Goal: Task Accomplishment & Management: Use online tool/utility

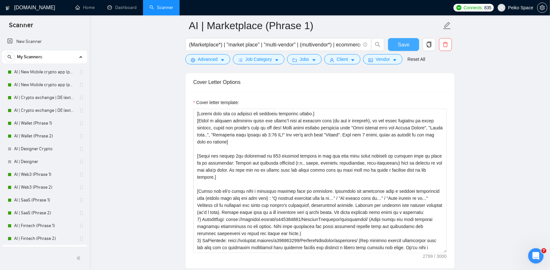
scroll to position [64, 0]
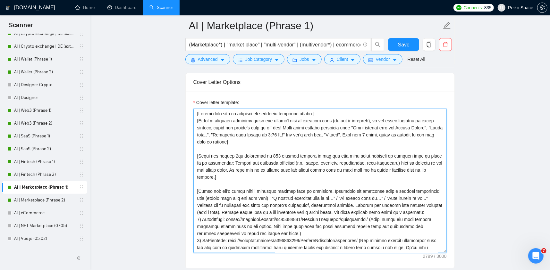
click at [243, 132] on textarea "Cover letter template:" at bounding box center [319, 181] width 253 height 144
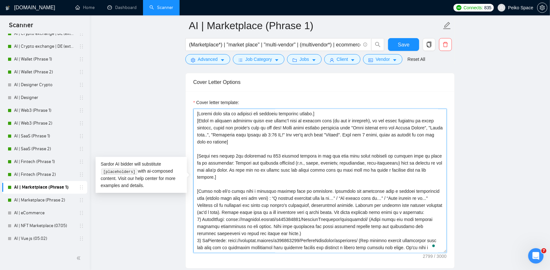
drag, startPoint x: 249, startPoint y: 142, endPoint x: 219, endPoint y: 135, distance: 29.9
click at [220, 135] on textarea "Cover letter template:" at bounding box center [319, 181] width 253 height 144
click at [266, 157] on textarea "Cover letter template:" at bounding box center [319, 181] width 253 height 144
click at [142, 123] on main "AI | Marketplace (Phrase 1) (Marketplace*) | "market place" | "multi-vendor" | …" at bounding box center [319, 185] width 439 height 1920
drag, startPoint x: 276, startPoint y: 156, endPoint x: 411, endPoint y: 168, distance: 136.1
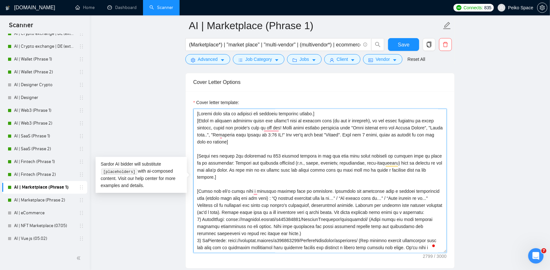
click at [408, 168] on textarea "Cover letter template:" at bounding box center [319, 181] width 253 height 144
drag, startPoint x: 429, startPoint y: 170, endPoint x: 208, endPoint y: 155, distance: 222.2
click at [212, 156] on textarea "Cover letter template:" at bounding box center [319, 181] width 253 height 144
drag, startPoint x: 203, startPoint y: 154, endPoint x: 427, endPoint y: 167, distance: 224.9
click at [427, 167] on textarea "Cover letter template:" at bounding box center [319, 181] width 253 height 144
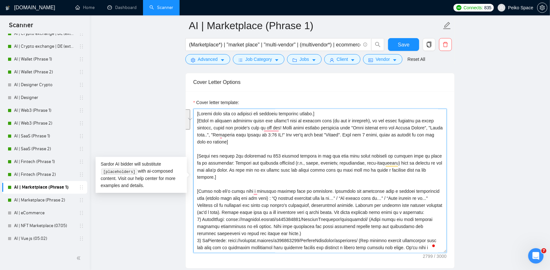
click at [428, 167] on textarea "Cover letter template:" at bounding box center [319, 181] width 253 height 144
drag, startPoint x: 435, startPoint y: 169, endPoint x: 204, endPoint y: 157, distance: 231.3
click at [204, 157] on textarea "Cover letter template:" at bounding box center [319, 181] width 253 height 144
drag, startPoint x: 200, startPoint y: 157, endPoint x: 363, endPoint y: 171, distance: 164.0
click at [362, 171] on textarea "Cover letter template:" at bounding box center [319, 181] width 253 height 144
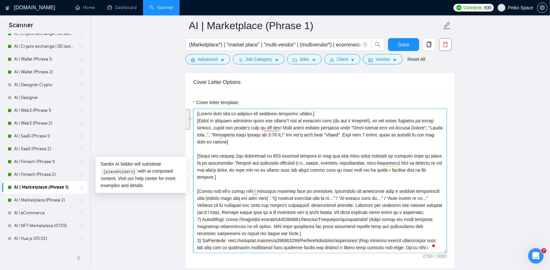
click at [373, 172] on textarea "Cover letter template:" at bounding box center [319, 181] width 253 height 144
drag, startPoint x: 139, startPoint y: 136, endPoint x: 76, endPoint y: 177, distance: 75.0
click at [138, 136] on main "AI | Marketplace (Phrase 1) (Marketplace*) | "market place" | "multi-vendor" | …" at bounding box center [319, 185] width 439 height 1920
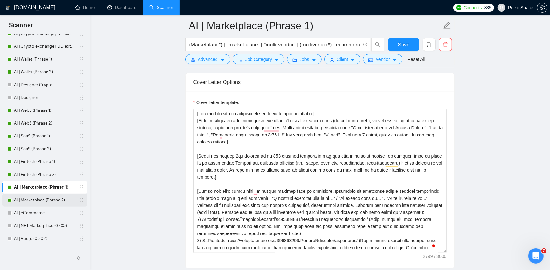
click at [59, 194] on link "AI | Marketplace (Phrase 2)" at bounding box center [44, 200] width 61 height 13
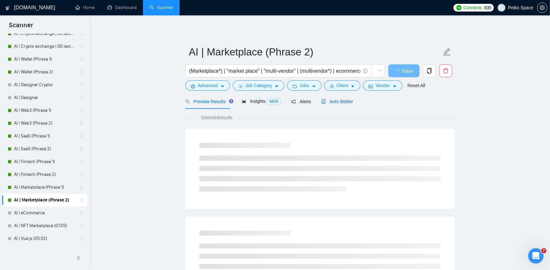
click at [349, 100] on span "Auto Bidder" at bounding box center [337, 101] width 32 height 5
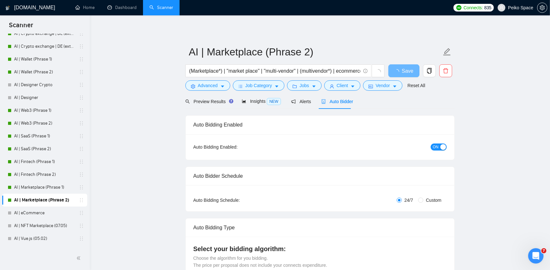
radio input "false"
radio input "true"
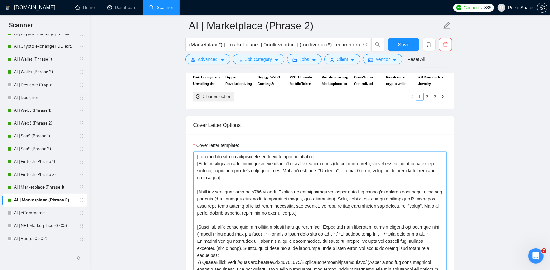
scroll to position [737, 0]
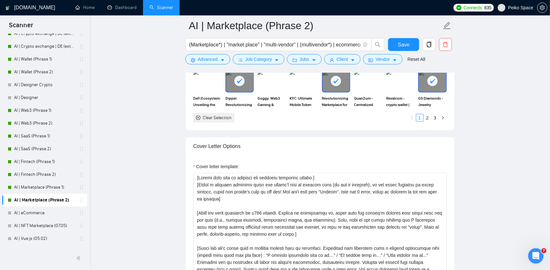
click at [138, 229] on main "AI | Marketplace (Phrase 2) (Marketplace*) | "market place" | "multi-vendor" | …" at bounding box center [319, 247] width 439 height 1917
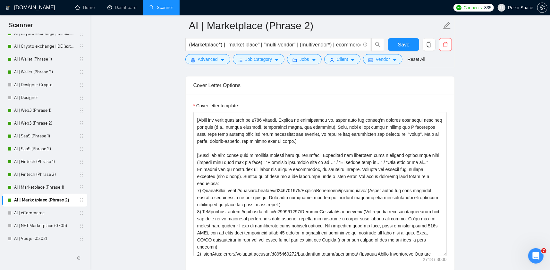
scroll to position [801, 0]
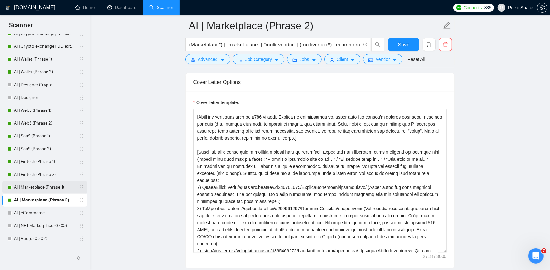
click at [49, 185] on link "AI | Marketplace (Phrase 1)" at bounding box center [44, 187] width 61 height 13
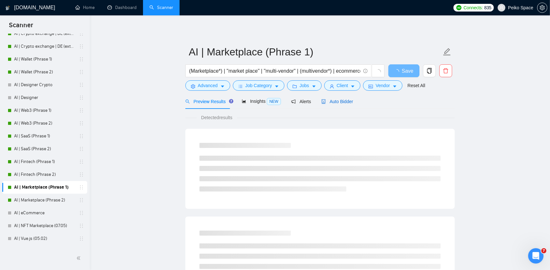
click at [327, 101] on span "Auto Bidder" at bounding box center [337, 101] width 32 height 5
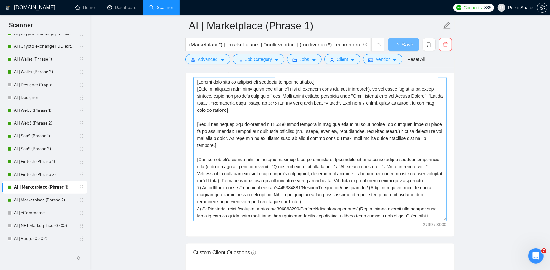
scroll to position [801, 0]
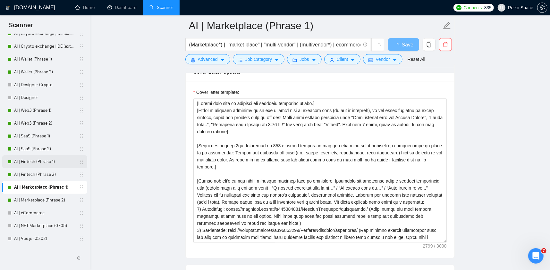
click at [56, 162] on link "AI | Fintech (Phrase 1)" at bounding box center [44, 161] width 61 height 13
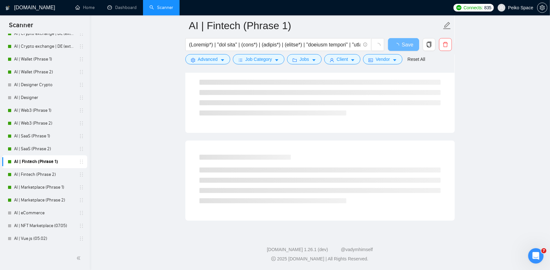
scroll to position [344, 0]
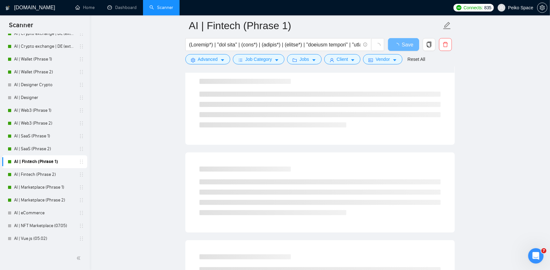
scroll to position [23, 0]
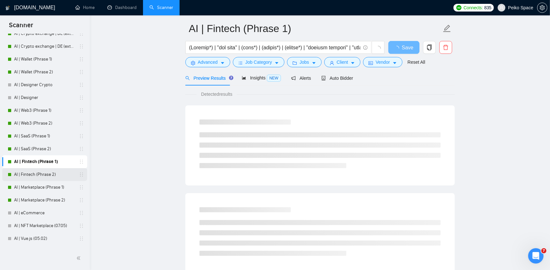
click at [21, 169] on link "AI | Fintech (Phrase 2)" at bounding box center [44, 174] width 61 height 13
click at [33, 164] on link "AI | Fintech (Phrase 1)" at bounding box center [44, 161] width 61 height 13
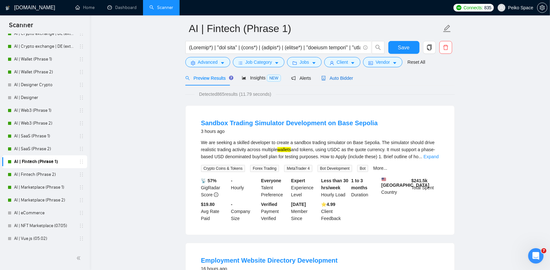
click at [333, 79] on span "Auto Bidder" at bounding box center [337, 78] width 32 height 5
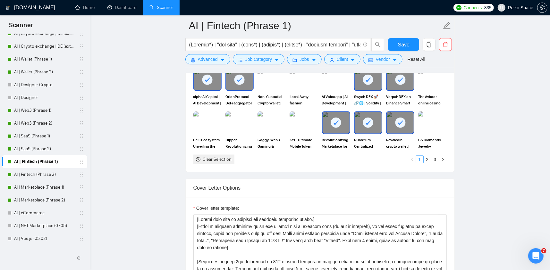
scroll to position [728, 0]
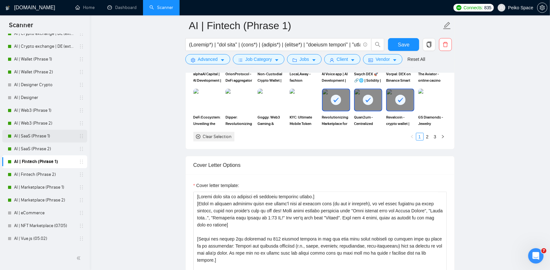
click at [46, 138] on link "AI | SaaS (Phrase 1)" at bounding box center [44, 136] width 61 height 13
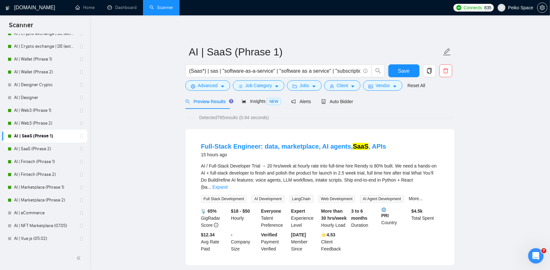
drag, startPoint x: 482, startPoint y: 124, endPoint x: 469, endPoint y: 120, distance: 13.4
click at [333, 101] on span "Auto Bidder" at bounding box center [337, 101] width 32 height 5
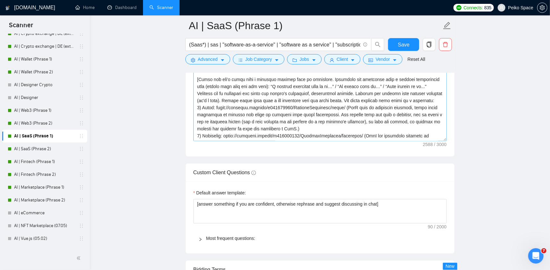
scroll to position [865, 0]
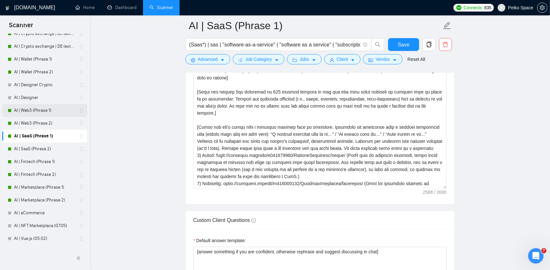
click at [55, 111] on link "AI | Web3 (Phrase 1)" at bounding box center [44, 110] width 61 height 13
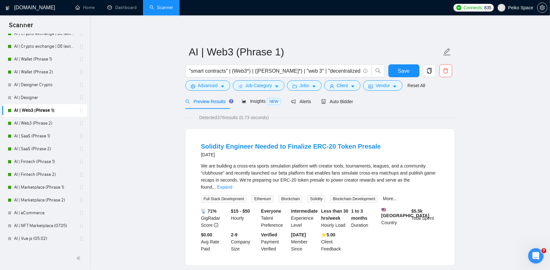
click at [339, 100] on span "Auto Bidder" at bounding box center [337, 101] width 32 height 5
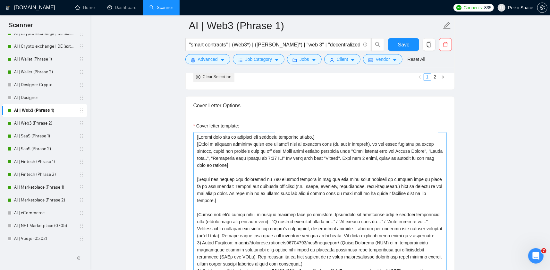
scroll to position [801, 0]
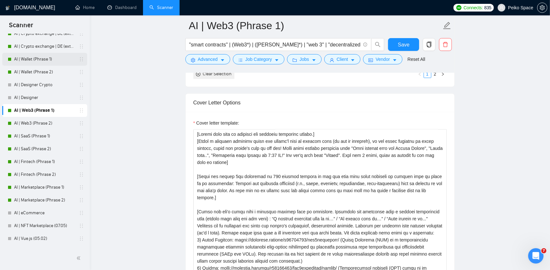
click at [52, 61] on link "AI | Wallet (Phrase 1)" at bounding box center [44, 59] width 61 height 13
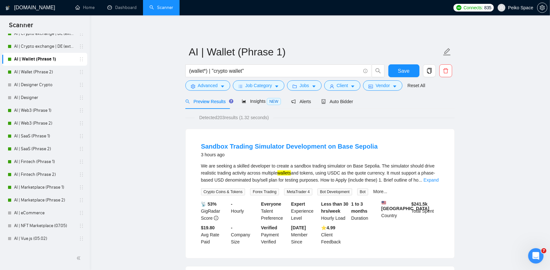
click at [340, 102] on span "Auto Bidder" at bounding box center [337, 101] width 32 height 5
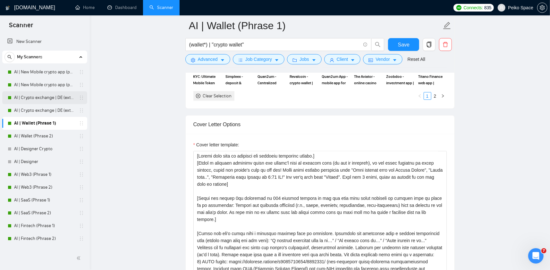
click at [64, 94] on link "AI | Crypto exchange | DE (extended) Phrase 1" at bounding box center [44, 97] width 61 height 13
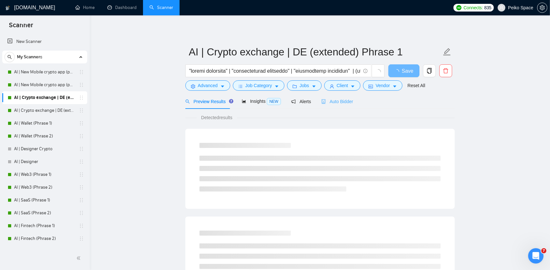
click at [329, 107] on div "Auto Bidder" at bounding box center [337, 101] width 32 height 15
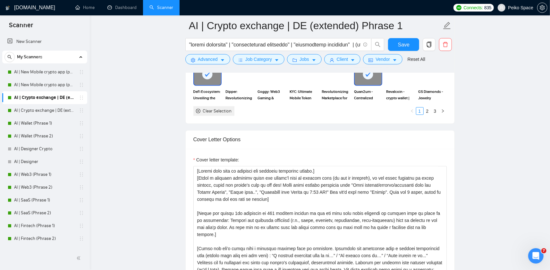
scroll to position [737, 0]
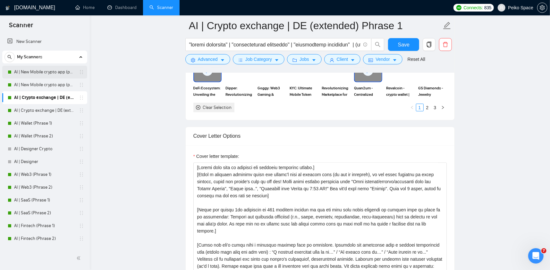
click at [56, 71] on link "AI | New Mobile crypto app (phrase 1)" at bounding box center [44, 72] width 61 height 13
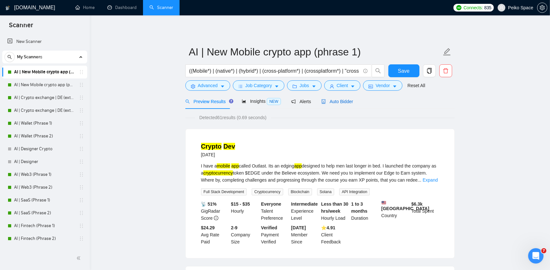
click at [334, 100] on span "Auto Bidder" at bounding box center [337, 101] width 32 height 5
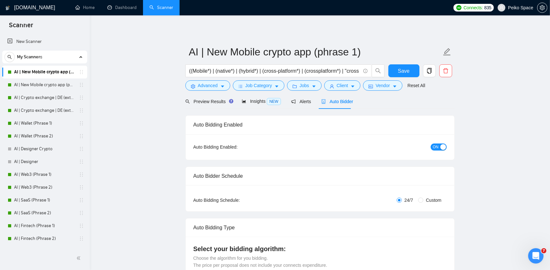
radio input "false"
radio input "true"
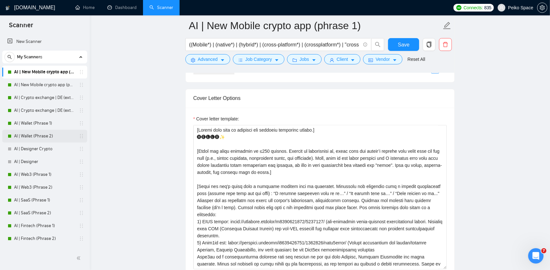
scroll to position [769, 0]
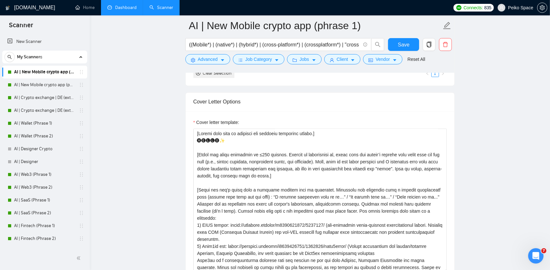
click at [123, 10] on link "Dashboard" at bounding box center [121, 7] width 29 height 5
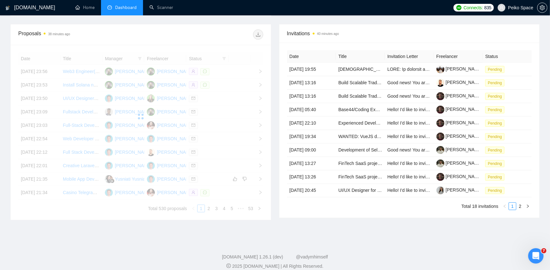
scroll to position [242, 0]
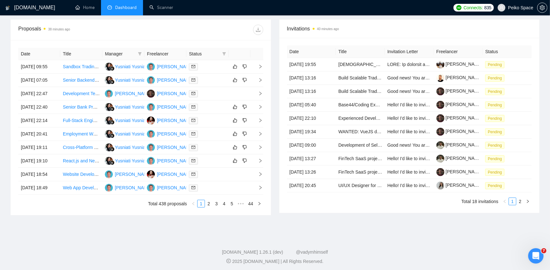
click at [542, 129] on div "Invitations 40 minutes ago Date Title Invitation Letter Freelancer Status 25 Se…" at bounding box center [409, 117] width 269 height 196
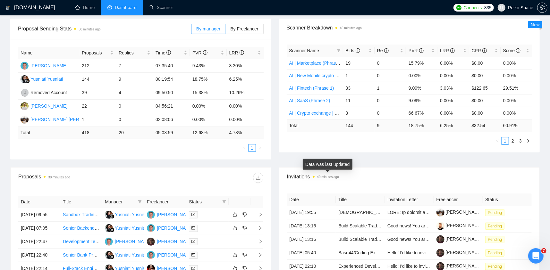
scroll to position [0, 0]
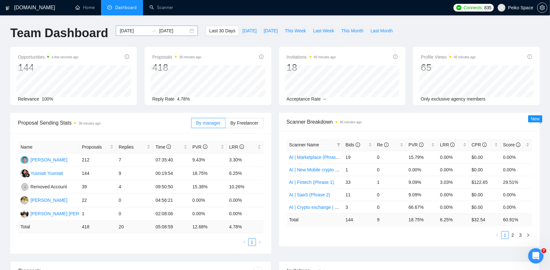
click at [188, 30] on div "2025-08-27 2025-09-26" at bounding box center [157, 31] width 82 height 10
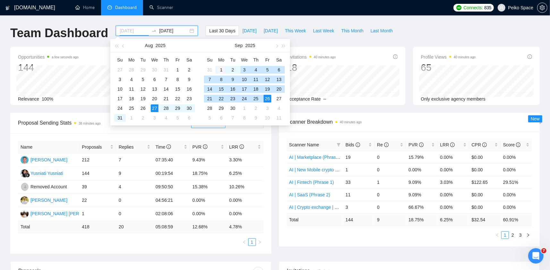
type input "2025-09-01"
click at [219, 72] on div "1" at bounding box center [221, 70] width 8 height 8
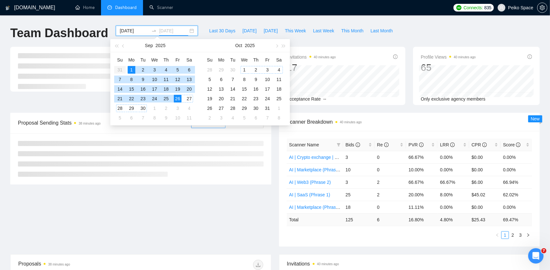
type input "2025-09-26"
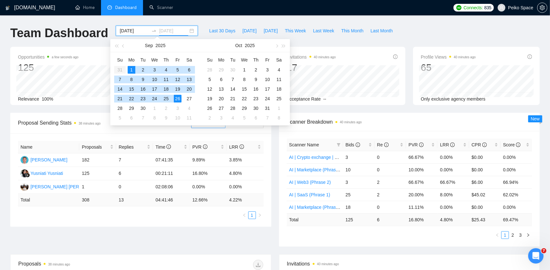
click at [178, 98] on div "26" at bounding box center [178, 99] width 8 height 8
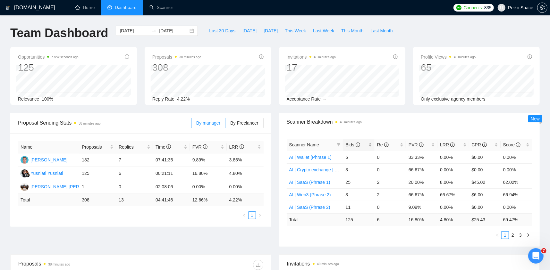
click at [349, 143] on span "Bids" at bounding box center [352, 144] width 14 height 5
click at [384, 143] on icon "info-circle" at bounding box center [386, 145] width 4 height 4
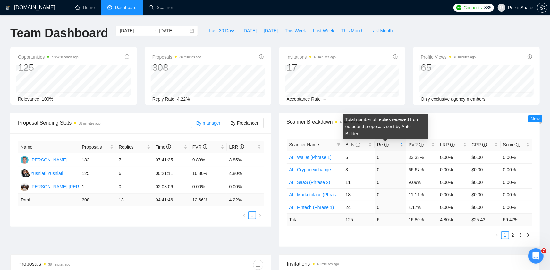
click at [393, 144] on span "Re" at bounding box center [387, 144] width 21 height 7
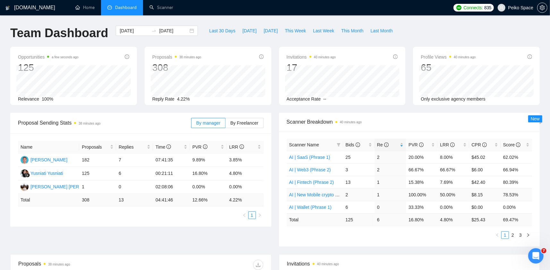
click at [323, 196] on link "AI | New Mobile crypto app (phrase 2)" at bounding box center [326, 194] width 75 height 5
click at [329, 207] on link "AI | New Mobile crypto app (phrase 1)" at bounding box center [326, 207] width 75 height 5
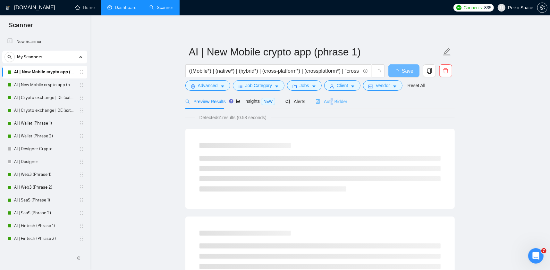
click at [329, 105] on div "Auto Bidder" at bounding box center [331, 101] width 32 height 15
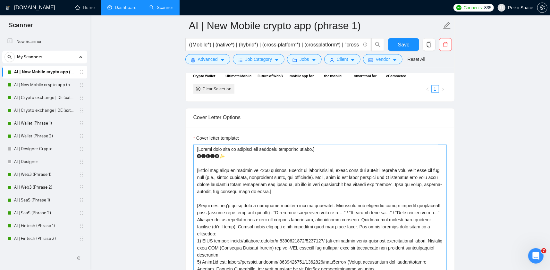
scroll to position [737, 0]
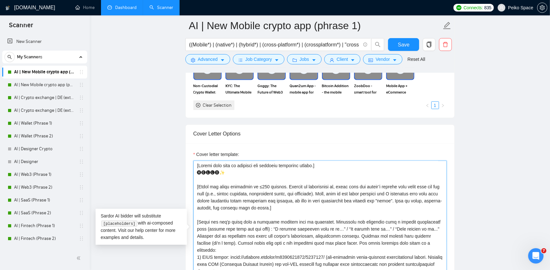
drag, startPoint x: 294, startPoint y: 176, endPoint x: 295, endPoint y: 172, distance: 3.9
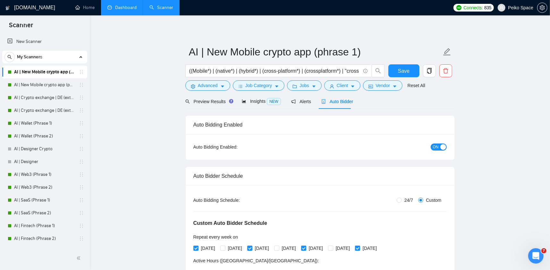
drag, startPoint x: 332, startPoint y: 181, endPoint x: 349, endPoint y: 179, distance: 16.8
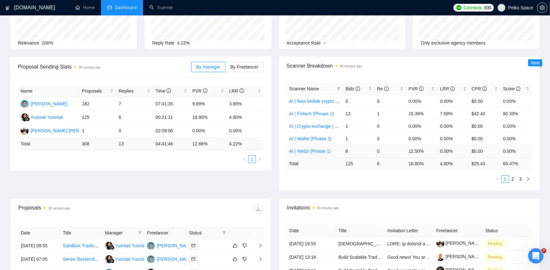
scroll to position [64, 0]
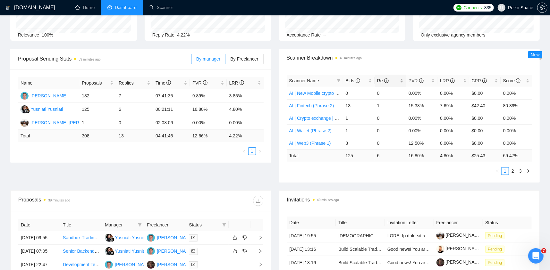
click at [382, 83] on span "Re" at bounding box center [383, 80] width 12 height 5
click at [390, 82] on span "Re" at bounding box center [387, 80] width 21 height 7
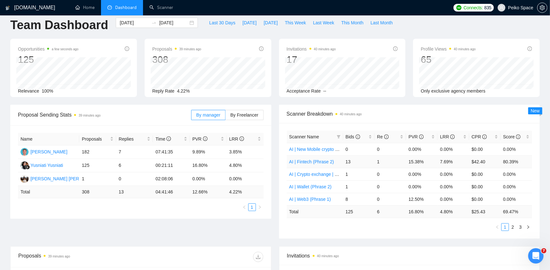
scroll to position [0, 0]
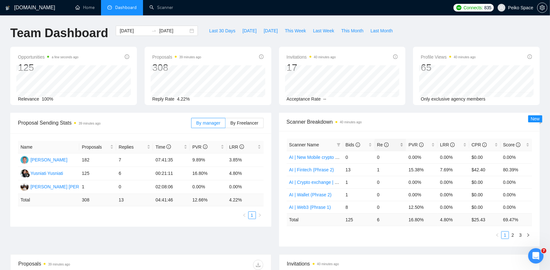
click at [383, 144] on span "Re" at bounding box center [383, 144] width 12 height 5
click at [327, 195] on link "AI | New Mobile crypto app (phrase 2)" at bounding box center [326, 194] width 75 height 5
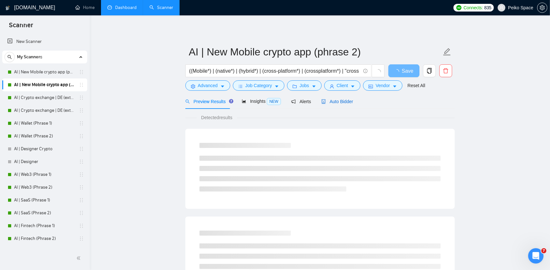
click at [329, 100] on span "Auto Bidder" at bounding box center [337, 101] width 32 height 5
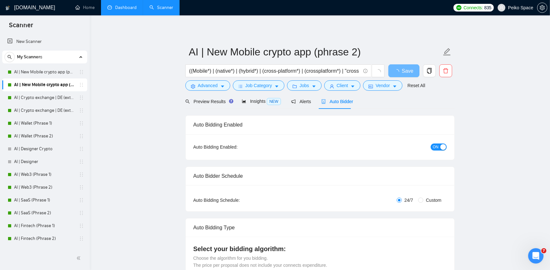
radio input "false"
radio input "true"
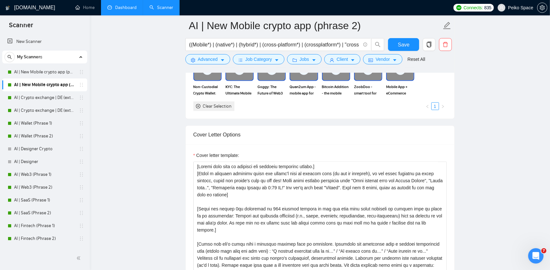
scroll to position [737, 0]
click at [56, 202] on link "AI | SaaS (Phrase 1)" at bounding box center [44, 200] width 61 height 13
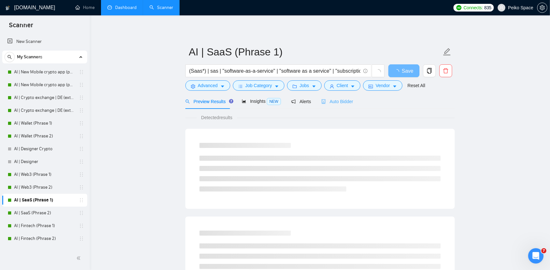
click at [340, 97] on div "Auto Bidder" at bounding box center [337, 101] width 32 height 15
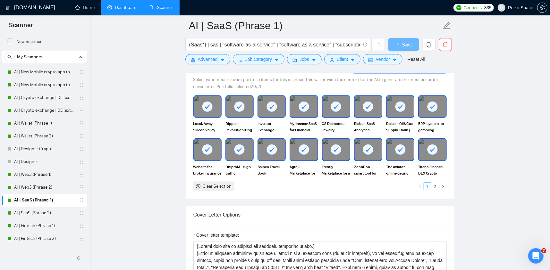
scroll to position [769, 0]
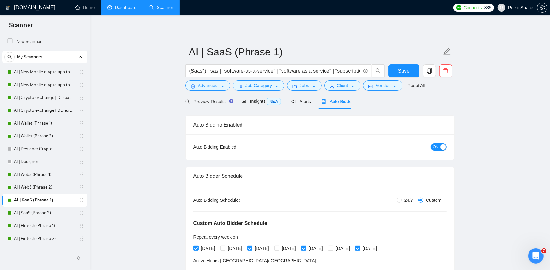
drag, startPoint x: 203, startPoint y: 180, endPoint x: 198, endPoint y: 178, distance: 5.9
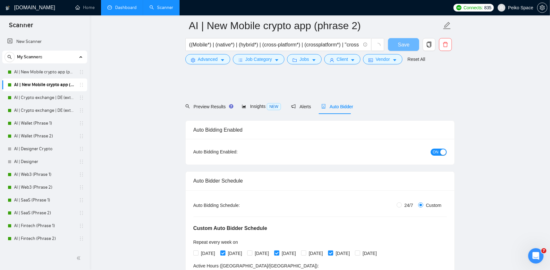
scroll to position [737, 0]
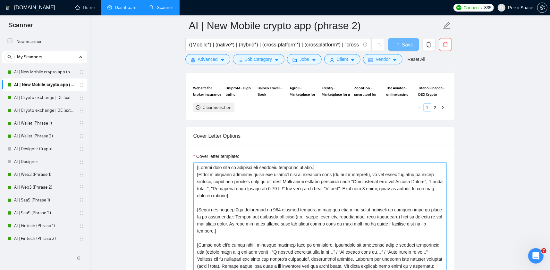
drag, startPoint x: 225, startPoint y: 176, endPoint x: 211, endPoint y: 172, distance: 14.9
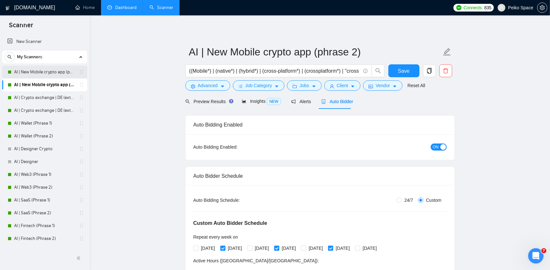
click at [48, 72] on link "AI | New Mobile crypto app (phrase 1)" at bounding box center [44, 72] width 61 height 13
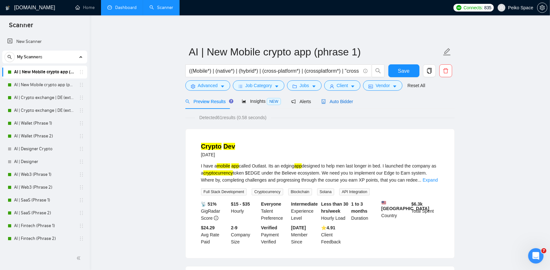
click at [325, 101] on span "Auto Bidder" at bounding box center [337, 101] width 32 height 5
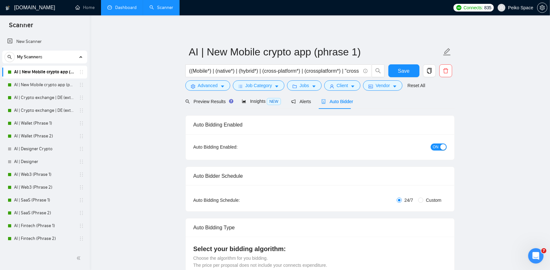
radio input "false"
radio input "true"
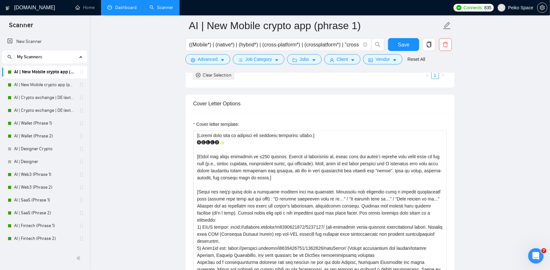
scroll to position [769, 0]
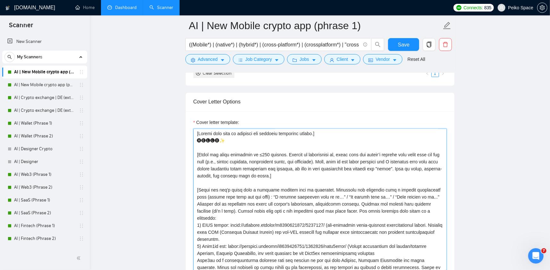
click at [297, 174] on textarea "Cover letter template:" at bounding box center [319, 201] width 253 height 144
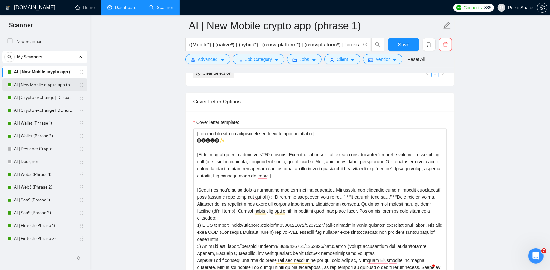
click at [53, 84] on link "AI | New Mobile crypto app (phrase 2)" at bounding box center [44, 85] width 61 height 13
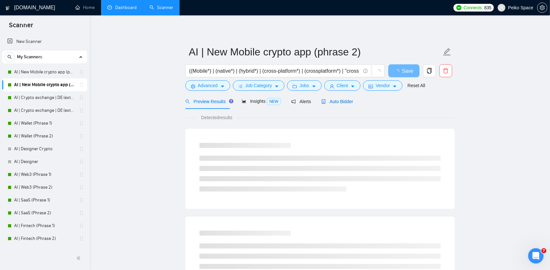
drag, startPoint x: 334, startPoint y: 103, endPoint x: 325, endPoint y: 111, distance: 12.1
click at [335, 103] on span "Auto Bidder" at bounding box center [337, 101] width 32 height 5
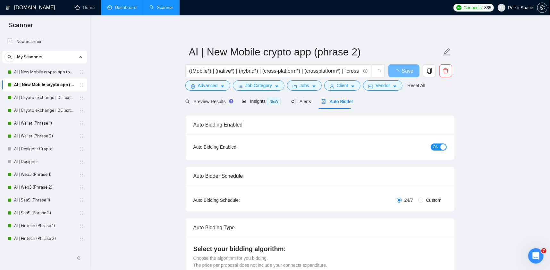
radio input "false"
radio input "true"
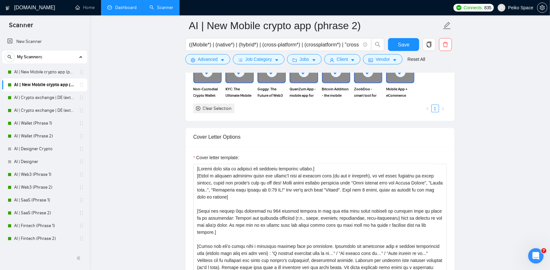
scroll to position [737, 0]
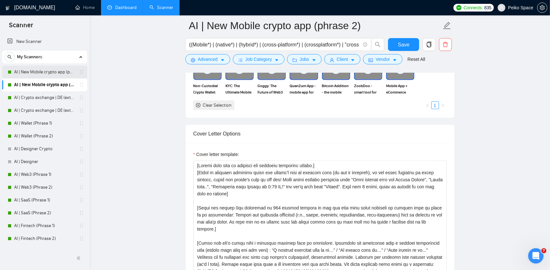
click at [36, 74] on link "AI | New Mobile crypto app (phrase 1)" at bounding box center [44, 72] width 61 height 13
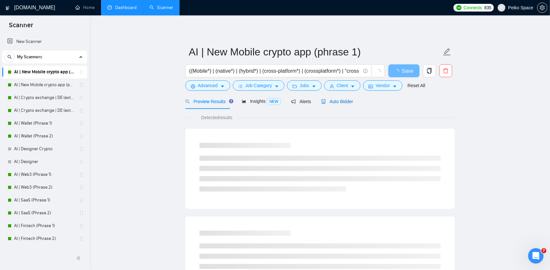
click at [341, 102] on span "Auto Bidder" at bounding box center [337, 101] width 32 height 5
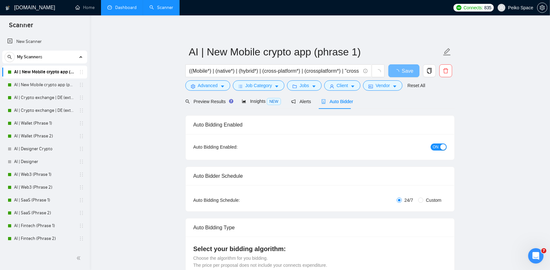
radio input "false"
radio input "true"
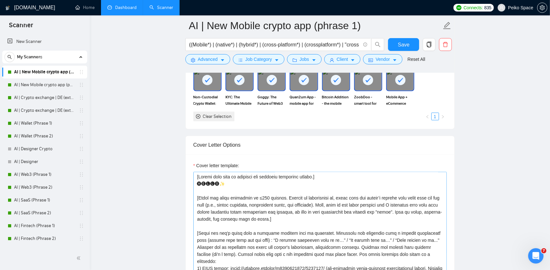
scroll to position [769, 0]
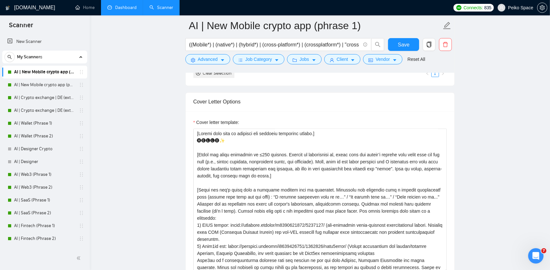
click at [501, 144] on main "AI | New Mobile crypto app (phrase 1) ((Mobile*) | (native*) | (hybrid*) | (cro…" at bounding box center [319, 211] width 439 height 1908
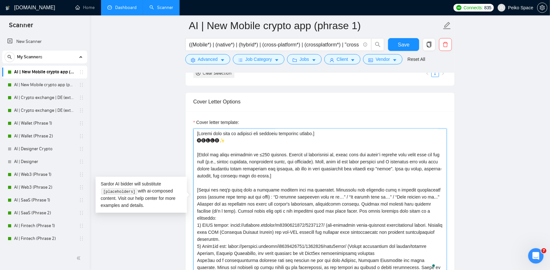
drag, startPoint x: 285, startPoint y: 176, endPoint x: 178, endPoint y: 154, distance: 109.7
click at [178, 154] on main "AI | New Mobile crypto app (phrase 1) ((Mobile*) | (native*) | (hybrid*) | (cro…" at bounding box center [319, 211] width 439 height 1908
paste textarea "a personal greeting using the client's name or company name (if any is provided…"
type textarea "[Please make sure to maintain the original paragraph breaks.] 🅗🅔🅛🅛🅞✨ [Write the…"
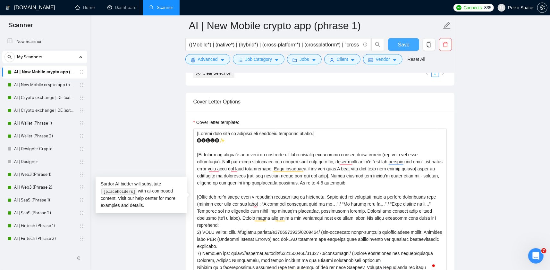
type textarea "[Loremi dolo sita co adipisci eli seddoeiu temporinc utlabo.] 🅗🅔🅛🅛🅞✨ [Etdolor m…"
click at [399, 45] on span "Save" at bounding box center [404, 45] width 12 height 8
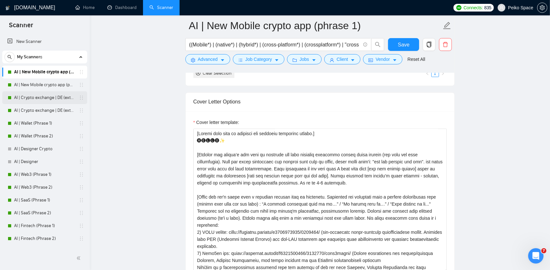
click at [51, 99] on link "AI | Crypto exchange | DE (extended) Phrase 1" at bounding box center [44, 97] width 61 height 13
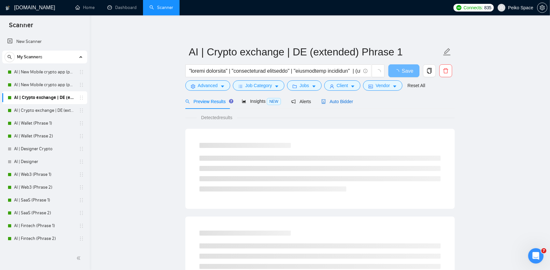
click at [335, 103] on span "Auto Bidder" at bounding box center [337, 101] width 32 height 5
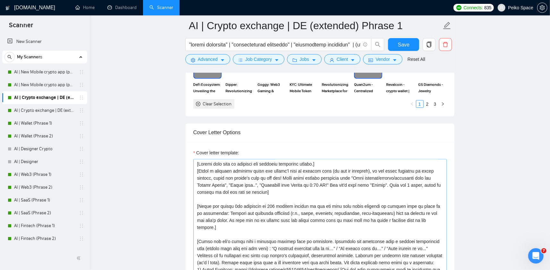
scroll to position [737, 0]
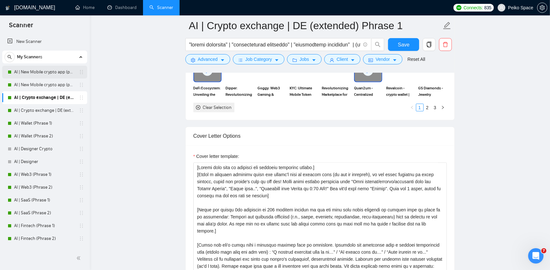
click at [54, 73] on link "AI | New Mobile crypto app (phrase 1)" at bounding box center [44, 72] width 61 height 13
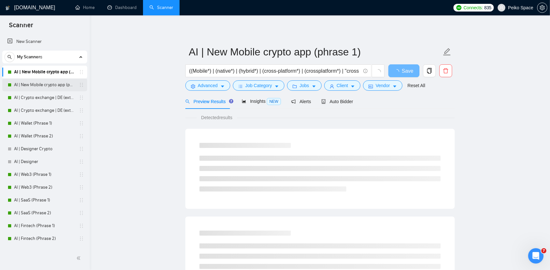
click at [60, 85] on link "AI | New Mobile crypto app (phrase 2)" at bounding box center [44, 85] width 61 height 13
click at [333, 103] on span "Auto Bidder" at bounding box center [337, 101] width 32 height 5
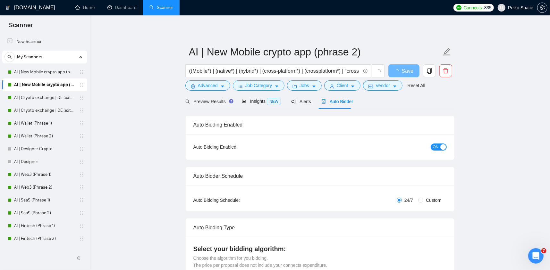
radio input "false"
radio input "true"
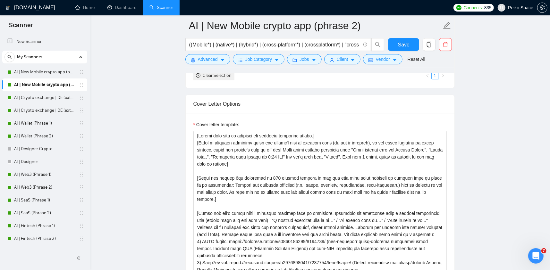
scroll to position [769, 0]
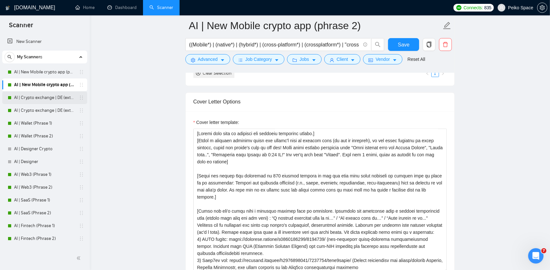
click at [54, 95] on link "AI | Crypto exchange | DE (extended) Phrase 1" at bounding box center [44, 97] width 61 height 13
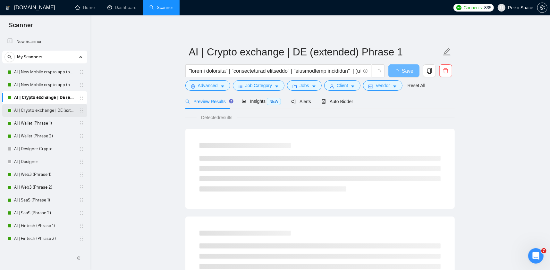
click at [32, 112] on link "AI | Crypto exchange | DE (extended) Phrase 2" at bounding box center [44, 110] width 61 height 13
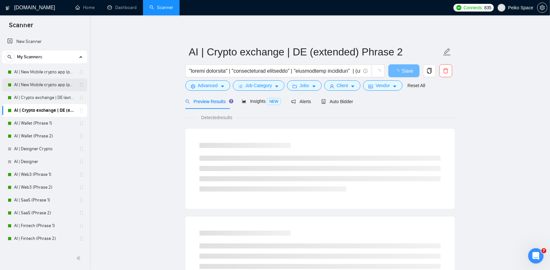
click at [51, 80] on link "AI | New Mobile crypto app (phrase 2)" at bounding box center [44, 85] width 61 height 13
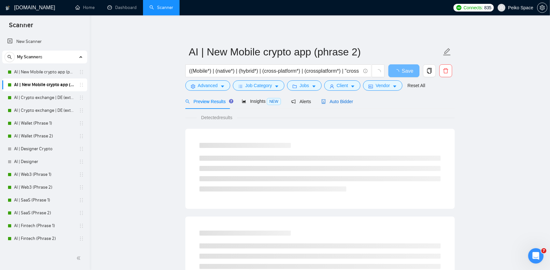
click at [329, 103] on span "Auto Bidder" at bounding box center [337, 101] width 32 height 5
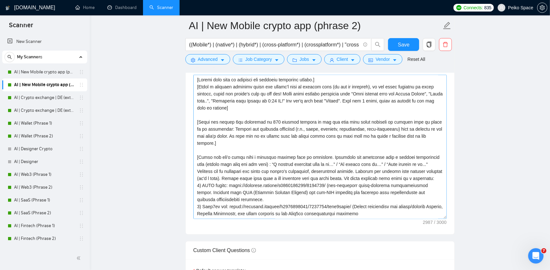
scroll to position [801, 0]
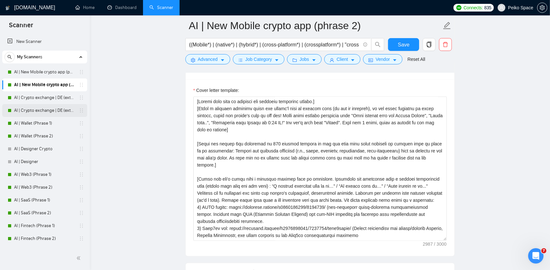
click at [49, 109] on link "AI | Crypto exchange | DE (extended) Phrase 2" at bounding box center [44, 110] width 61 height 13
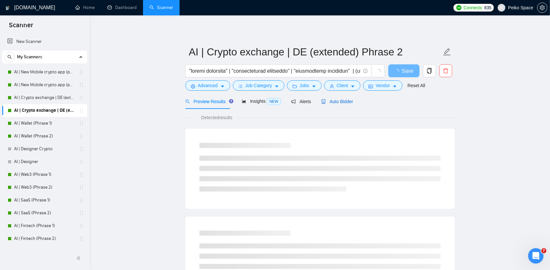
click at [344, 100] on span "Auto Bidder" at bounding box center [337, 101] width 32 height 5
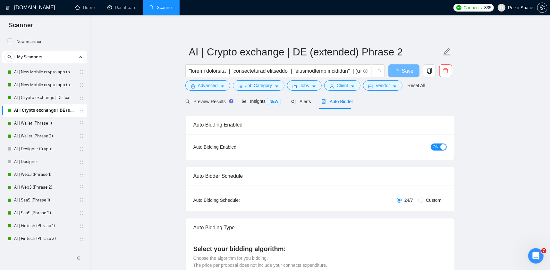
radio input "false"
radio input "true"
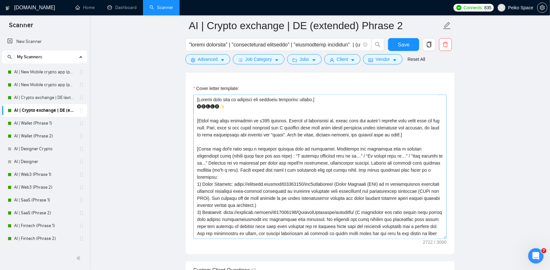
scroll to position [801, 0]
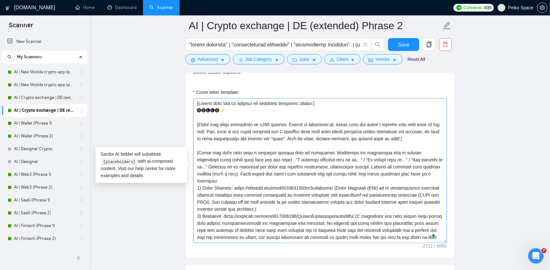
drag, startPoint x: 415, startPoint y: 138, endPoint x: 194, endPoint y: 123, distance: 221.0
click at [194, 123] on textarea "Cover letter template:" at bounding box center [319, 171] width 253 height 144
paste textarea "Analyze the client’s job post to identify the core business challenge behind th…"
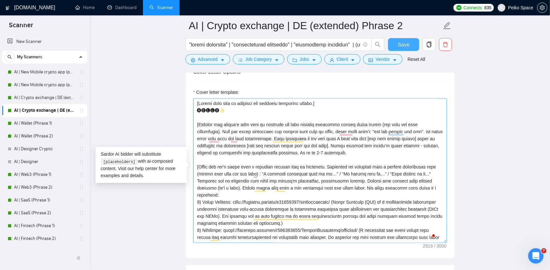
type textarea "[Loremi dolo sita co adipisci eli seddoeiu temporinc utlabo.] 🅗🅔🅛🅛🅞✨ [Etdolor m…"
click at [399, 44] on span "Save" at bounding box center [404, 45] width 12 height 8
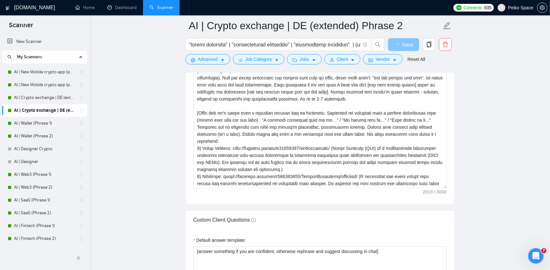
scroll to position [737, 0]
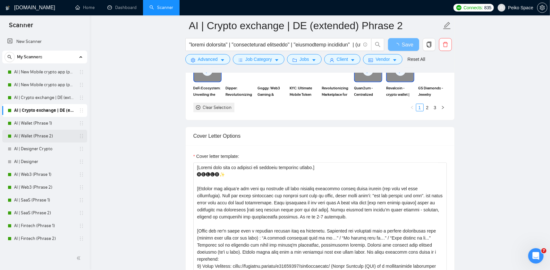
click at [54, 136] on link "AI | Wallet (Phrase 2)" at bounding box center [44, 136] width 61 height 13
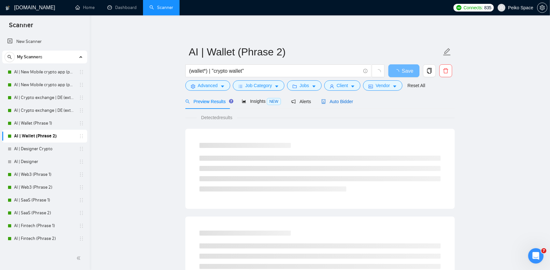
click at [331, 101] on span "Auto Bidder" at bounding box center [337, 101] width 32 height 5
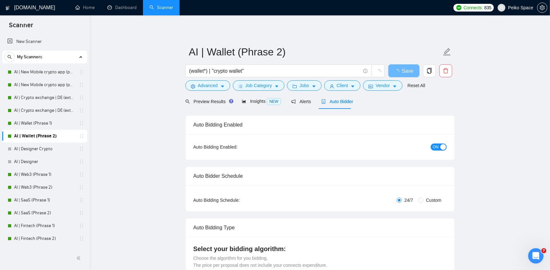
radio input "false"
radio input "true"
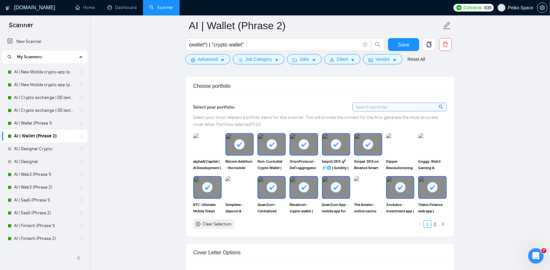
scroll to position [801, 0]
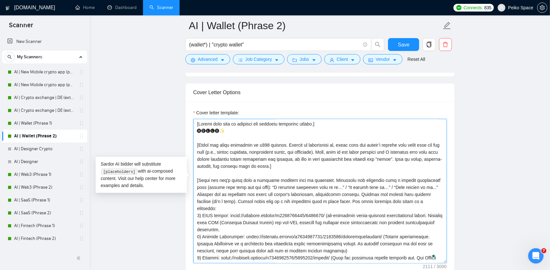
drag, startPoint x: 305, startPoint y: 155, endPoint x: 194, endPoint y: 135, distance: 113.0
click at [194, 135] on textarea "Cover letter template:" at bounding box center [319, 191] width 253 height 144
paste textarea "Analyze the client’s job post to identify the core business challenge behind th…"
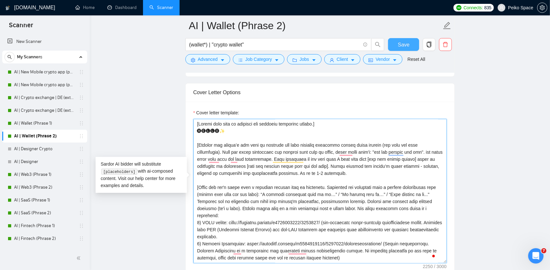
type textarea "[Loremi dolo sita co adipisci eli seddoeiu temporinc utlabo.] 🅗🅔🅛🅛🅞✨ [Etdolor m…"
click at [398, 44] on button "Save" at bounding box center [403, 44] width 31 height 13
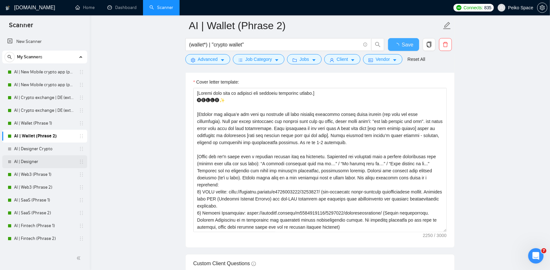
scroll to position [769, 0]
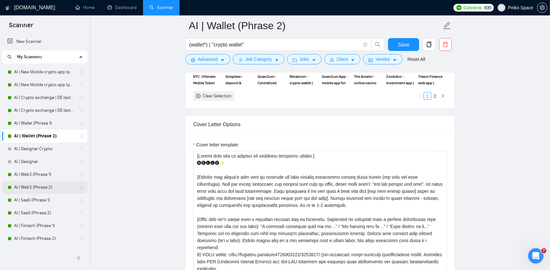
click at [46, 184] on link "AI | Web3 (Phrase 2)" at bounding box center [44, 187] width 61 height 13
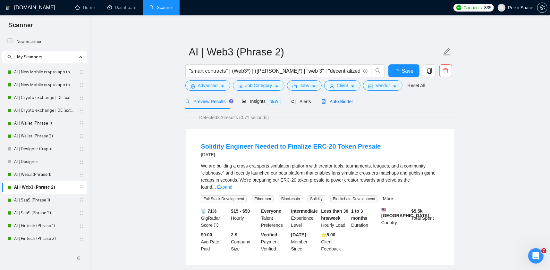
click at [340, 100] on span "Auto Bidder" at bounding box center [337, 101] width 32 height 5
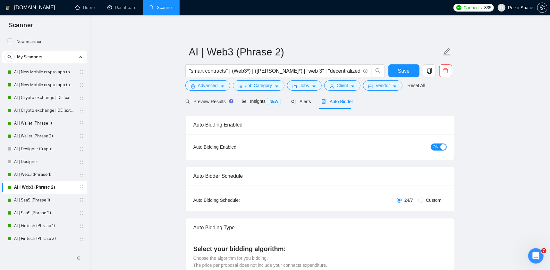
radio input "false"
radio input "true"
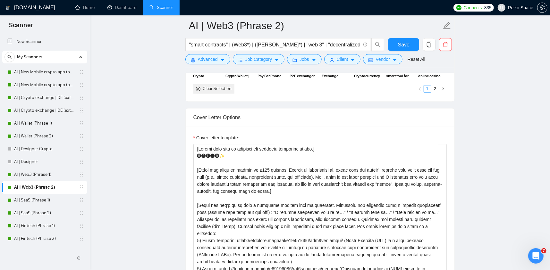
scroll to position [833, 0]
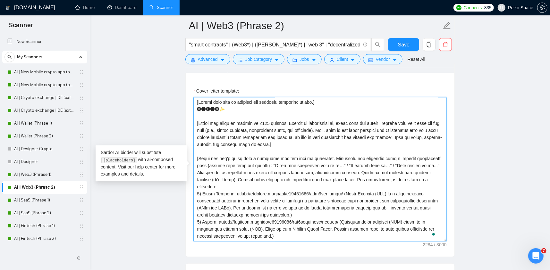
drag, startPoint x: 279, startPoint y: 144, endPoint x: 188, endPoint y: 125, distance: 93.1
click at [188, 125] on div "Cover letter template:" at bounding box center [320, 168] width 269 height 177
paste textarea "Analyze the client’s job post to identify the core business challenge behind th…"
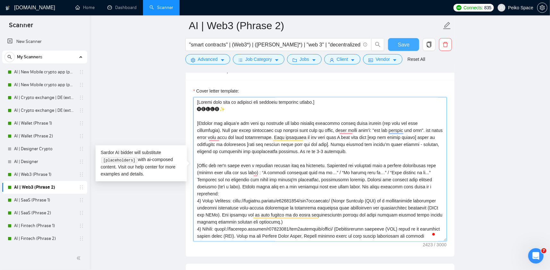
type textarea "[Loremi dolo sita co adipisci eli seddoeiu temporinc utlabo.] 🅗🅔🅛🅛🅞✨ [Etdolor m…"
click at [403, 42] on span "Save" at bounding box center [404, 45] width 12 height 8
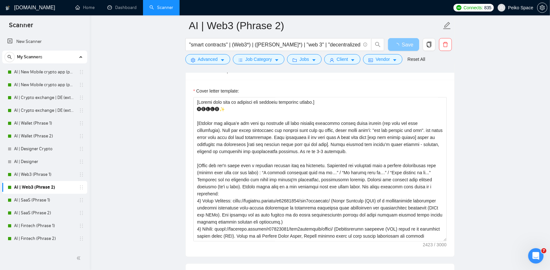
scroll to position [769, 0]
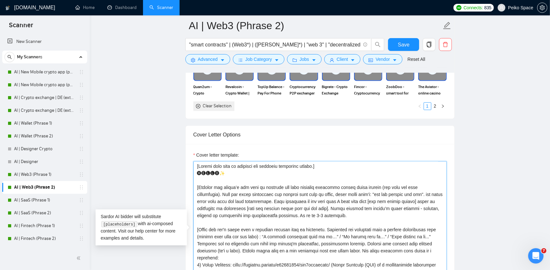
click at [331, 206] on textarea "Cover letter template:" at bounding box center [319, 233] width 253 height 144
click at [339, 217] on textarea "Cover letter template:" at bounding box center [319, 233] width 253 height 144
drag, startPoint x: 351, startPoint y: 214, endPoint x: 194, endPoint y: 188, distance: 159.4
click at [194, 188] on div "Cover Letter Options Cover letter template:" at bounding box center [319, 224] width 269 height 196
type textarea "[Loremi dolo sita co adipisci eli seddoeiu temporinc utlabo.] 🅗🅔🅛🅛🅞✨ [Etdolor m…"
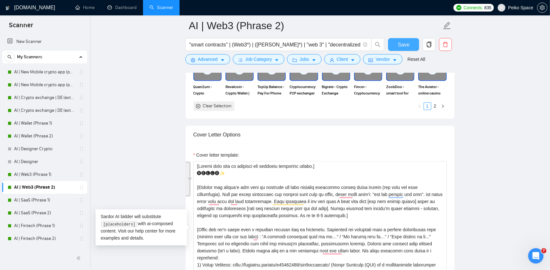
click at [407, 46] on span "Save" at bounding box center [404, 45] width 12 height 8
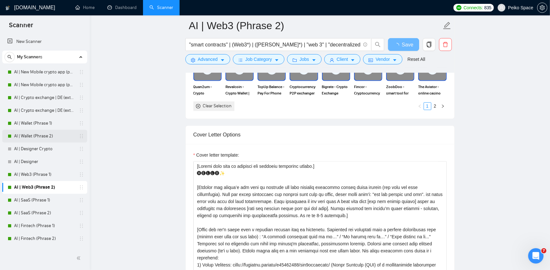
click at [52, 136] on link "AI | Wallet (Phrase 2)" at bounding box center [44, 136] width 61 height 13
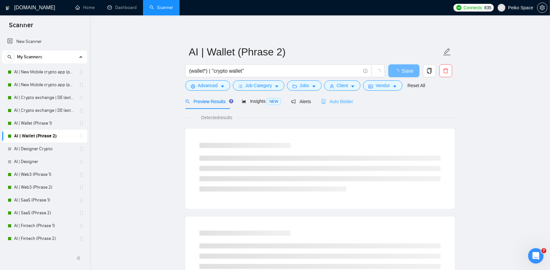
click at [338, 97] on div "Auto Bidder" at bounding box center [337, 101] width 32 height 15
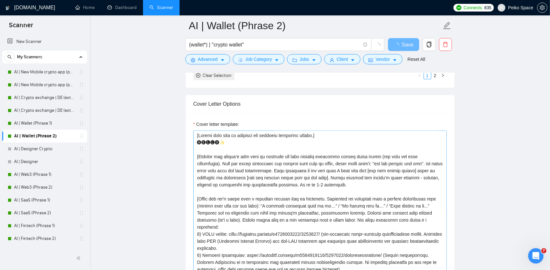
scroll to position [801, 0]
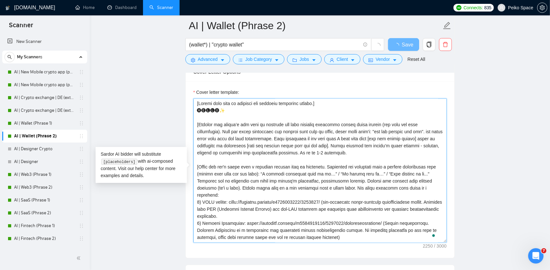
drag, startPoint x: 344, startPoint y: 152, endPoint x: 179, endPoint y: 126, distance: 166.9
click at [179, 126] on main "AI | Wallet (Phrase 2) (wallet*) | "crypto wallet" Save Advanced Job Category J…" at bounding box center [319, 134] width 439 height 1819
paste textarea "]"
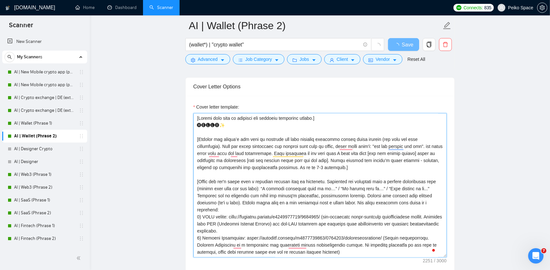
scroll to position [737, 0]
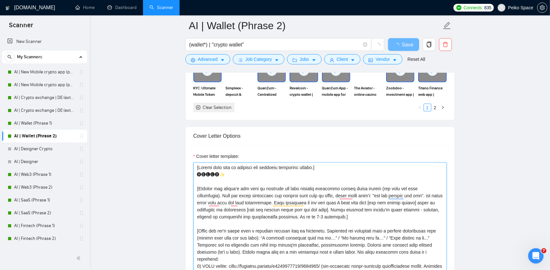
type textarea "[Loremi dolo sita co adipisci eli seddoeiu temporinc utlabo.] 🅗🅔🅛🅛🅞✨ [Etdolor m…"
click at [487, 125] on main "AI | Wallet (Phrase 2) (wallet*) | "crypto wallet" Save Advanced Job Category J…" at bounding box center [319, 198] width 439 height 1819
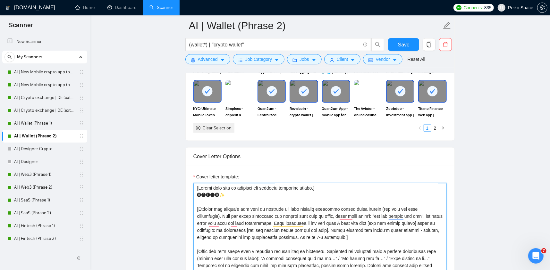
drag, startPoint x: 352, startPoint y: 230, endPoint x: 347, endPoint y: 227, distance: 5.6
click at [348, 229] on textarea "Cover letter template:" at bounding box center [319, 255] width 253 height 144
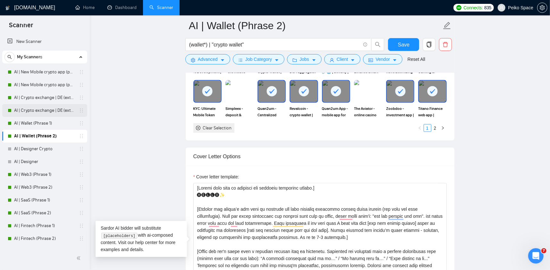
click at [57, 112] on link "AI | Crypto exchange | DE (extended) Phrase 2" at bounding box center [44, 110] width 61 height 13
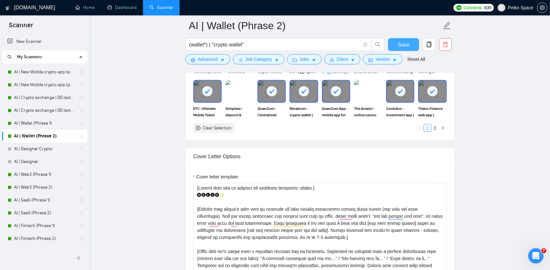
click at [390, 45] on button "Save" at bounding box center [403, 44] width 31 height 13
click at [64, 112] on link "AI | Crypto exchange | DE (extended) Phrase 2" at bounding box center [44, 110] width 61 height 13
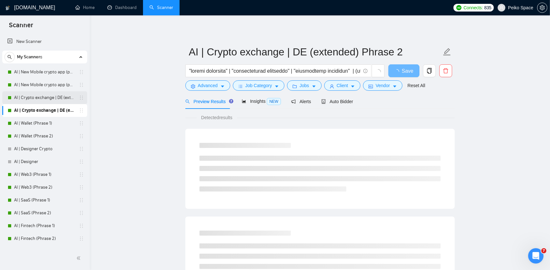
click at [62, 100] on link "AI | Crypto exchange | DE (extended) Phrase 1" at bounding box center [44, 97] width 61 height 13
click at [335, 100] on span "Auto Bidder" at bounding box center [337, 101] width 32 height 5
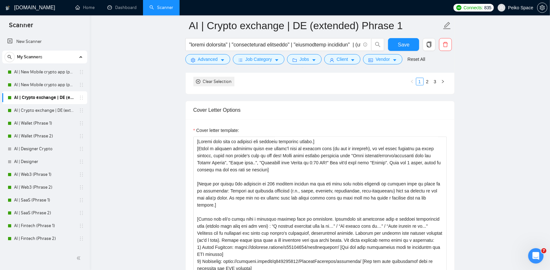
scroll to position [769, 0]
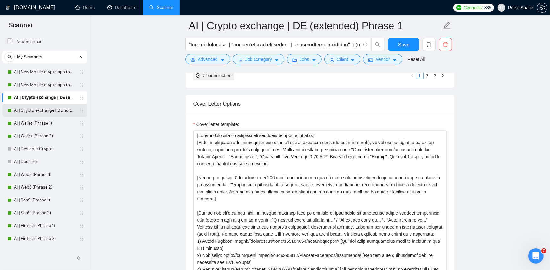
click at [57, 111] on link "AI | Crypto exchange | DE (extended) Phrase 2" at bounding box center [44, 110] width 61 height 13
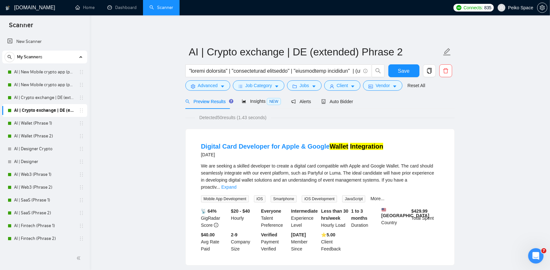
drag, startPoint x: 145, startPoint y: 236, endPoint x: 260, endPoint y: 164, distance: 136.4
drag, startPoint x: 332, startPoint y: 106, endPoint x: 327, endPoint y: 101, distance: 7.3
click at [333, 106] on div "Auto Bidder" at bounding box center [337, 101] width 32 height 15
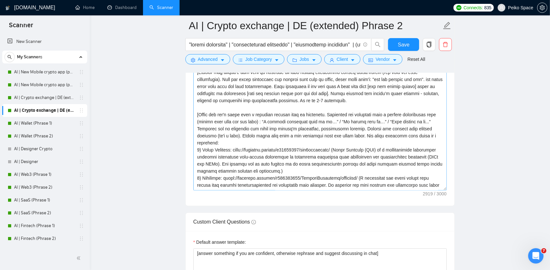
scroll to position [833, 0]
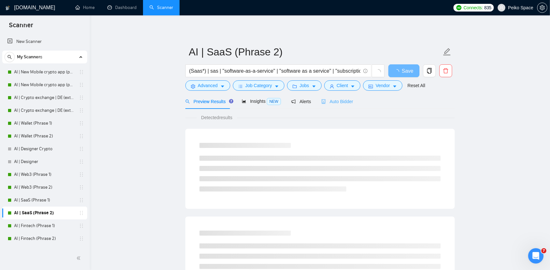
click at [332, 105] on div "Auto Bidder" at bounding box center [337, 101] width 32 height 15
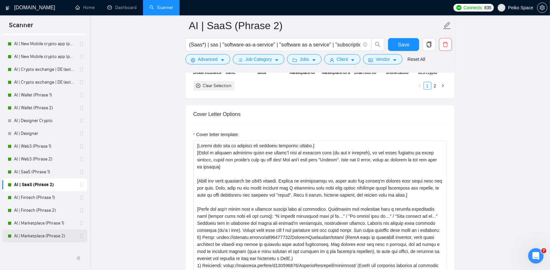
scroll to position [32, 0]
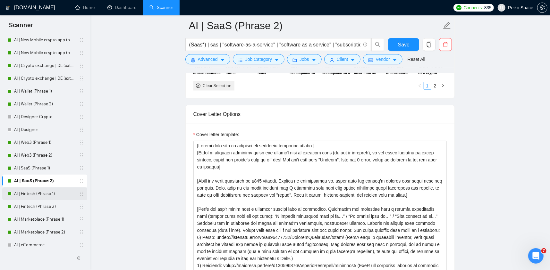
click at [43, 194] on link "AI | Fintech (Phrase 1)" at bounding box center [44, 193] width 61 height 13
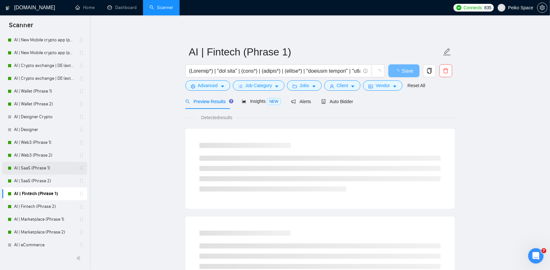
click at [46, 169] on link "AI | SaaS (Phrase 1)" at bounding box center [44, 168] width 61 height 13
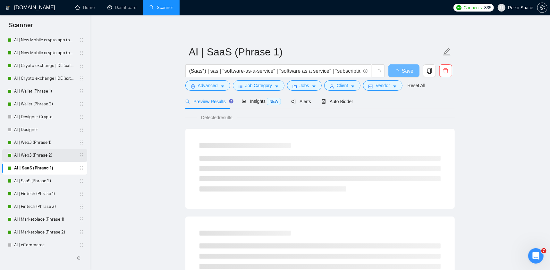
click at [52, 158] on link "AI | Web3 (Phrase 2)" at bounding box center [44, 155] width 61 height 13
click at [338, 103] on span "Auto Bidder" at bounding box center [337, 101] width 32 height 5
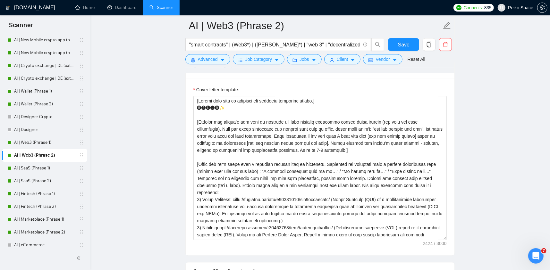
scroll to position [865, 0]
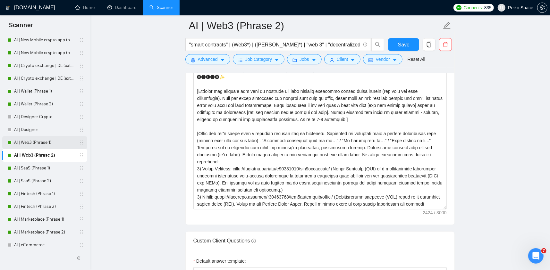
click at [47, 144] on link "AI | Web3 (Phrase 1)" at bounding box center [44, 142] width 61 height 13
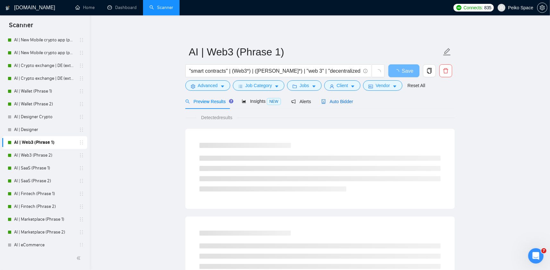
click at [332, 101] on span "Auto Bidder" at bounding box center [337, 101] width 32 height 5
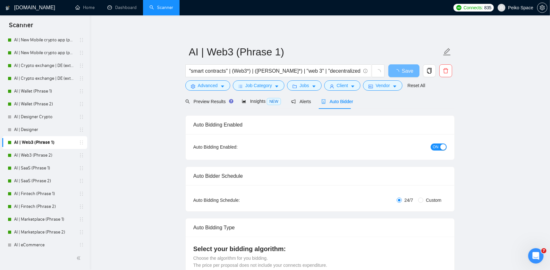
radio input "false"
radio input "true"
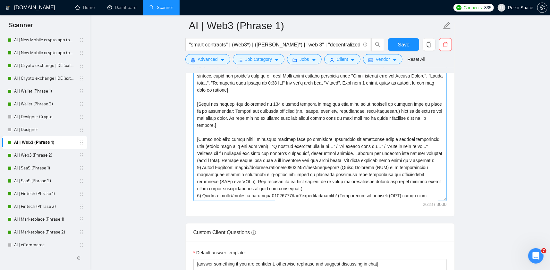
scroll to position [865, 0]
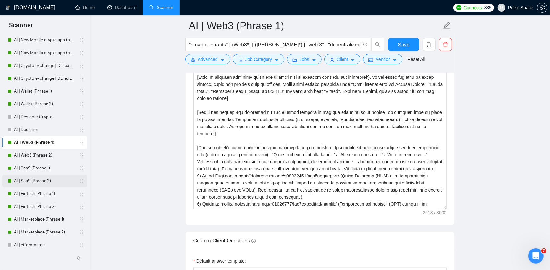
click at [49, 185] on link "AI | SaaS (Phrase 2)" at bounding box center [44, 181] width 61 height 13
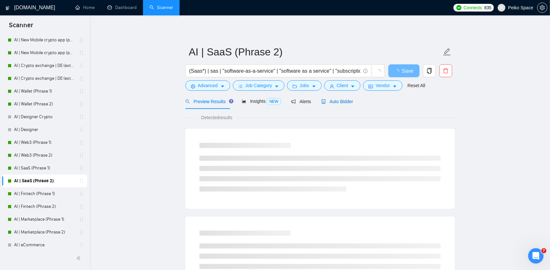
click at [349, 99] on span "Auto Bidder" at bounding box center [337, 101] width 32 height 5
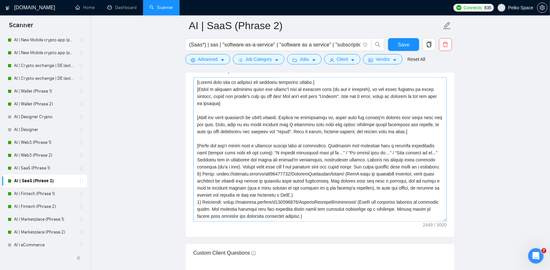
scroll to position [833, 0]
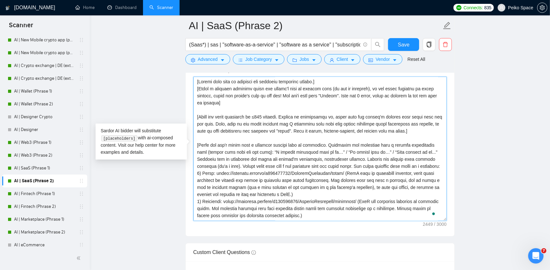
drag, startPoint x: 418, startPoint y: 129, endPoint x: 172, endPoint y: 117, distance: 247.1
click at [172, 117] on main "AI | SaaS (Phrase 2) (Saas*) | sas | "software-as-a-service" | "software as a s…" at bounding box center [319, 152] width 439 height 1919
paste textarea "Analyze the client’s job post to identify the core business challenge behind th…"
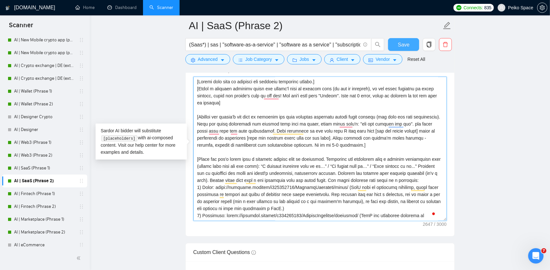
type textarea "[Please make sure to maintain the original paragraph breaks.] [Write a personal…"
click at [404, 46] on span "Save" at bounding box center [404, 45] width 12 height 8
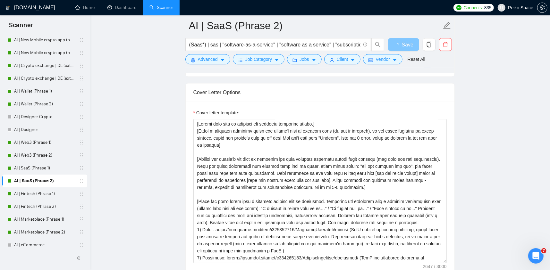
scroll to position [769, 0]
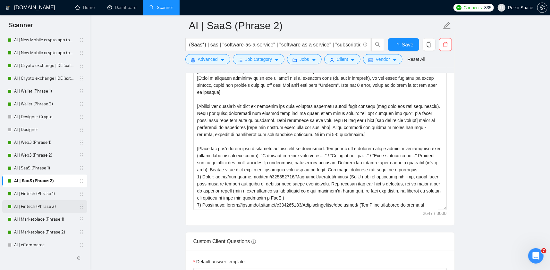
click at [47, 208] on link "AI | Fintech (Phrase 2)" at bounding box center [44, 206] width 61 height 13
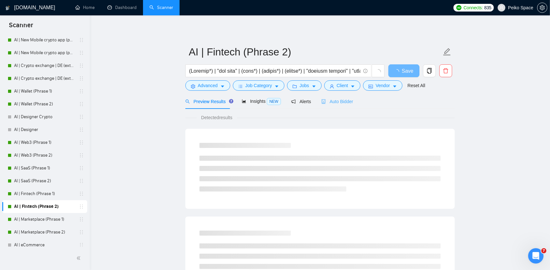
drag, startPoint x: 337, startPoint y: 97, endPoint x: 335, endPoint y: 100, distance: 3.5
click at [337, 97] on div "Auto Bidder" at bounding box center [337, 101] width 32 height 15
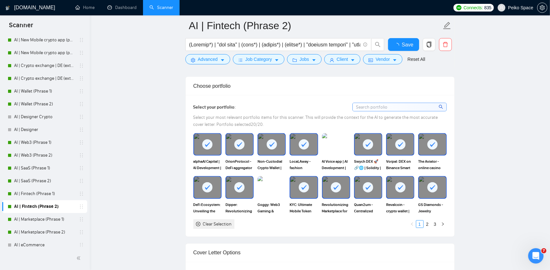
scroll to position [833, 0]
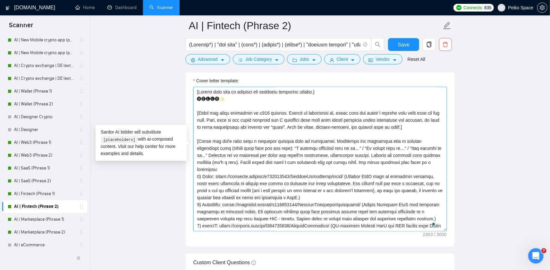
drag, startPoint x: 417, startPoint y: 116, endPoint x: 162, endPoint y: 104, distance: 254.7
click at [162, 104] on main "AI | Fintech (Phrase 2) Save Advanced Job Category Jobs Client Vendor Reset All…" at bounding box center [319, 158] width 439 height 1930
paste textarea "Analyze the client’s job post to identify the core business challenge behind th…"
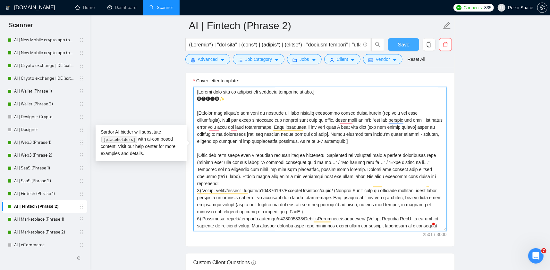
type textarea "[Please make sure to maintain the original paragraph breaks.] 🅗🅔🅛🅛🅞✨ [Analyze t…"
click at [401, 42] on span "Save" at bounding box center [404, 45] width 12 height 8
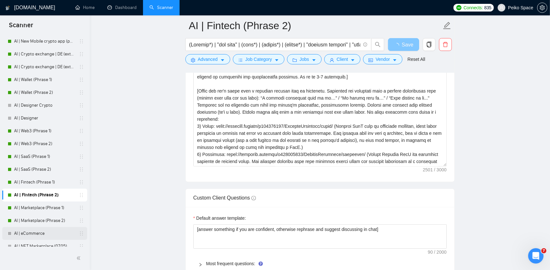
scroll to position [64, 0]
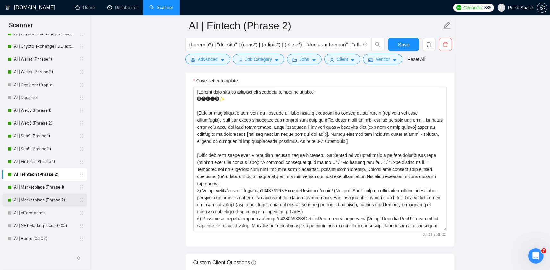
click at [54, 201] on link "AI | Marketplace (Phrase 2)" at bounding box center [44, 200] width 61 height 13
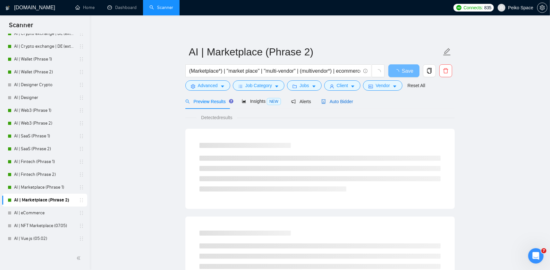
click at [338, 101] on span "Auto Bidder" at bounding box center [337, 101] width 32 height 5
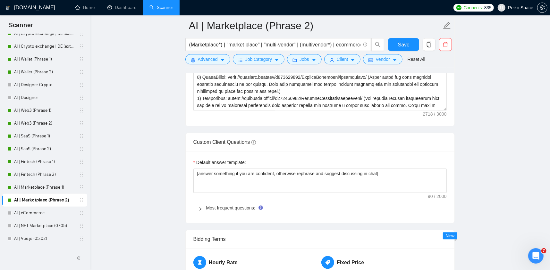
scroll to position [833, 0]
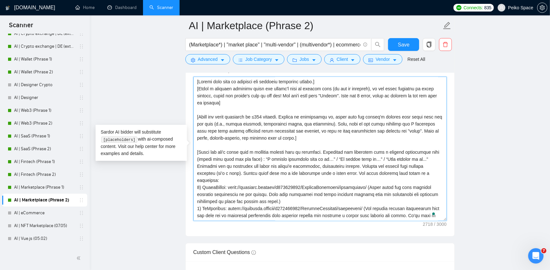
drag, startPoint x: 286, startPoint y: 137, endPoint x: 195, endPoint y: 118, distance: 93.1
click at [195, 118] on textarea "Cover letter template:" at bounding box center [319, 149] width 253 height 144
paste textarea "Analyze the client’s job post to identify the core business challenge behind th…"
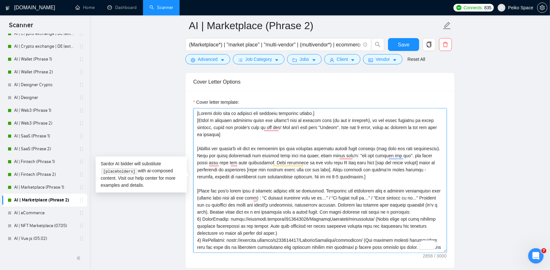
scroll to position [801, 0]
type textarea "[Please make sure to maintain the original paragraph breaks.] [Write a personal…"
click at [396, 45] on button "Save" at bounding box center [403, 44] width 31 height 13
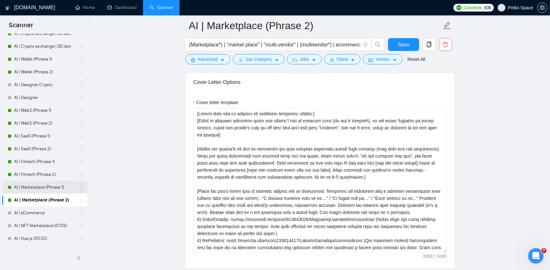
click at [46, 189] on link "AI | Marketplace (Phrase 1)" at bounding box center [44, 187] width 61 height 13
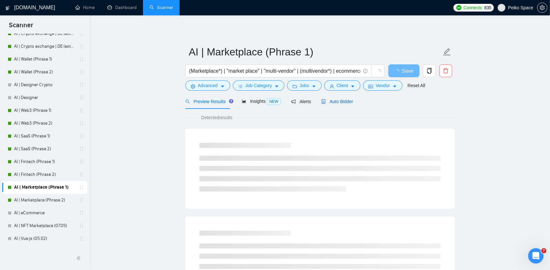
click at [331, 103] on span "Auto Bidder" at bounding box center [337, 101] width 32 height 5
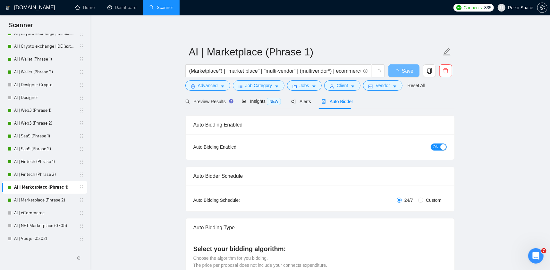
radio input "false"
radio input "true"
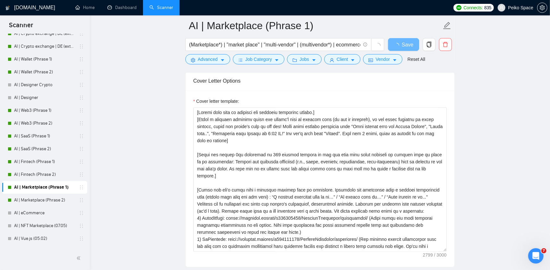
scroll to position [801, 0]
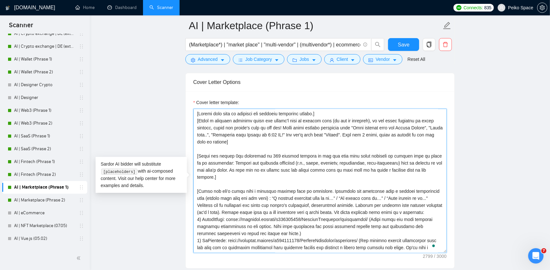
drag, startPoint x: 437, startPoint y: 169, endPoint x: 193, endPoint y: 155, distance: 244.3
click at [193, 155] on textarea "Cover letter template:" at bounding box center [319, 181] width 253 height 144
paste textarea "I've worked on the project [find the project in my portfolio or in FAQ section …"
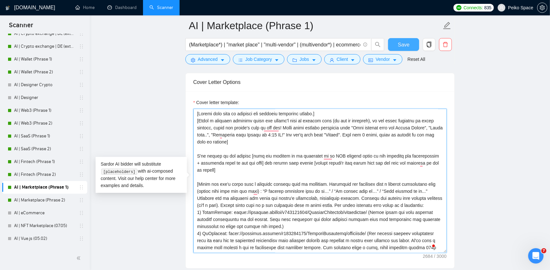
type textarea "[Please make sure to maintain the original paragraph breaks.] [Write a personal…"
click at [394, 44] on button "Save" at bounding box center [403, 44] width 31 height 13
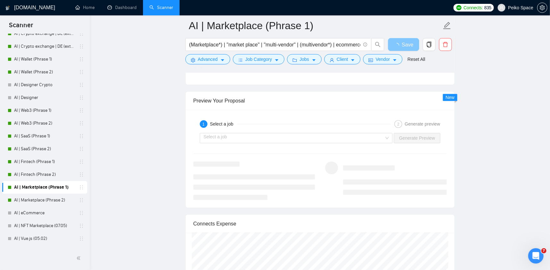
scroll to position [1314, 0]
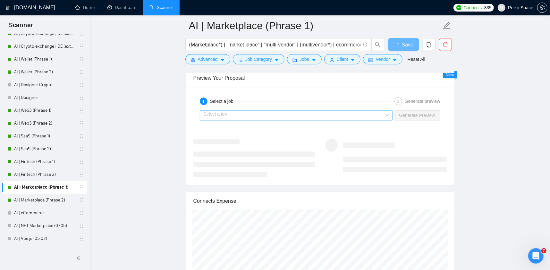
click at [309, 113] on input "search" at bounding box center [293, 116] width 181 height 10
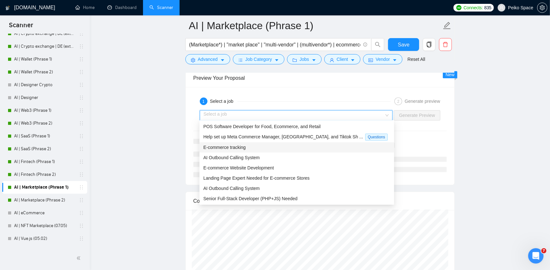
click at [230, 149] on span "E-commerce tracking" at bounding box center [224, 147] width 42 height 5
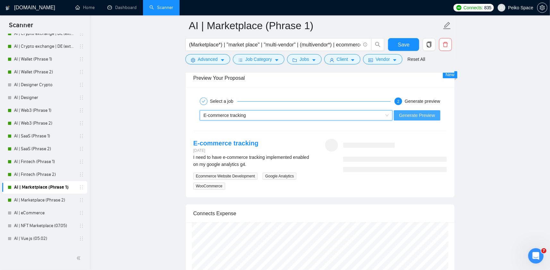
click at [426, 114] on span "Generate Preview" at bounding box center [417, 115] width 36 height 7
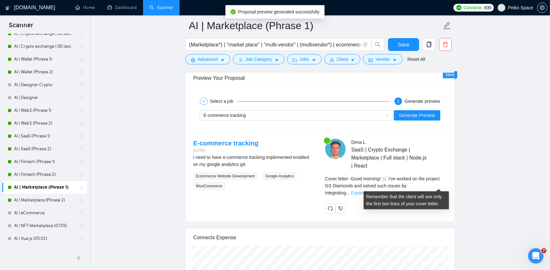
click at [366, 190] on link "Expand" at bounding box center [358, 192] width 15 height 5
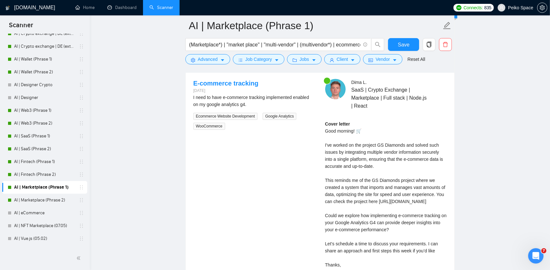
scroll to position [1378, 0]
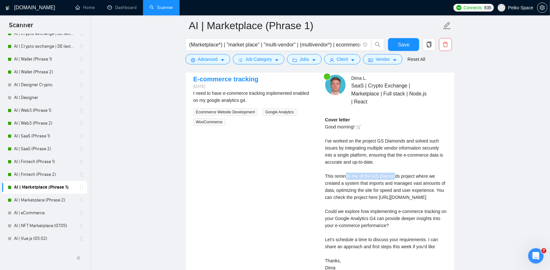
drag, startPoint x: 345, startPoint y: 178, endPoint x: 396, endPoint y: 176, distance: 51.3
click at [396, 176] on div "Cover letter Good morning! 🛒 I've worked on the project GS Diamonds and solved …" at bounding box center [385, 193] width 121 height 155
drag, startPoint x: 419, startPoint y: 176, endPoint x: 355, endPoint y: 178, distance: 64.1
click at [362, 178] on div "Cover letter Good morning! 🛒 I've worked on the project GS Diamonds and solved …" at bounding box center [385, 193] width 121 height 155
drag, startPoint x: 341, startPoint y: 178, endPoint x: 410, endPoint y: 175, distance: 68.6
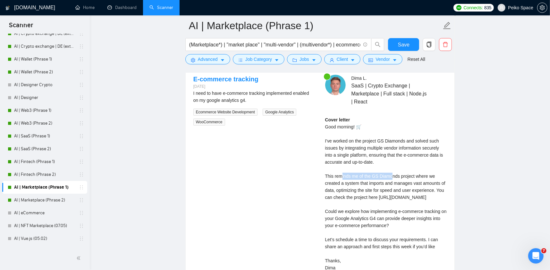
click at [392, 175] on div "Cover letter Good morning! 🛒 I've worked on the project GS Diamonds and solved …" at bounding box center [385, 193] width 121 height 155
drag, startPoint x: 419, startPoint y: 175, endPoint x: 352, endPoint y: 176, distance: 67.0
click at [353, 176] on div "Cover letter Good morning! 🛒 I've worked on the project GS Diamonds and solved …" at bounding box center [385, 193] width 121 height 155
drag, startPoint x: 359, startPoint y: 159, endPoint x: 386, endPoint y: 177, distance: 32.9
click at [381, 171] on div "Cover letter Good morning! 🛒 I've worked on the project GS Diamonds and solved …" at bounding box center [385, 193] width 121 height 155
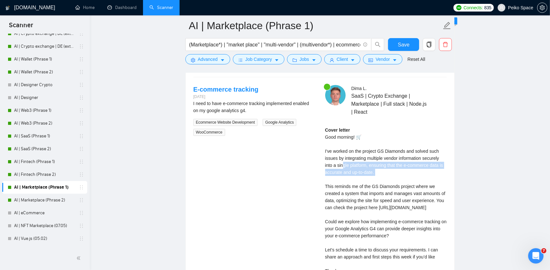
scroll to position [1346, 0]
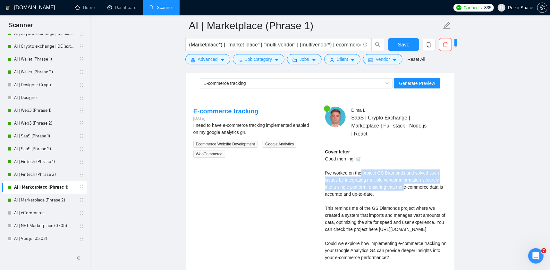
drag, startPoint x: 386, startPoint y: 176, endPoint x: 402, endPoint y: 188, distance: 20.6
click at [403, 188] on div "Cover letter Good morning! 🛒 I've worked on the project GS Diamonds and solved …" at bounding box center [385, 225] width 121 height 155
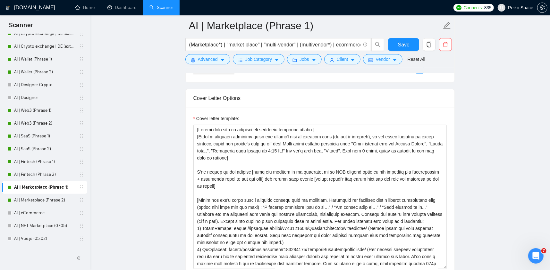
scroll to position [801, 0]
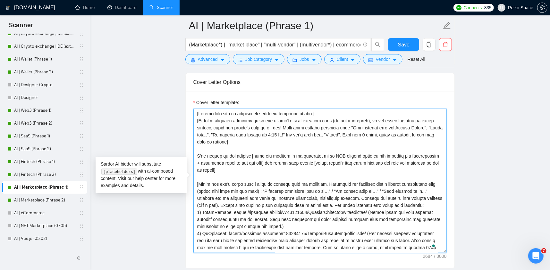
drag, startPoint x: 228, startPoint y: 170, endPoint x: 188, endPoint y: 155, distance: 42.9
click at [188, 155] on div "Cover letter template:" at bounding box center [320, 180] width 269 height 177
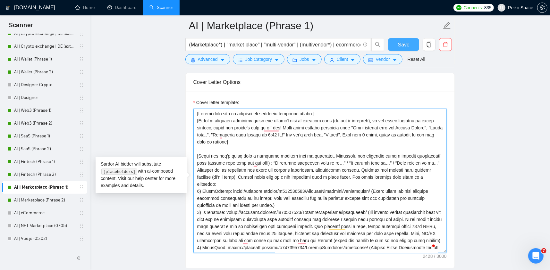
type textarea "[Please make sure to maintain the original paragraph breaks.] [Write a personal…"
click at [405, 44] on span "Save" at bounding box center [404, 45] width 12 height 8
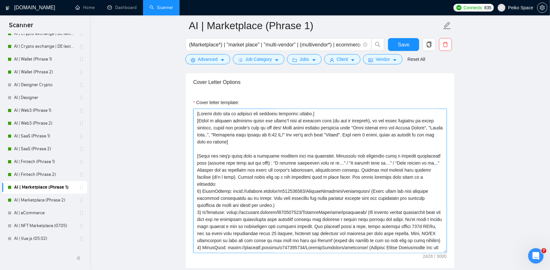
click at [215, 183] on textarea "Cover letter template:" at bounding box center [319, 181] width 253 height 144
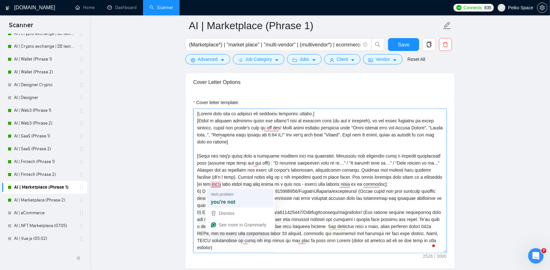
type textarea "[Please make sure to maintain the original paragraph breaks.] [Write a personal…"
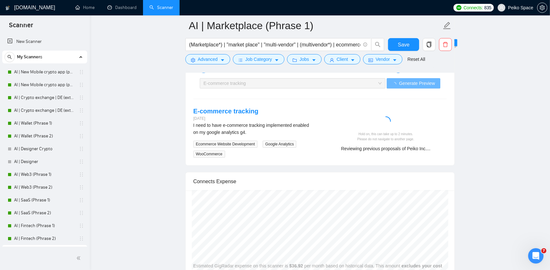
scroll to position [64, 0]
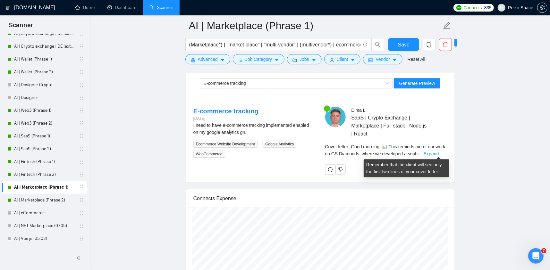
click at [437, 147] on div "Cover letter - Good morning! 📊 This reminds me of our work on GS Diamonds, wher…" at bounding box center [385, 150] width 121 height 14
click at [437, 152] on link "Expand" at bounding box center [430, 153] width 15 height 5
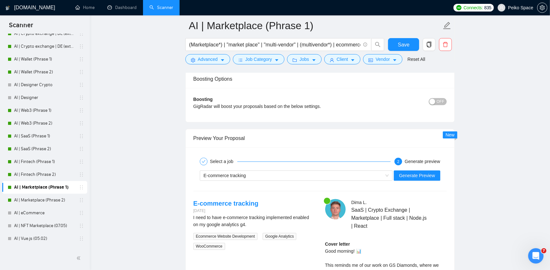
scroll to position [1250, 0]
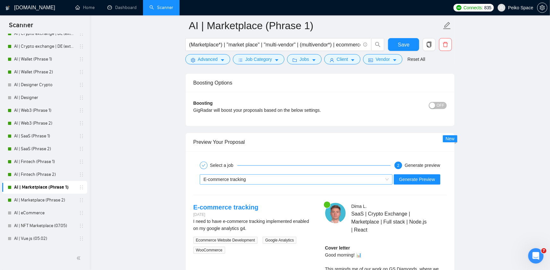
click at [245, 180] on div "E-commerce tracking" at bounding box center [292, 180] width 179 height 10
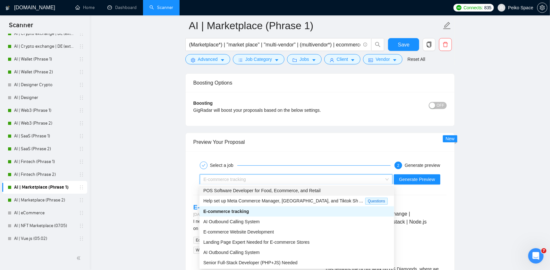
click at [248, 191] on span "POS Software Developer for Food, Ecommerce, and Retail" at bounding box center [261, 190] width 117 height 5
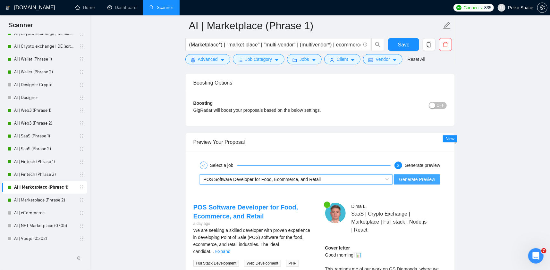
click at [406, 177] on span "Generate Preview" at bounding box center [417, 179] width 36 height 7
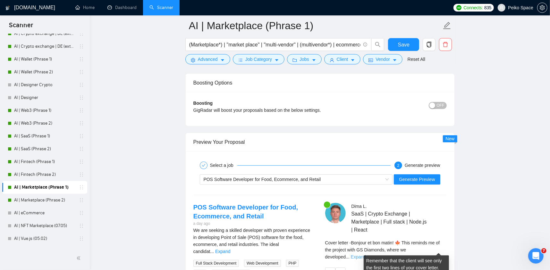
click at [366, 254] on link "Expand" at bounding box center [358, 256] width 15 height 5
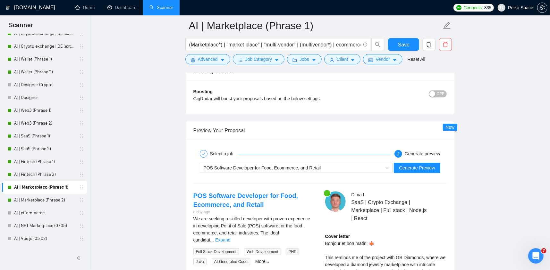
scroll to position [1314, 0]
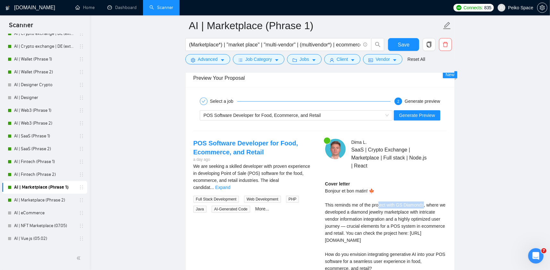
drag, startPoint x: 378, startPoint y: 203, endPoint x: 417, endPoint y: 206, distance: 38.6
click at [422, 207] on div "Cover letter Bonjour et bon matin! 🍁 This reminds me of the project with GS Dia…" at bounding box center [385, 247] width 121 height 134
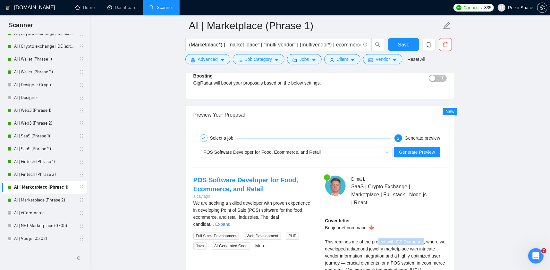
scroll to position [1250, 0]
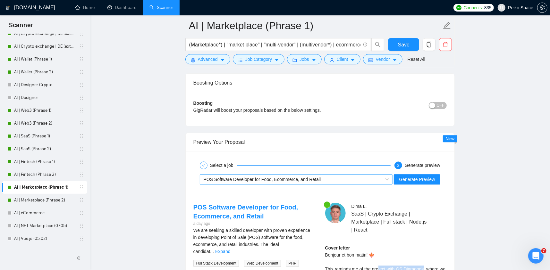
click at [274, 177] on span "POS Software Developer for Food, Ecommerce, and Retail" at bounding box center [261, 179] width 117 height 5
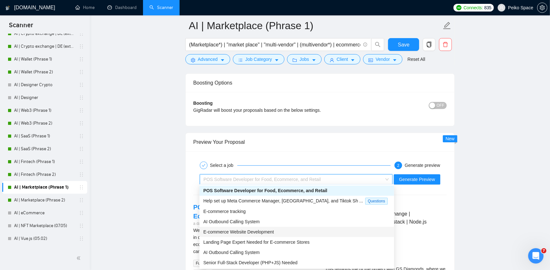
click at [248, 231] on span "E-commerce Website Development" at bounding box center [238, 231] width 70 height 5
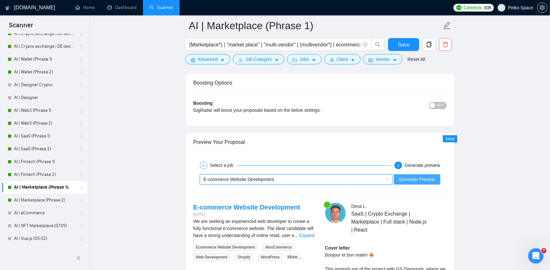
click at [421, 175] on button "Generate Preview" at bounding box center [416, 179] width 46 height 10
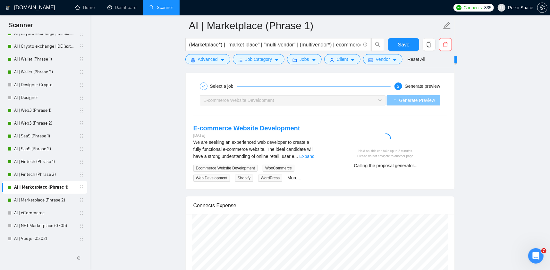
scroll to position [1346, 0]
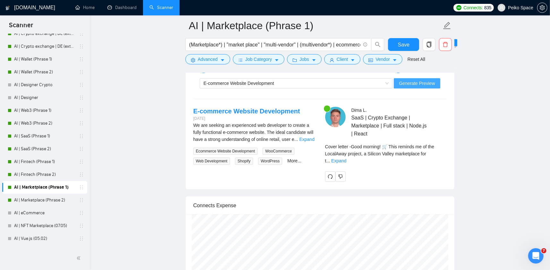
click at [393, 78] on button "Generate Preview" at bounding box center [416, 83] width 46 height 10
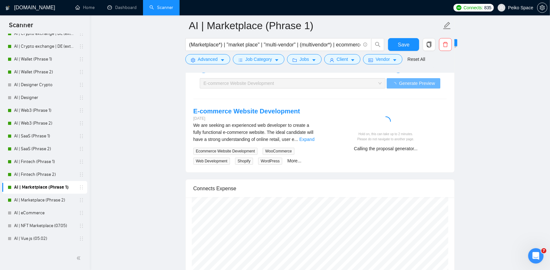
click at [419, 122] on div at bounding box center [385, 122] width 116 height 13
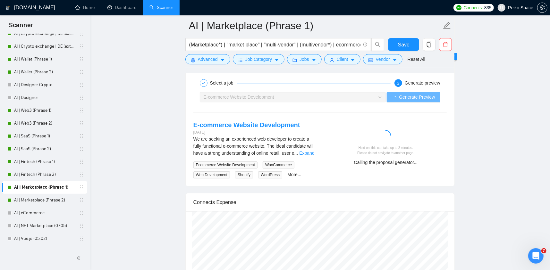
scroll to position [1282, 0]
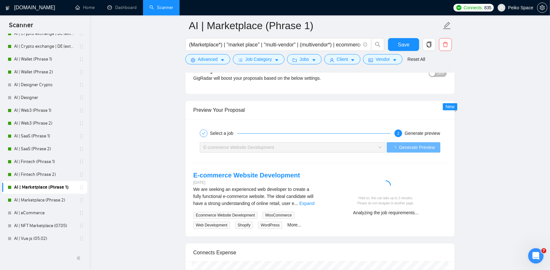
click at [300, 150] on div "E-commerce Website Development" at bounding box center [289, 148] width 172 height 10
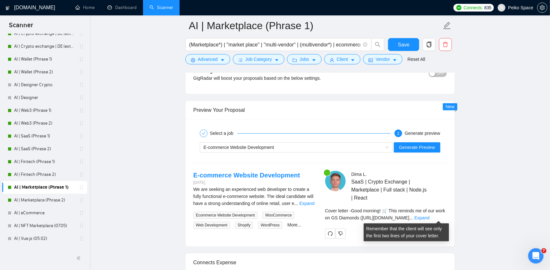
click at [424, 213] on span "Cover letter - Good morning! 🛒 This reminds me of our work on GS Diamonds (http…" at bounding box center [385, 214] width 120 height 12
click at [430, 217] on div "Cover letter - Good morning! 🛒 This reminds me of our work on GS Diamonds (http…" at bounding box center [385, 214] width 121 height 14
click at [429, 215] on link "Expand" at bounding box center [421, 217] width 15 height 5
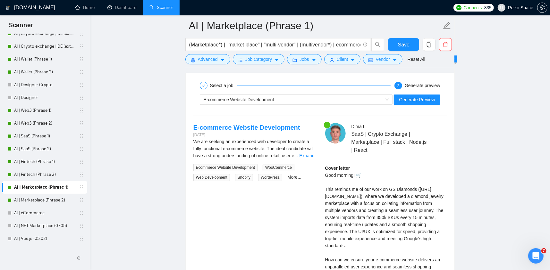
scroll to position [1346, 0]
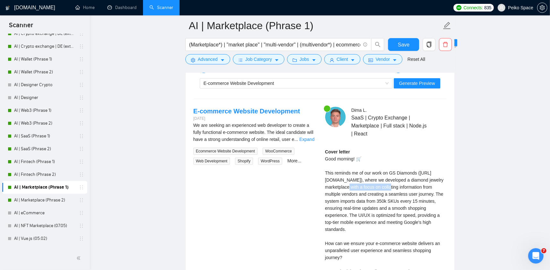
drag, startPoint x: 356, startPoint y: 186, endPoint x: 413, endPoint y: 188, distance: 56.7
click at [407, 188] on div "Cover letter Good morning! 🛒 This reminds me of our work on GS Diamonds (https:…" at bounding box center [385, 225] width 121 height 155
drag, startPoint x: 421, startPoint y: 188, endPoint x: 344, endPoint y: 187, distance: 77.6
click at [349, 187] on div "Cover letter Good morning! 🛒 This reminds me of our work on GS Diamonds (https:…" at bounding box center [385, 225] width 121 height 155
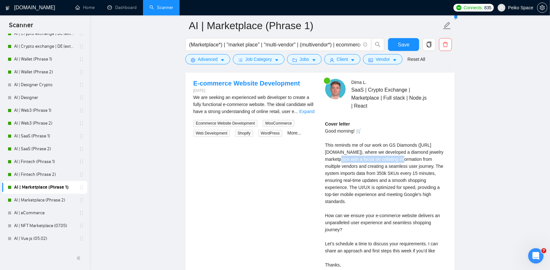
scroll to position [1378, 0]
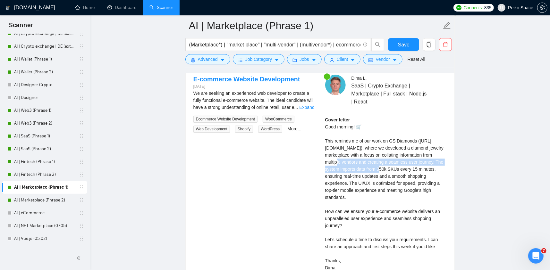
drag, startPoint x: 379, startPoint y: 162, endPoint x: 409, endPoint y: 173, distance: 31.3
click at [405, 171] on div "Cover letter Good morning! 🛒 This reminds me of our work on GS Diamonds (https:…" at bounding box center [385, 193] width 121 height 155
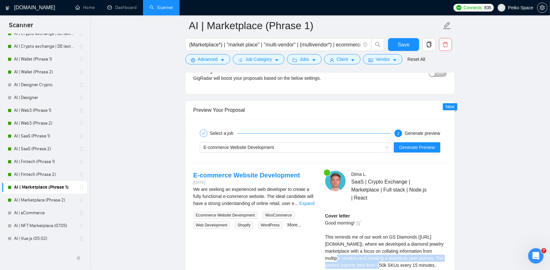
scroll to position [1282, 0]
click at [259, 152] on div "E-commerce Website Development Generate Preview" at bounding box center [320, 147] width 254 height 15
click at [258, 149] on span "E-commerce Website Development" at bounding box center [238, 147] width 70 height 5
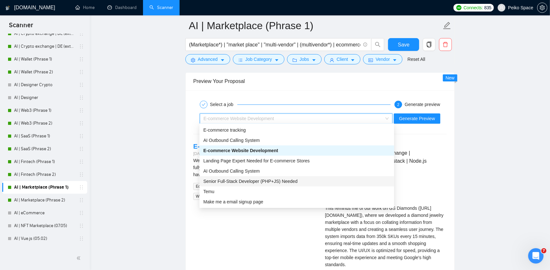
scroll to position [1314, 0]
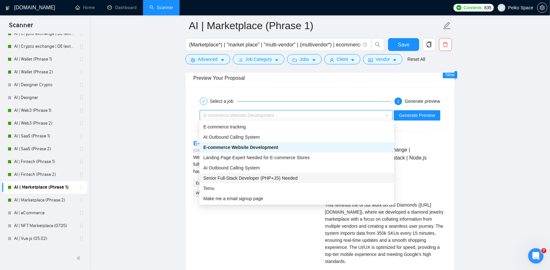
click at [248, 179] on span "Senior Full-Stack Developer (PHP+JS) Needed" at bounding box center [250, 178] width 94 height 5
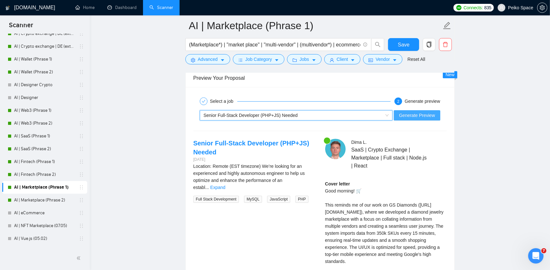
click at [414, 114] on span "Generate Preview" at bounding box center [417, 115] width 36 height 7
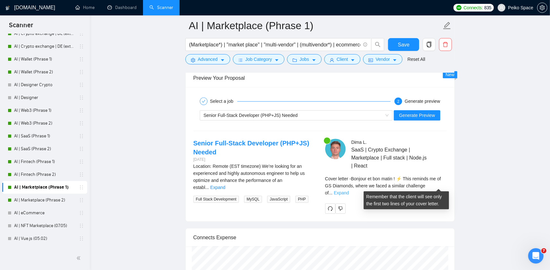
click at [349, 190] on link "Expand" at bounding box center [341, 192] width 15 height 5
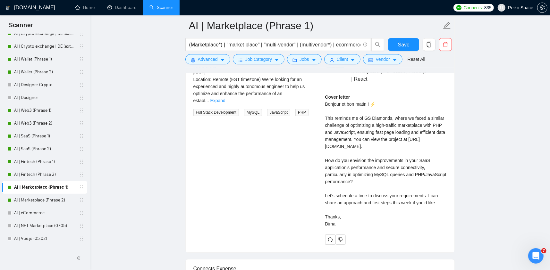
scroll to position [1410, 0]
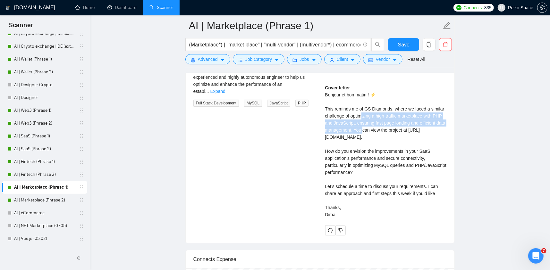
drag, startPoint x: 362, startPoint y: 114, endPoint x: 358, endPoint y: 127, distance: 13.7
click at [361, 126] on div "Cover letter Bonjour et bon matin ! ⚡️ This reminds me of GS Diamonds, where we…" at bounding box center [385, 151] width 121 height 134
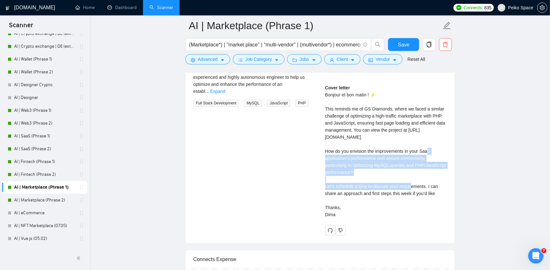
drag, startPoint x: 332, startPoint y: 160, endPoint x: 397, endPoint y: 184, distance: 69.2
click at [394, 182] on div "Cover letter Bonjour et bon matin ! ⚡️ This reminds me of GS Diamonds, where we…" at bounding box center [385, 151] width 121 height 134
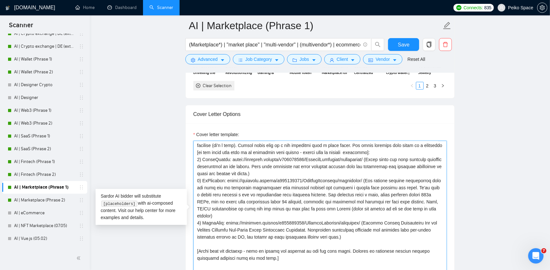
scroll to position [64, 0]
click at [388, 222] on textarea "Cover letter template:" at bounding box center [319, 213] width 253 height 144
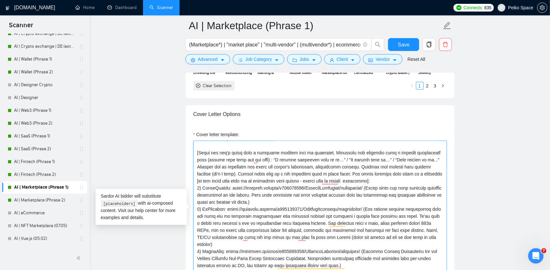
scroll to position [32, 0]
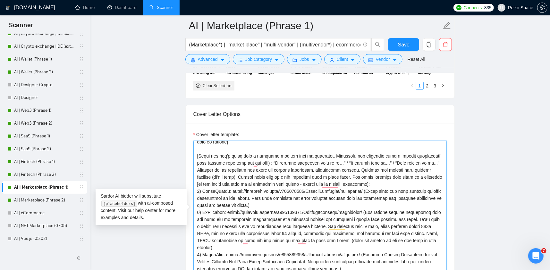
click at [368, 189] on textarea "Cover letter template:" at bounding box center [319, 213] width 253 height 144
click at [370, 189] on textarea "Cover letter template:" at bounding box center [319, 213] width 253 height 144
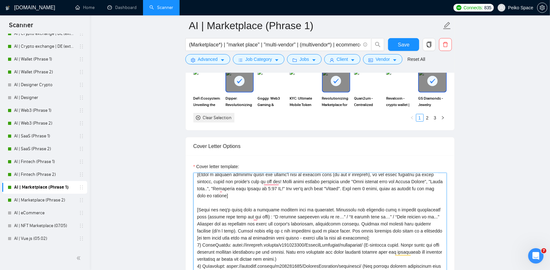
scroll to position [0, 0]
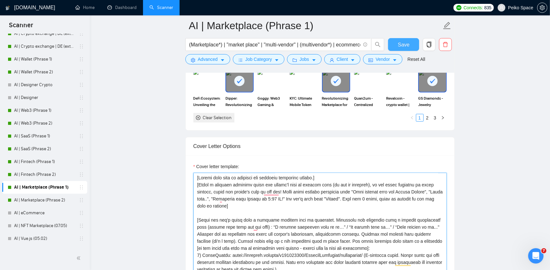
type textarea "[Please make sure to maintain the original paragraph breaks.] [Write a personal…"
click at [392, 42] on button "Save" at bounding box center [403, 44] width 31 height 13
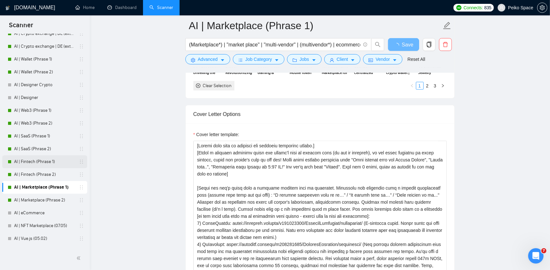
click at [49, 162] on link "AI | Fintech (Phrase 1)" at bounding box center [44, 161] width 61 height 13
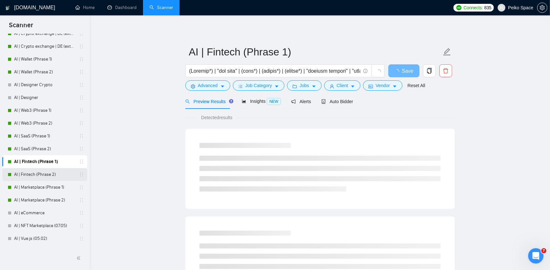
click at [46, 179] on link "AI | Fintech (Phrase 2)" at bounding box center [44, 174] width 61 height 13
click at [330, 102] on span "Auto Bidder" at bounding box center [337, 101] width 32 height 5
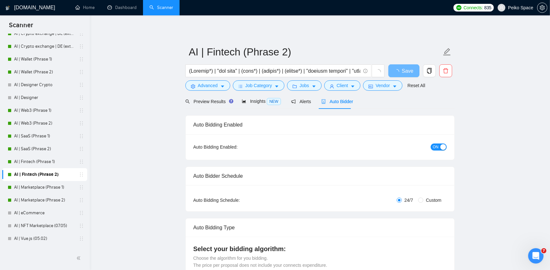
radio input "false"
radio input "true"
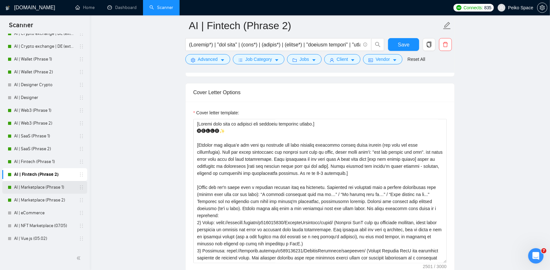
click at [38, 188] on link "AI | Marketplace (Phrase 1)" at bounding box center [44, 187] width 61 height 13
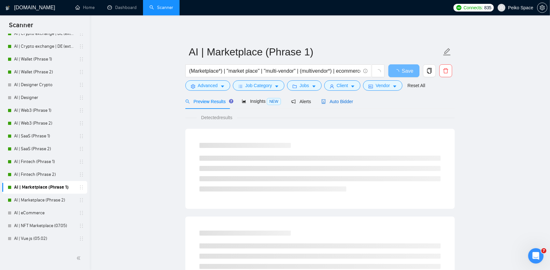
click at [334, 102] on span "Auto Bidder" at bounding box center [337, 101] width 32 height 5
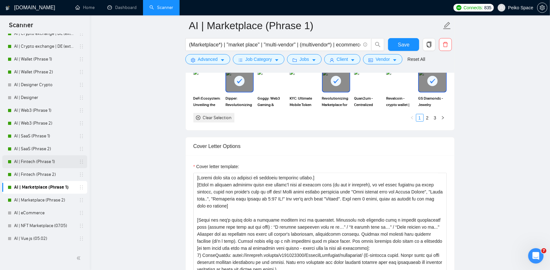
click at [55, 162] on link "AI | Fintech (Phrase 1)" at bounding box center [44, 161] width 61 height 13
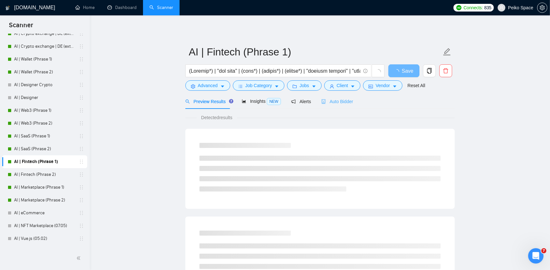
click at [333, 106] on div "Auto Bidder" at bounding box center [337, 101] width 32 height 15
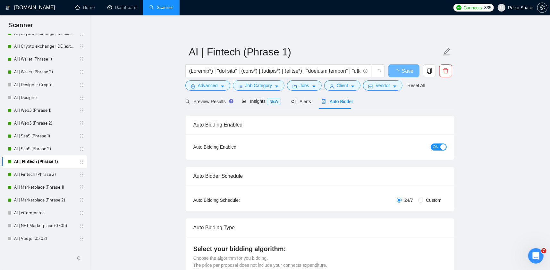
radio input "false"
radio input "true"
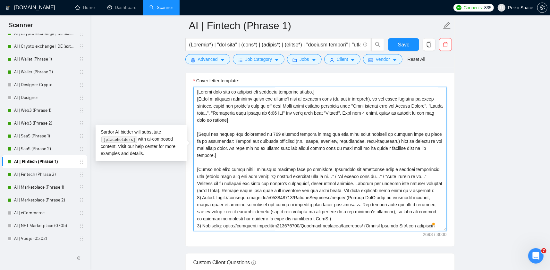
drag, startPoint x: 437, startPoint y: 138, endPoint x: 217, endPoint y: 148, distance: 220.7
click at [225, 147] on textarea "Cover letter template:" at bounding box center [319, 159] width 253 height 144
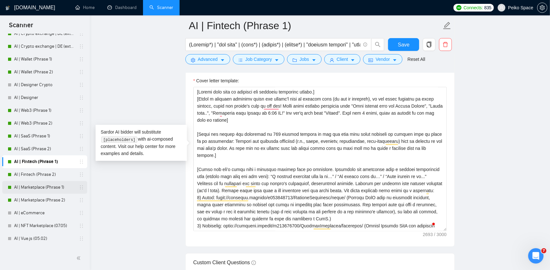
click at [49, 187] on link "AI | Marketplace (Phrase 1)" at bounding box center [44, 187] width 61 height 13
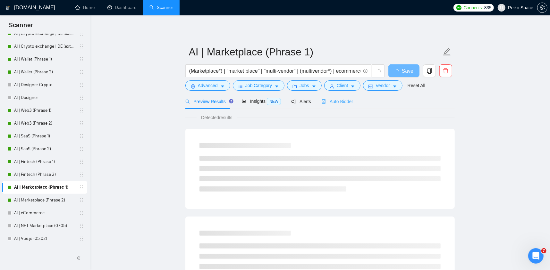
click at [332, 106] on div "Auto Bidder" at bounding box center [337, 101] width 32 height 15
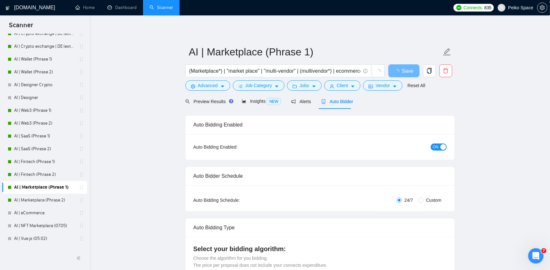
radio input "false"
radio input "true"
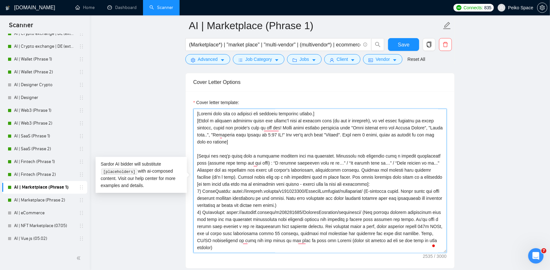
drag, startPoint x: 355, startPoint y: 185, endPoint x: 194, endPoint y: 158, distance: 163.0
click at [194, 158] on textarea "Cover letter template:" at bounding box center [319, 181] width 253 height 144
click at [334, 179] on textarea "Cover letter template:" at bounding box center [319, 181] width 253 height 144
drag, startPoint x: 322, startPoint y: 179, endPoint x: 194, endPoint y: 159, distance: 129.7
click at [194, 159] on div "Cover Letter Options Cover letter template:" at bounding box center [319, 171] width 269 height 196
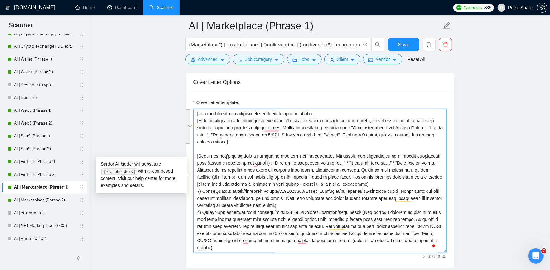
click at [219, 165] on textarea "Cover letter template:" at bounding box center [319, 181] width 253 height 144
drag, startPoint x: 368, startPoint y: 185, endPoint x: 196, endPoint y: 155, distance: 173.7
click at [196, 155] on textarea "Cover letter template:" at bounding box center [319, 181] width 253 height 144
click at [45, 161] on link "AI | Fintech (Phrase 1)" at bounding box center [44, 161] width 61 height 13
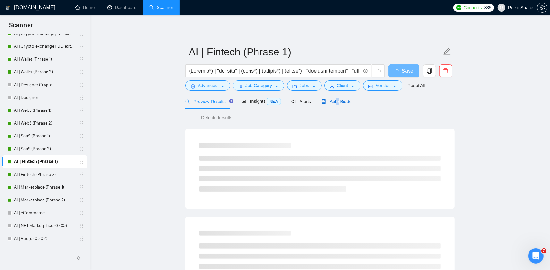
click at [335, 101] on span "Auto Bidder" at bounding box center [337, 101] width 32 height 5
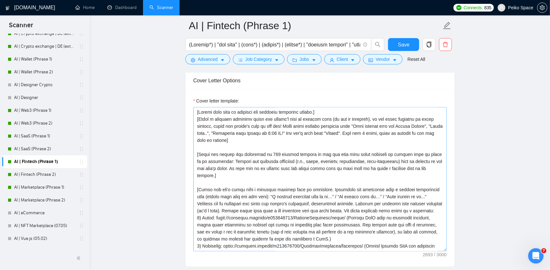
scroll to position [801, 0]
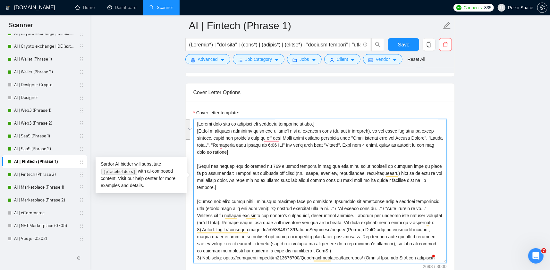
drag, startPoint x: 434, startPoint y: 171, endPoint x: 195, endPoint y: 157, distance: 239.7
click at [195, 157] on div "Cover Letter Options Cover letter template:" at bounding box center [319, 181] width 269 height 196
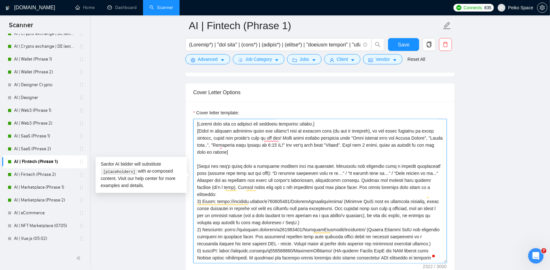
drag, startPoint x: 197, startPoint y: 155, endPoint x: 415, endPoint y: 173, distance: 218.2
click at [406, 171] on textarea "Cover letter template:" at bounding box center [319, 191] width 253 height 144
drag, startPoint x: 427, startPoint y: 176, endPoint x: 194, endPoint y: 156, distance: 234.8
click at [194, 156] on div "Cover Letter Options Cover letter template:" at bounding box center [319, 181] width 269 height 196
paste textarea ": “A similar challenge came up in…” / “We solved this in…” / “This reminds me o…"
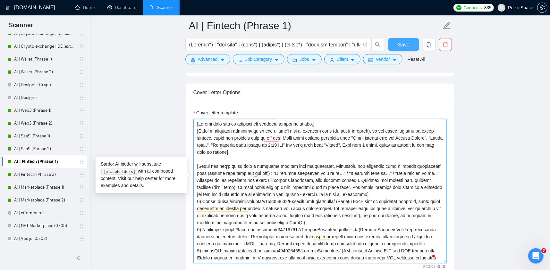
type textarea "[Please make sure to maintain the original paragraph breaks.] [Write a personal…"
click at [399, 43] on span "Save" at bounding box center [404, 45] width 12 height 8
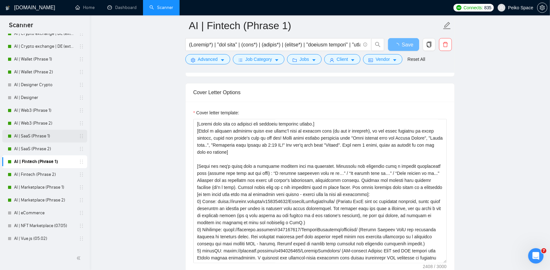
click at [50, 136] on link "AI | SaaS (Phrase 1)" at bounding box center [44, 136] width 61 height 13
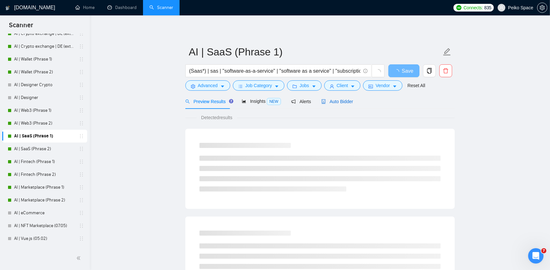
click at [332, 99] on span "Auto Bidder" at bounding box center [337, 101] width 32 height 5
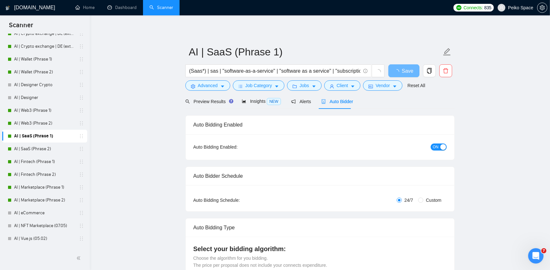
radio input "false"
radio input "true"
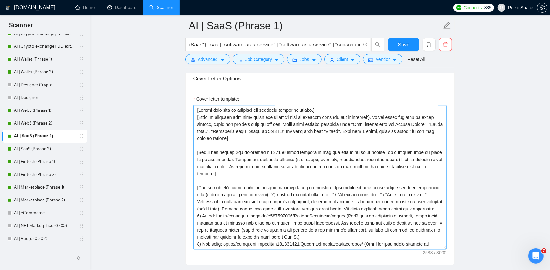
scroll to position [801, 0]
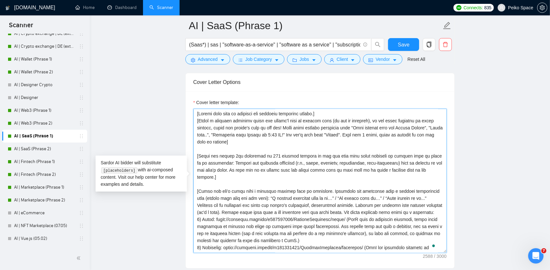
drag, startPoint x: 437, startPoint y: 168, endPoint x: 194, endPoint y: 154, distance: 243.3
click at [194, 154] on textarea "Cover letter template:" at bounding box center [319, 181] width 253 height 144
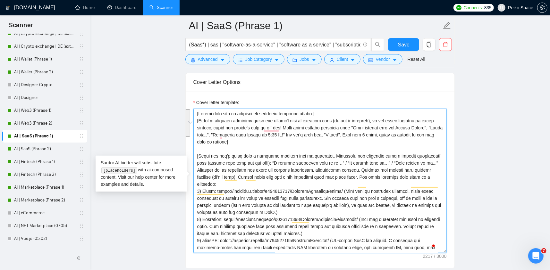
drag, startPoint x: 423, startPoint y: 175, endPoint x: 190, endPoint y: 156, distance: 234.4
paste textarea ": “A similar challenge came up in…” / “We solved this in…” / “This reminds me o…"
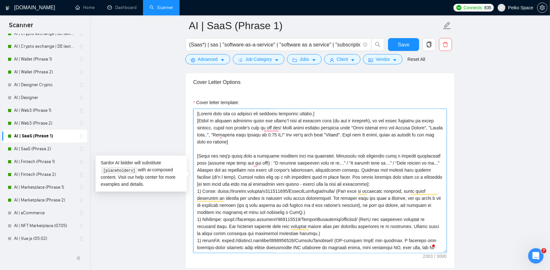
click at [437, 176] on textarea "Cover letter template:" at bounding box center [319, 181] width 253 height 144
drag, startPoint x: 239, startPoint y: 177, endPoint x: 410, endPoint y: 177, distance: 171.4
click at [398, 177] on textarea "Cover letter template:" at bounding box center [319, 181] width 253 height 144
drag, startPoint x: 426, startPoint y: 177, endPoint x: 374, endPoint y: 177, distance: 52.2
click at [424, 177] on textarea "Cover letter template:" at bounding box center [319, 181] width 253 height 144
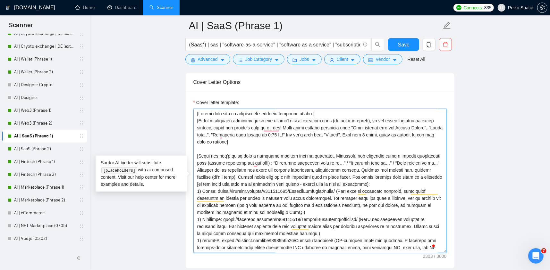
click at [197, 183] on textarea "Cover letter template:" at bounding box center [319, 181] width 253 height 144
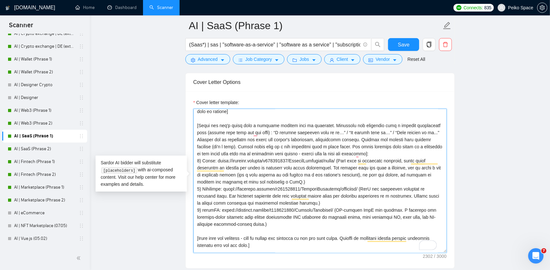
scroll to position [1, 0]
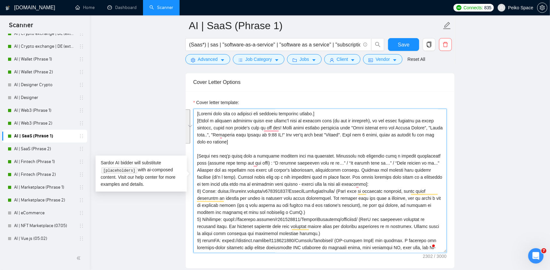
drag, startPoint x: 233, startPoint y: 154, endPoint x: 333, endPoint y: 179, distance: 103.4
click at [333, 179] on textarea "Cover letter template:" at bounding box center [319, 181] width 253 height 144
drag, startPoint x: 337, startPoint y: 179, endPoint x: 310, endPoint y: 178, distance: 26.6
click at [336, 179] on textarea "Cover letter template:" at bounding box center [319, 181] width 253 height 144
click at [198, 183] on textarea "Cover letter template:" at bounding box center [319, 181] width 253 height 144
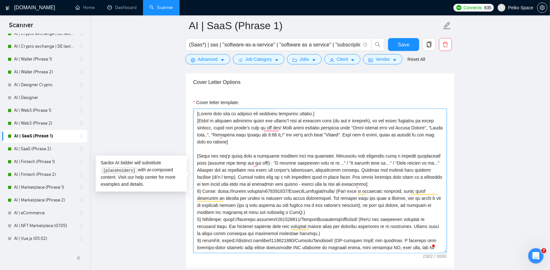
click at [438, 174] on textarea "Cover letter template:" at bounding box center [319, 181] width 253 height 144
click at [217, 182] on textarea "Cover letter template:" at bounding box center [319, 181] width 253 height 144
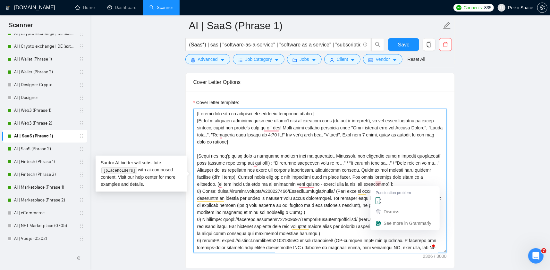
click at [380, 181] on textarea "Cover letter template:" at bounding box center [319, 181] width 253 height 144
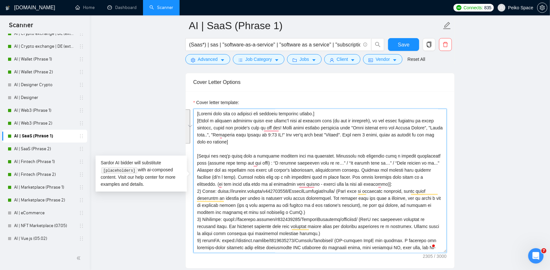
drag, startPoint x: 390, startPoint y: 180, endPoint x: 197, endPoint y: 151, distance: 194.9
click at [197, 151] on textarea "Cover letter template:" at bounding box center [319, 181] width 253 height 144
type textarea "[Loremi dolo sita co adipisci eli seddoeiu temporinc utlabo.] [Etdol m aliquaen…"
click at [401, 44] on span "Save" at bounding box center [404, 45] width 12 height 8
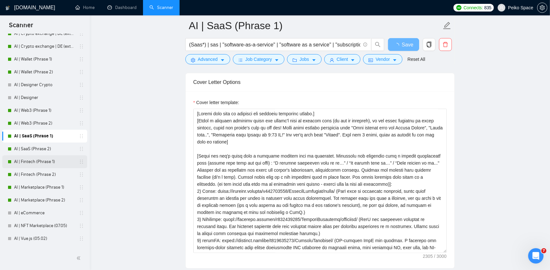
click at [56, 161] on link "AI | Fintech (Phrase 1)" at bounding box center [44, 161] width 61 height 13
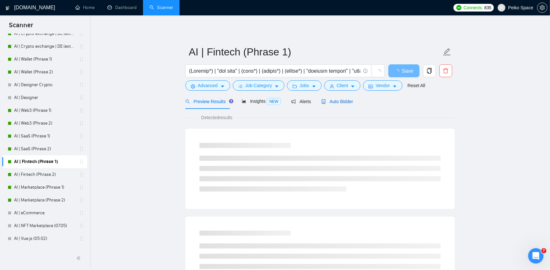
click at [330, 103] on span "Auto Bidder" at bounding box center [337, 101] width 32 height 5
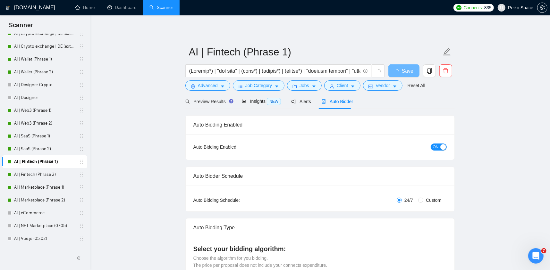
radio input "false"
radio input "true"
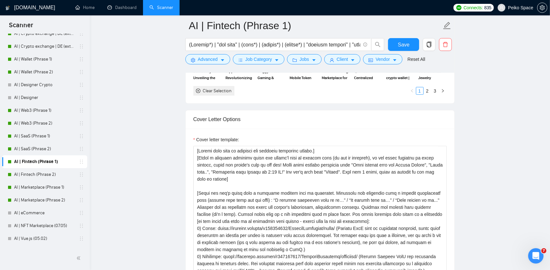
scroll to position [801, 0]
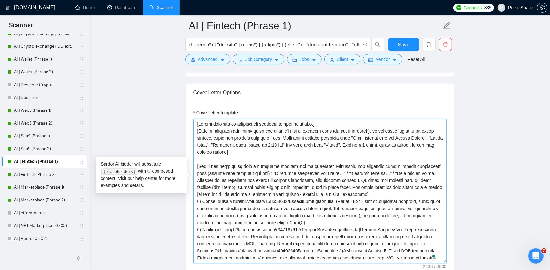
drag, startPoint x: 370, startPoint y: 183, endPoint x: 195, endPoint y: 157, distance: 176.9
click at [195, 157] on textarea "Cover letter template:" at bounding box center [319, 191] width 253 height 144
paste textarea ". (if you think that case in my portfolio fits better - please take it from the…"
type textarea "[Please make sure to maintain the original paragraph breaks.] [Write a personal…"
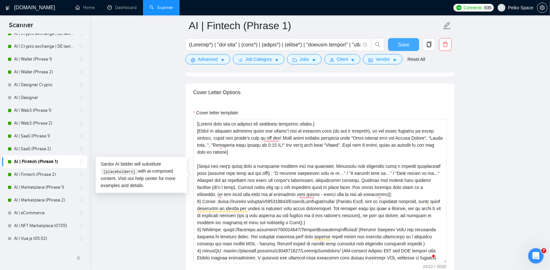
click at [398, 45] on span "Save" at bounding box center [404, 45] width 12 height 8
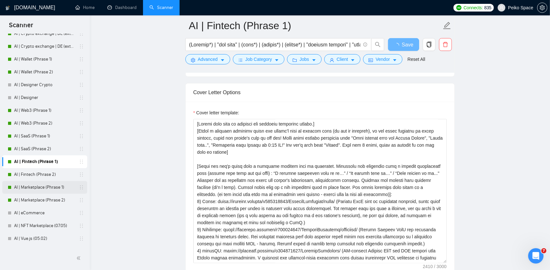
click at [55, 188] on link "AI | Marketplace (Phrase 1)" at bounding box center [44, 187] width 61 height 13
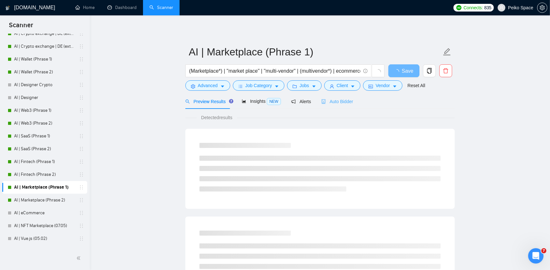
click at [346, 97] on div "Auto Bidder" at bounding box center [337, 101] width 32 height 15
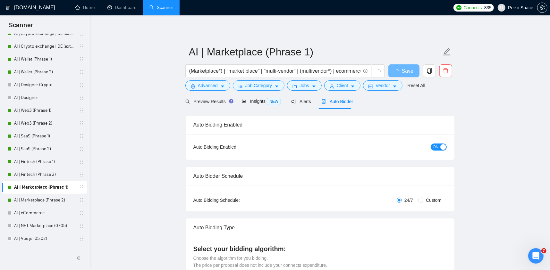
radio input "false"
radio input "true"
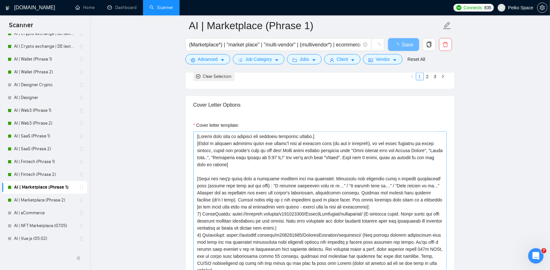
scroll to position [769, 0]
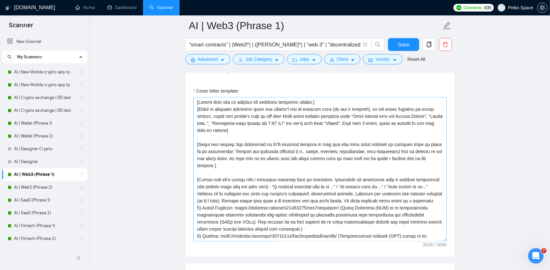
scroll to position [64, 0]
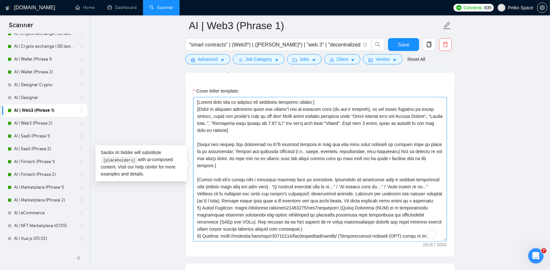
drag, startPoint x: 438, startPoint y: 157, endPoint x: 176, endPoint y: 138, distance: 263.1
click at [176, 138] on main "AI | Web3 (Phrase 1) "smart contracts" | (Web3*) | (dapp*) | "web 3" | "decentr…" at bounding box center [319, 163] width 439 height 1940
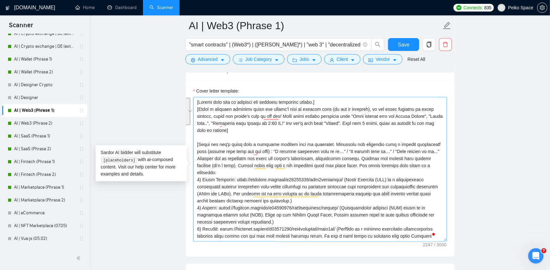
click at [192, 143] on div "Cover Letter Options Cover letter template:" at bounding box center [319, 160] width 269 height 196
paste textarea "ite this in a new paragraph with a space above. Use these projects with links a…"
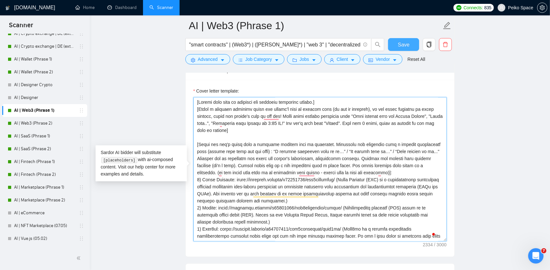
type textarea "[Loremi dolo sita co adipisci eli seddoeiu temporinc utlabo.] [Etdol m aliquaen…"
click at [402, 43] on span "Save" at bounding box center [404, 45] width 12 height 8
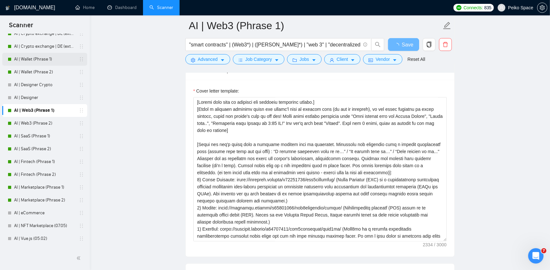
click at [58, 60] on link "AI | Wallet (Phrase 1)" at bounding box center [44, 59] width 61 height 13
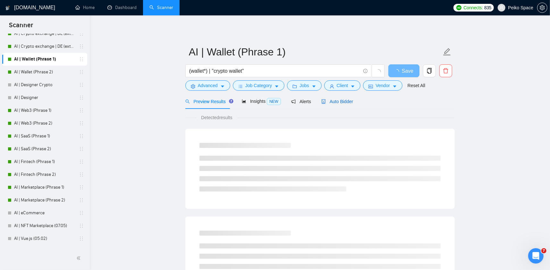
click at [329, 102] on span "Auto Bidder" at bounding box center [337, 101] width 32 height 5
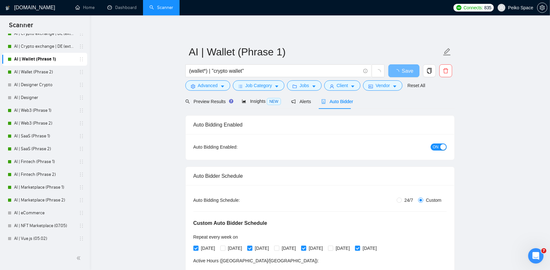
radio input "false"
radio input "true"
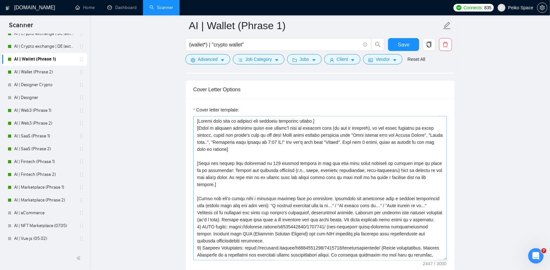
scroll to position [801, 0]
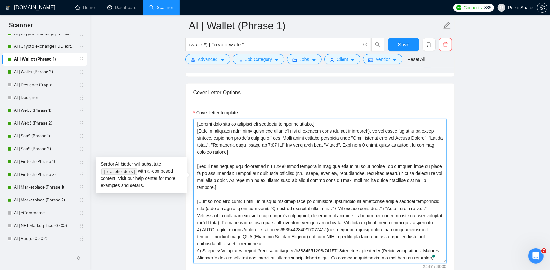
drag, startPoint x: 434, startPoint y: 169, endPoint x: 190, endPoint y: 154, distance: 243.6
click at [190, 154] on div "Cover letter template:" at bounding box center [320, 190] width 269 height 177
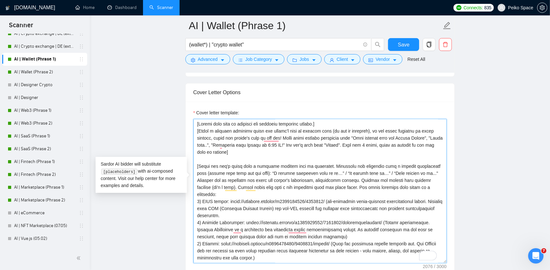
drag, startPoint x: 411, startPoint y: 176, endPoint x: 195, endPoint y: 154, distance: 217.4
click at [195, 154] on div "Cover Letter Options Cover letter template:" at bounding box center [319, 181] width 269 height 196
paste textarea ": “A similar challenge came up in…” / “We solved this in…” / “This reminds me o…"
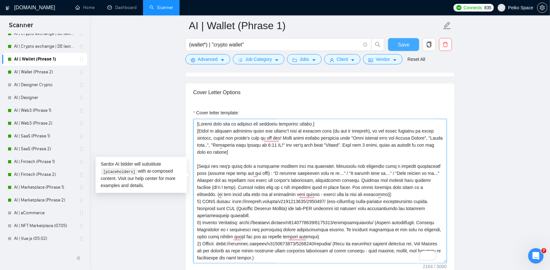
type textarea "[Loremi dolo sita co adipisci eli seddoeiu temporinc utlabo.] [Etdol m aliquaen…"
drag, startPoint x: 406, startPoint y: 42, endPoint x: 372, endPoint y: 50, distance: 35.1
click at [406, 42] on span "Save" at bounding box center [404, 45] width 12 height 8
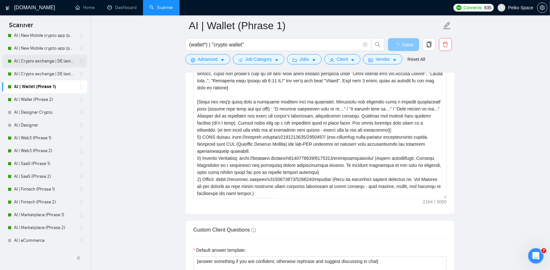
scroll to position [0, 0]
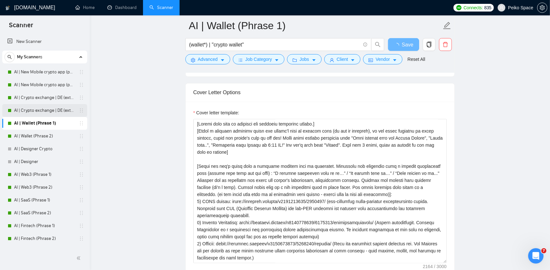
click at [52, 107] on link "AI | Crypto exchange | DE (extended) Phrase 2" at bounding box center [44, 110] width 61 height 13
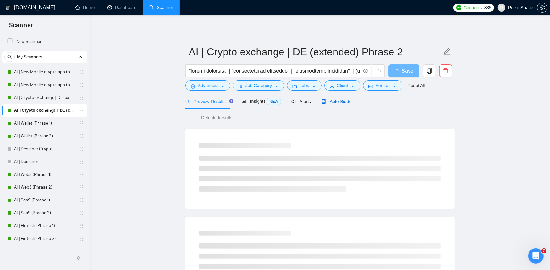
click at [340, 102] on span "Auto Bidder" at bounding box center [337, 101] width 32 height 5
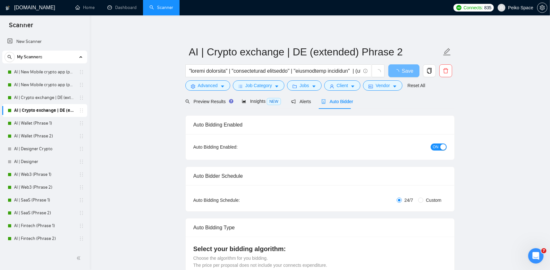
radio input "false"
radio input "true"
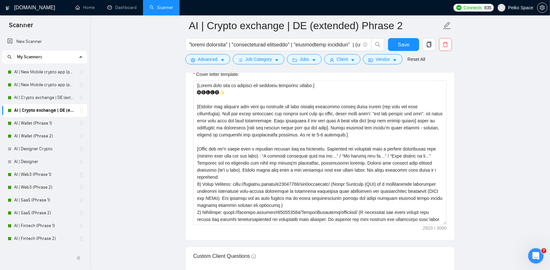
scroll to position [833, 0]
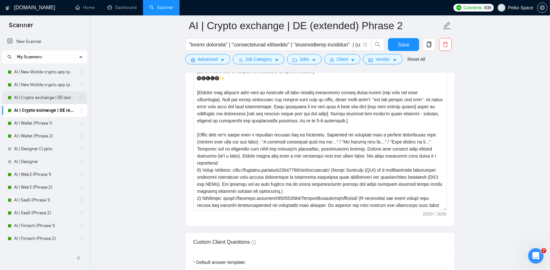
click at [73, 99] on link "AI | Crypto exchange | DE (extended) Phrase 1" at bounding box center [44, 97] width 61 height 13
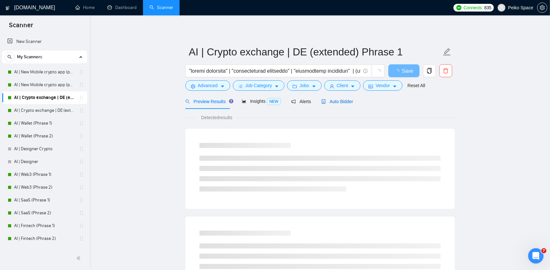
click at [338, 99] on span "Auto Bidder" at bounding box center [337, 101] width 32 height 5
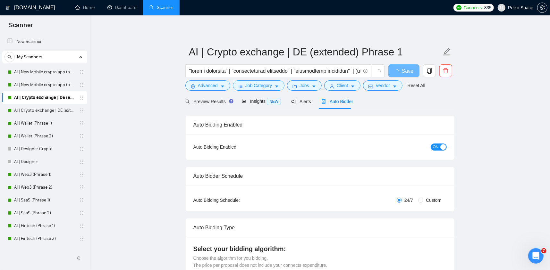
radio input "false"
radio input "true"
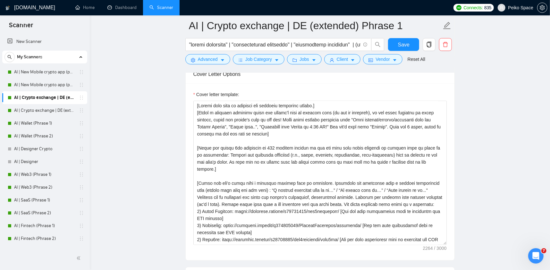
scroll to position [801, 0]
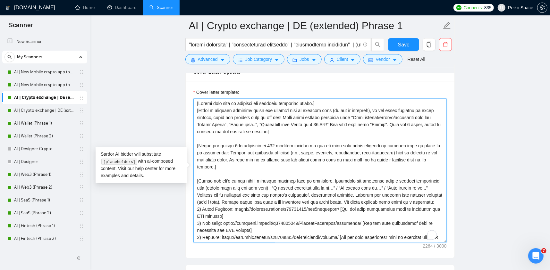
drag, startPoint x: 428, startPoint y: 159, endPoint x: 198, endPoint y: 141, distance: 231.1
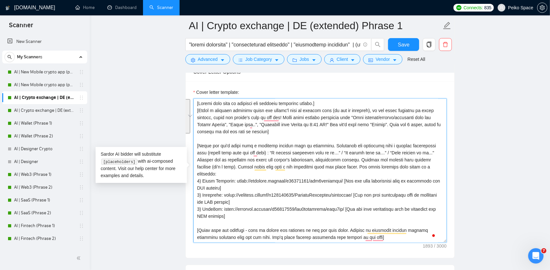
drag, startPoint x: 221, startPoint y: 171, endPoint x: 193, endPoint y: 147, distance: 37.5
click at [193, 147] on div "Cover Letter Options Cover letter template:" at bounding box center [319, 161] width 269 height 196
paste textarea "ite this in a new paragraph with a space above. Use these projects with links a…"
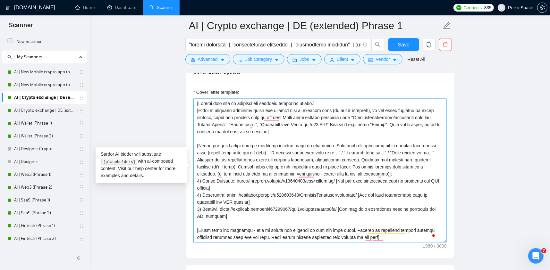
type textarea "[Please make sure to maintain the original paragraph breaks.] [Write a personal…"
click at [401, 37] on form "AI | Crypto exchange | DE (extended) Phrase 1 Save Advanced Job Category Jobs C…" at bounding box center [319, 41] width 269 height 52
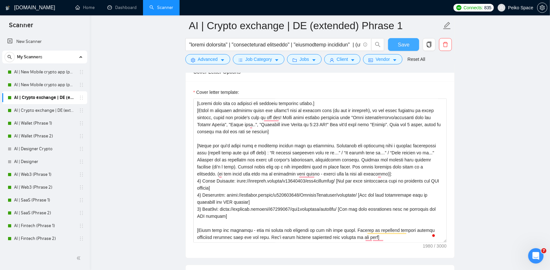
click at [403, 41] on span "Save" at bounding box center [404, 45] width 12 height 8
click at [51, 72] on link "AI | New Mobile crypto app (phrase 1)" at bounding box center [44, 72] width 61 height 13
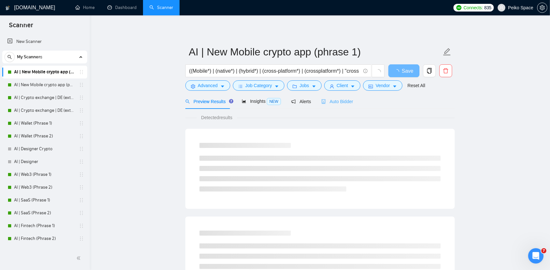
click at [335, 106] on div "Auto Bidder" at bounding box center [337, 101] width 32 height 15
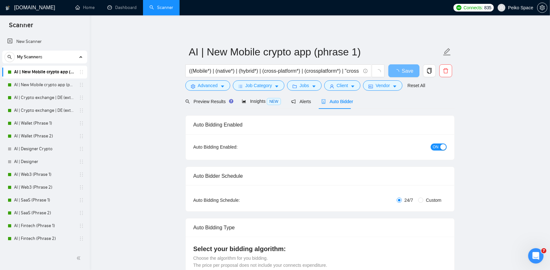
radio input "false"
radio input "true"
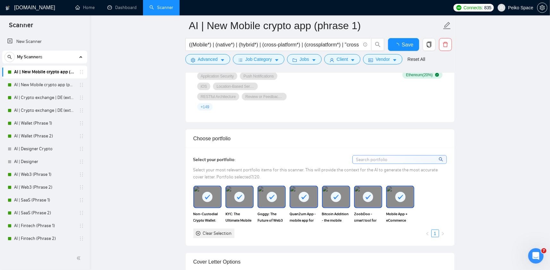
scroll to position [801, 0]
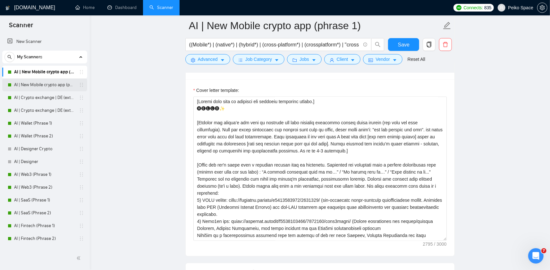
click at [53, 86] on link "AI | New Mobile crypto app (phrase 2)" at bounding box center [44, 85] width 61 height 13
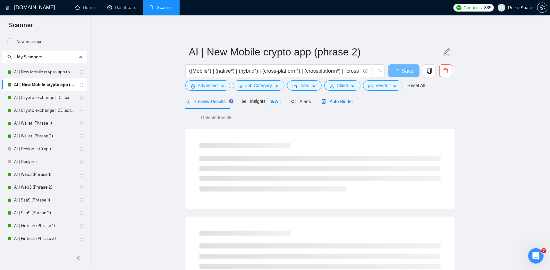
click at [341, 99] on span "Auto Bidder" at bounding box center [337, 101] width 32 height 5
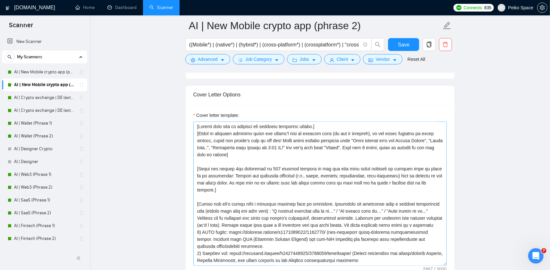
scroll to position [801, 0]
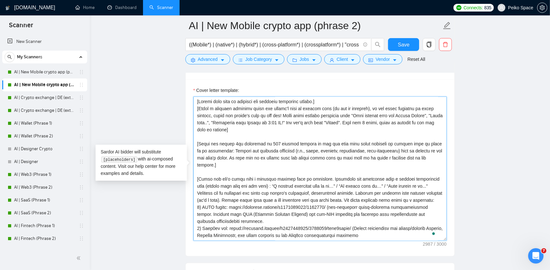
drag, startPoint x: 437, startPoint y: 157, endPoint x: 195, endPoint y: 141, distance: 242.1
click at [196, 141] on textarea "Cover letter template:" at bounding box center [319, 169] width 253 height 144
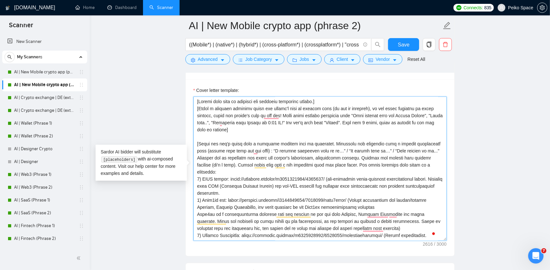
click at [192, 145] on div "Cover Letter Options Cover letter template:" at bounding box center [319, 159] width 269 height 196
paste textarea "ite this in a new paragraph with a space above. Use these projects with links a…"
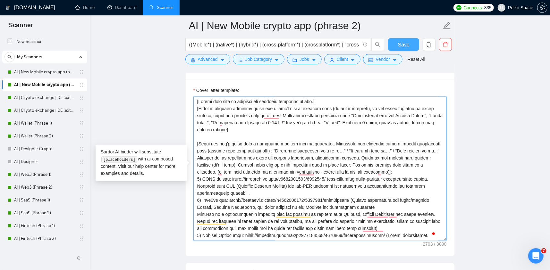
type textarea "[Please make sure to maintain the original paragraph breaks.] [Write a personal…"
click at [408, 44] on span "Save" at bounding box center [404, 45] width 12 height 8
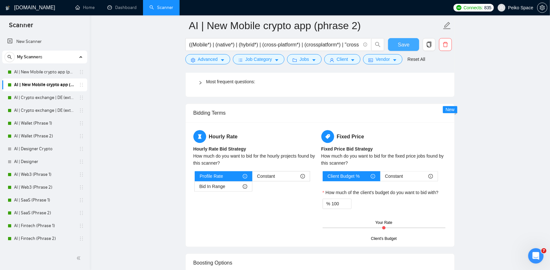
scroll to position [1250, 0]
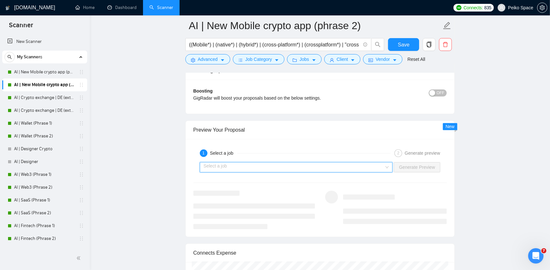
click at [237, 170] on input "search" at bounding box center [293, 167] width 181 height 10
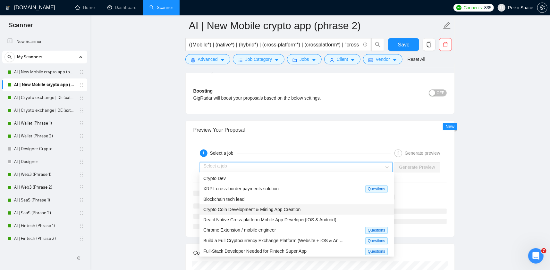
click at [251, 216] on div "React Native Cross-platform Mobile App Developer(IOS & Android)" at bounding box center [296, 220] width 194 height 10
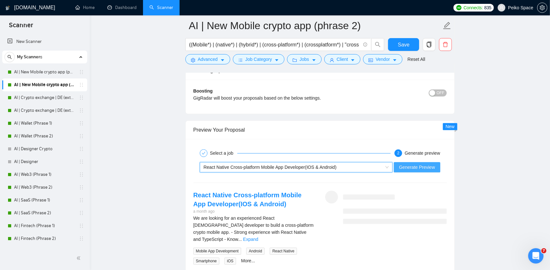
click at [409, 168] on span "Generate Preview" at bounding box center [417, 167] width 36 height 7
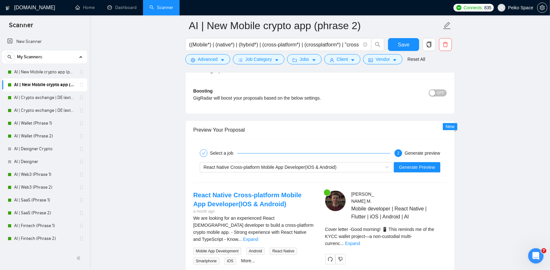
click at [434, 236] on div "Cover letter - Good morning! 📱 This reminds me of the KYCC wallet project—a non…" at bounding box center [385, 239] width 121 height 26
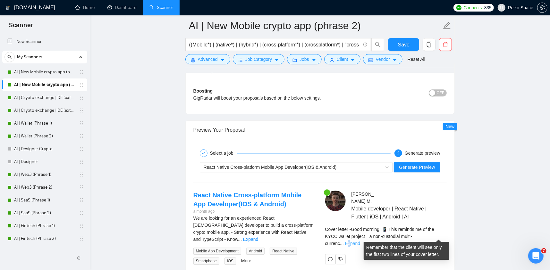
click at [360, 241] on link "Expand" at bounding box center [352, 243] width 15 height 5
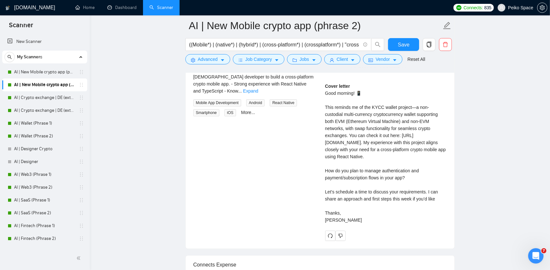
scroll to position [1378, 0]
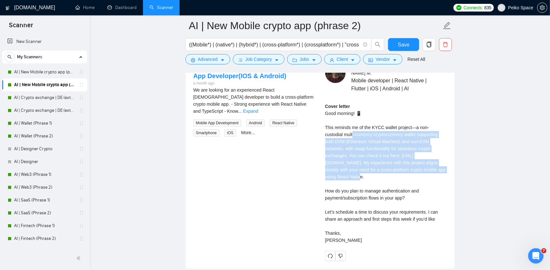
drag, startPoint x: 334, startPoint y: 133, endPoint x: 373, endPoint y: 177, distance: 58.6
click at [377, 177] on div "Cover letter Good morning! 📱 This reminds me of the KYCC wallet project—a non-c…" at bounding box center [385, 173] width 121 height 141
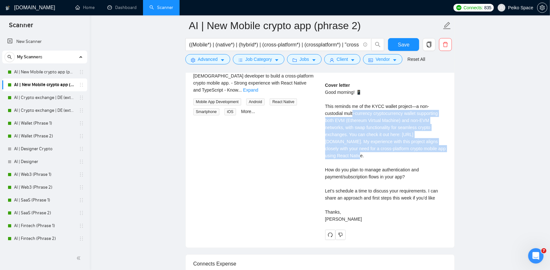
scroll to position [1410, 0]
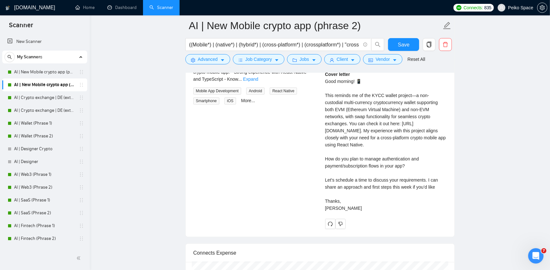
click at [358, 169] on div "Cover letter Good morning! 📱 This reminds me of the KYCC wallet project—a non-c…" at bounding box center [385, 141] width 121 height 141
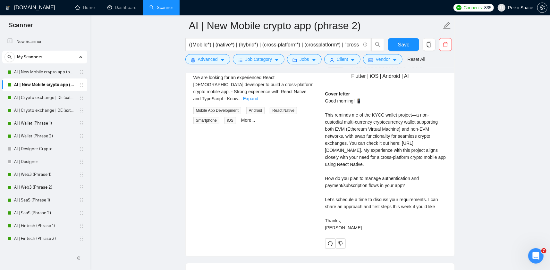
scroll to position [1282, 0]
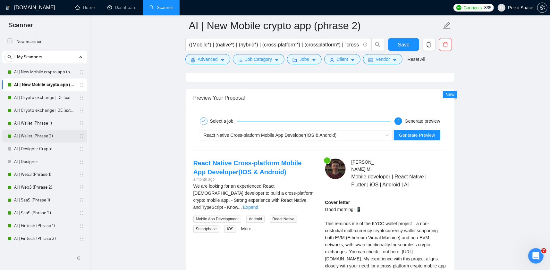
click at [41, 136] on link "AI | Wallet (Phrase 2)" at bounding box center [44, 136] width 61 height 13
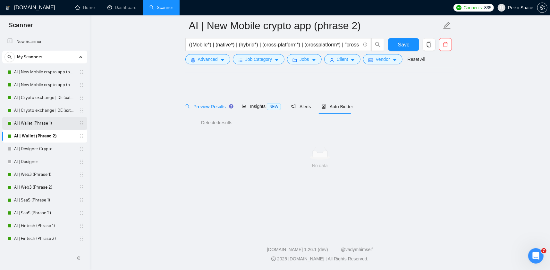
click at [44, 123] on link "AI | Wallet (Phrase 1)" at bounding box center [44, 123] width 61 height 13
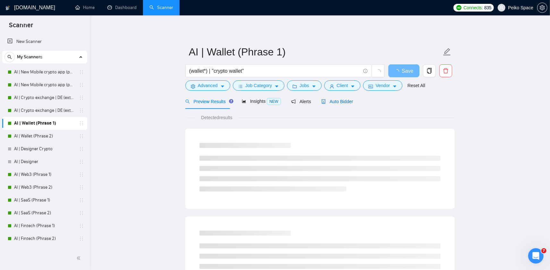
click at [321, 103] on icon "robot" at bounding box center [323, 101] width 4 height 4
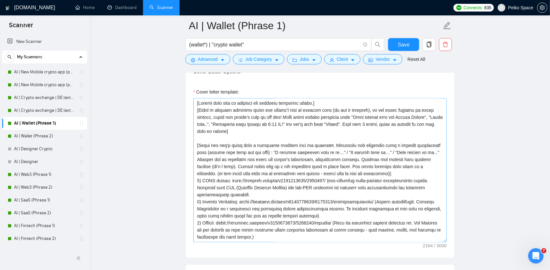
scroll to position [833, 0]
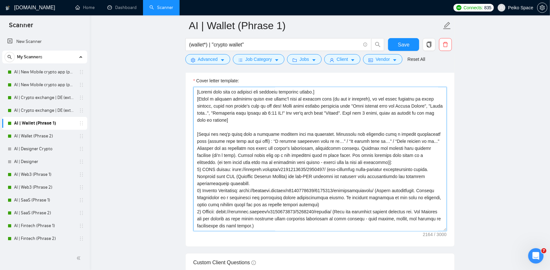
click at [249, 107] on textarea "Cover letter template:" at bounding box center [319, 159] width 253 height 144
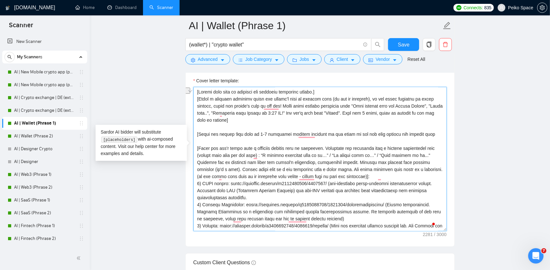
drag, startPoint x: 422, startPoint y: 124, endPoint x: 186, endPoint y: 122, distance: 236.2
click at [186, 122] on div "Cover letter template:" at bounding box center [320, 158] width 269 height 177
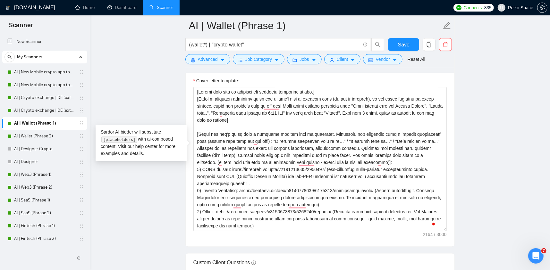
click at [155, 90] on main "AI | Wallet (Phrase 1) (wallet*) | "crypto wallet" Save Advanced Job Category J…" at bounding box center [319, 158] width 439 height 1930
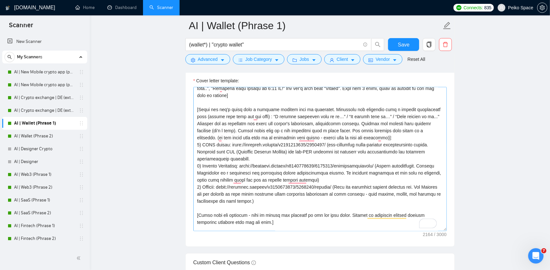
scroll to position [0, 0]
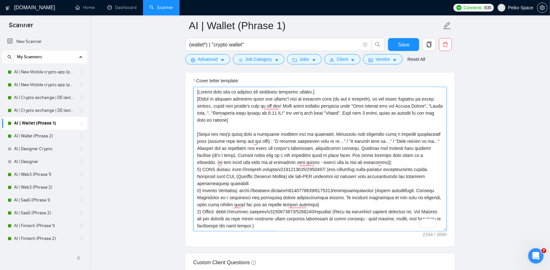
click at [256, 111] on textarea "Cover letter template:" at bounding box center [319, 159] width 253 height 144
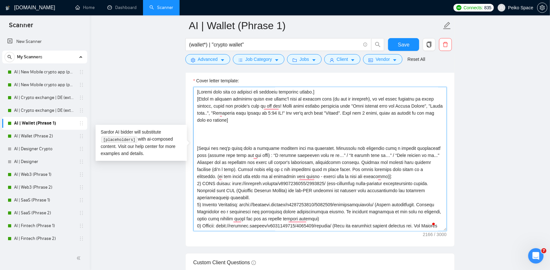
paste textarea "I've worked on the project [name of the project based on the keywords and techn…"
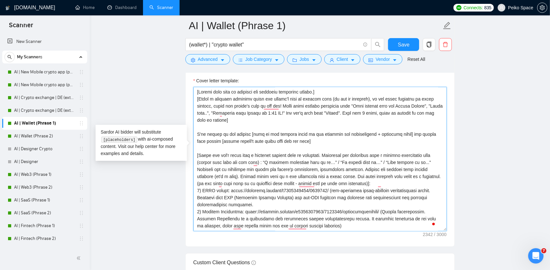
drag, startPoint x: 262, startPoint y: 123, endPoint x: 332, endPoint y: 123, distance: 69.9
click at [321, 123] on textarea "Cover letter template:" at bounding box center [319, 159] width 253 height 144
drag, startPoint x: 262, startPoint y: 124, endPoint x: 271, endPoint y: 123, distance: 9.0
click at [262, 124] on textarea "Cover letter template:" at bounding box center [319, 159] width 253 height 144
click at [288, 123] on textarea "Cover letter template:" at bounding box center [319, 159] width 253 height 144
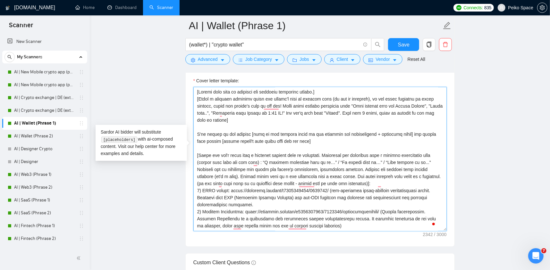
click at [290, 122] on textarea "Cover letter template:" at bounding box center [319, 159] width 253 height 144
click at [407, 124] on textarea "Cover letter template:" at bounding box center [319, 159] width 253 height 144
click at [408, 123] on textarea "Cover letter template:" at bounding box center [319, 159] width 253 height 144
click at [241, 130] on textarea "Cover letter template:" at bounding box center [319, 159] width 253 height 144
click at [242, 129] on textarea "Cover letter template:" at bounding box center [319, 159] width 253 height 144
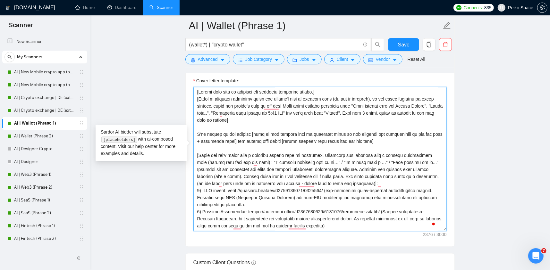
click at [243, 129] on textarea "Cover letter template:" at bounding box center [319, 159] width 253 height 144
click at [254, 129] on textarea "Cover letter template:" at bounding box center [319, 159] width 253 height 144
click at [241, 130] on textarea "Cover letter template:" at bounding box center [319, 159] width 253 height 144
click at [242, 129] on textarea "Cover letter template:" at bounding box center [319, 159] width 253 height 144
drag, startPoint x: 252, startPoint y: 129, endPoint x: 285, endPoint y: 130, distance: 33.3
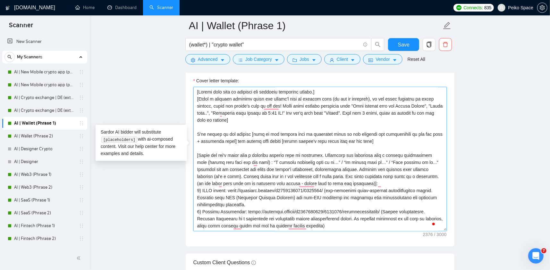
click at [285, 130] on textarea "Cover letter template:" at bounding box center [319, 159] width 253 height 144
click at [384, 129] on textarea "Cover letter template:" at bounding box center [319, 159] width 253 height 144
drag, startPoint x: 390, startPoint y: 173, endPoint x: 191, endPoint y: 143, distance: 200.9
click at [237, 126] on textarea "Cover letter template:" at bounding box center [319, 159] width 253 height 144
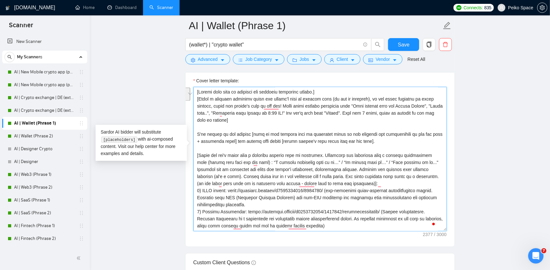
drag, startPoint x: 366, startPoint y: 132, endPoint x: 196, endPoint y: 120, distance: 170.6
click at [196, 120] on textarea "Cover letter template:" at bounding box center [319, 159] width 253 height 144
paste textarea "find the project in my portfolio or in FAQ section based on the keywords and te…"
drag, startPoint x: 397, startPoint y: 134, endPoint x: 187, endPoint y: 121, distance: 210.3
click at [187, 121] on div "Cover letter template:" at bounding box center [320, 158] width 269 height 177
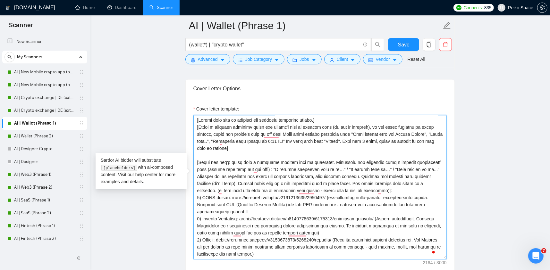
scroll to position [801, 0]
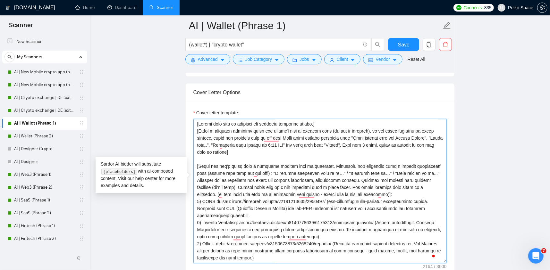
click at [202, 150] on textarea "Cover letter template:" at bounding box center [319, 191] width 253 height 144
drag, startPoint x: 240, startPoint y: 149, endPoint x: 262, endPoint y: 149, distance: 21.8
click at [261, 149] on textarea "Cover letter template:" at bounding box center [319, 191] width 253 height 144
drag, startPoint x: 235, startPoint y: 161, endPoint x: 309, endPoint y: 163, distance: 74.0
click at [304, 162] on textarea "Cover letter template:" at bounding box center [319, 191] width 253 height 144
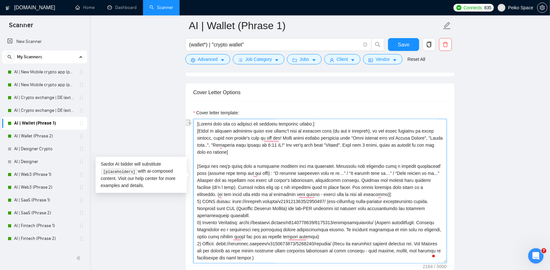
drag, startPoint x: 338, startPoint y: 164, endPoint x: 265, endPoint y: 162, distance: 73.1
click at [277, 162] on textarea "Cover letter template:" at bounding box center [319, 191] width 253 height 144
drag, startPoint x: 262, startPoint y: 161, endPoint x: 400, endPoint y: 165, distance: 138.1
click at [397, 165] on textarea "Cover letter template:" at bounding box center [319, 191] width 253 height 144
drag, startPoint x: 411, startPoint y: 164, endPoint x: 219, endPoint y: 160, distance: 192.0
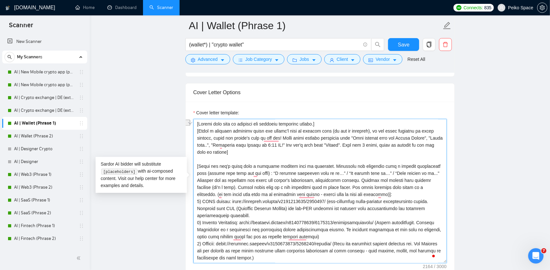
click at [223, 160] on textarea "Cover letter template:" at bounding box center [319, 191] width 253 height 144
click at [207, 167] on textarea "Cover letter template:" at bounding box center [319, 191] width 253 height 144
drag, startPoint x: 375, startPoint y: 160, endPoint x: 179, endPoint y: 153, distance: 195.9
click at [179, 154] on main "AI | Wallet (Phrase 1) (wallet*) | "crypto wallet" Save Advanced Job Category J…" at bounding box center [319, 190] width 439 height 1930
paste textarea "I've worked on the project [name of the project based on the keywords and techn…"
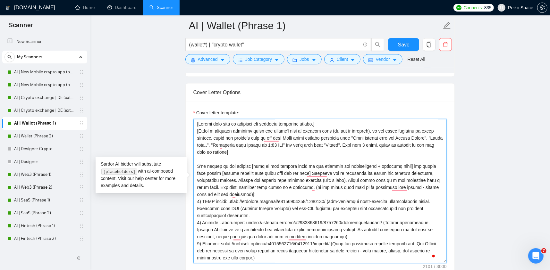
drag, startPoint x: 244, startPoint y: 154, endPoint x: 328, endPoint y: 159, distance: 83.4
click at [325, 159] on textarea "Cover letter template:" at bounding box center [319, 191] width 253 height 144
drag, startPoint x: 223, startPoint y: 161, endPoint x: 300, endPoint y: 164, distance: 76.6
click at [299, 164] on textarea "Cover letter template:" at bounding box center [319, 191] width 253 height 144
click at [306, 161] on textarea "Cover letter template:" at bounding box center [319, 191] width 253 height 144
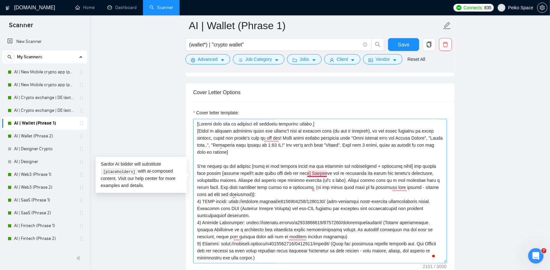
click at [308, 161] on textarea "Cover letter template:" at bounding box center [319, 191] width 253 height 144
drag, startPoint x: 220, startPoint y: 172, endPoint x: 328, endPoint y: 172, distance: 107.7
click at [327, 172] on textarea "Cover letter template:" at bounding box center [319, 191] width 253 height 144
click at [354, 171] on textarea "Cover letter template:" at bounding box center [319, 191] width 253 height 144
drag, startPoint x: 374, startPoint y: 169, endPoint x: 428, endPoint y: 171, distance: 54.2
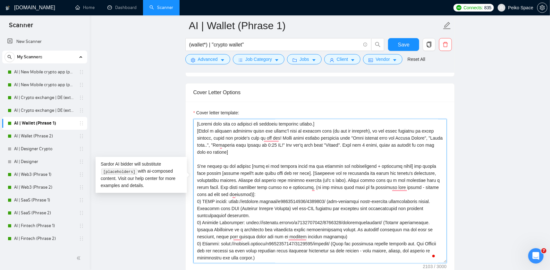
click at [428, 171] on textarea "Cover letter template:" at bounding box center [319, 191] width 253 height 144
drag, startPoint x: 221, startPoint y: 176, endPoint x: 256, endPoint y: 178, distance: 35.3
click at [254, 178] on textarea "Cover letter template:" at bounding box center [319, 191] width 253 height 144
drag, startPoint x: 271, startPoint y: 179, endPoint x: 346, endPoint y: 182, distance: 74.7
click at [339, 182] on textarea "Cover letter template:" at bounding box center [319, 191] width 253 height 144
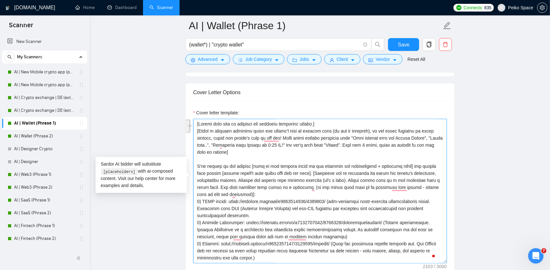
click at [269, 181] on textarea "Cover letter template:" at bounding box center [319, 191] width 253 height 144
type textarea "[Please make sure to maintain the original paragraph breaks.] [Write a personal…"
click at [397, 45] on button "Save" at bounding box center [403, 44] width 31 height 13
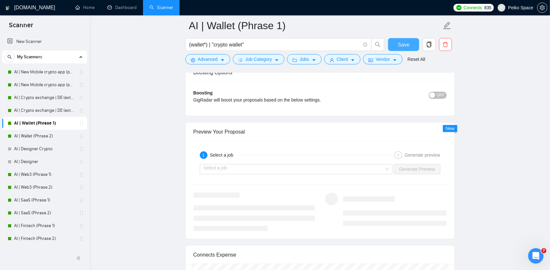
scroll to position [1282, 0]
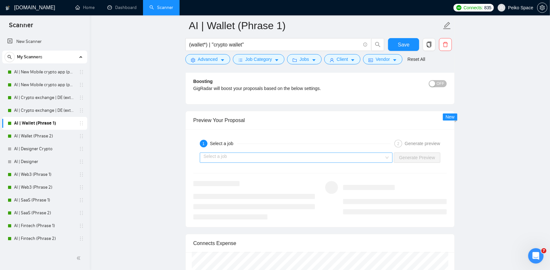
click at [345, 153] on input "search" at bounding box center [293, 158] width 181 height 10
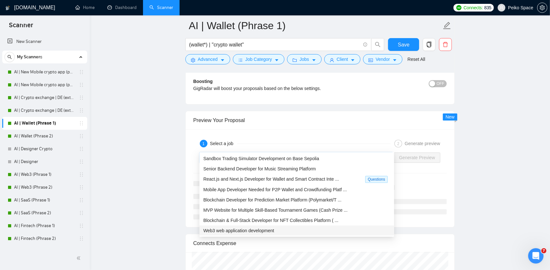
click at [250, 228] on span "Web3 web application development" at bounding box center [238, 230] width 71 height 5
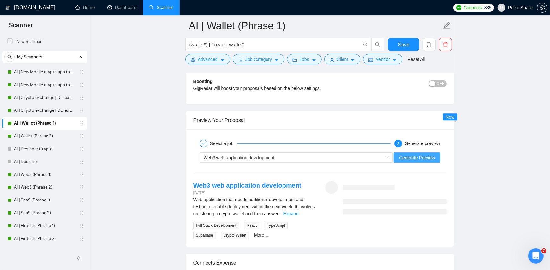
click at [417, 154] on span "Generate Preview" at bounding box center [417, 157] width 36 height 7
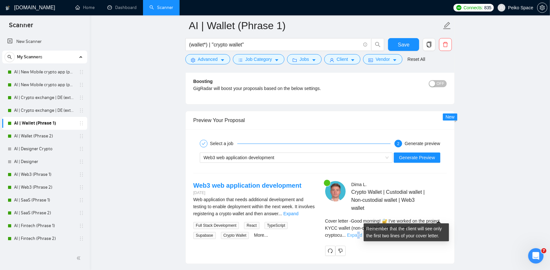
click at [362, 233] on link "Expand" at bounding box center [354, 235] width 15 height 5
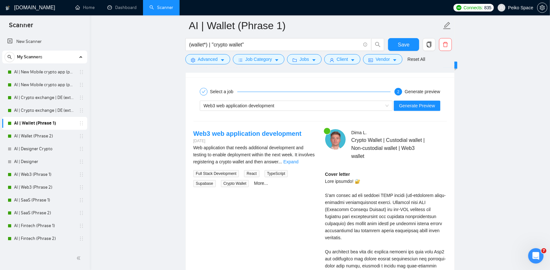
scroll to position [1346, 0]
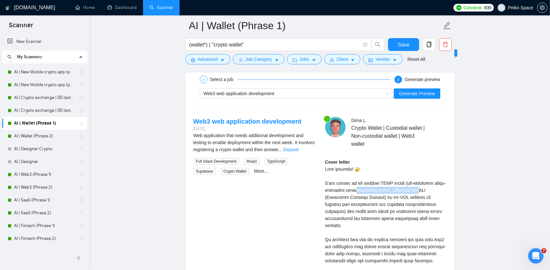
drag, startPoint x: 367, startPoint y: 176, endPoint x: 419, endPoint y: 180, distance: 52.7
drag, startPoint x: 381, startPoint y: 186, endPoint x: 428, endPoint y: 186, distance: 46.8
drag, startPoint x: 433, startPoint y: 186, endPoint x: 354, endPoint y: 190, distance: 79.6
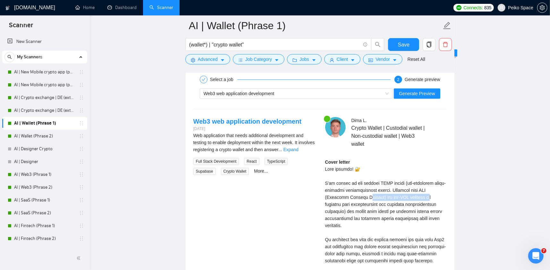
drag, startPoint x: 372, startPoint y: 196, endPoint x: 432, endPoint y: 194, distance: 60.0
drag, startPoint x: 434, startPoint y: 193, endPoint x: 362, endPoint y: 193, distance: 72.1
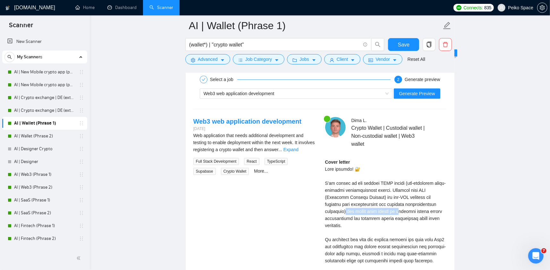
drag, startPoint x: 346, startPoint y: 199, endPoint x: 414, endPoint y: 199, distance: 67.6
drag, startPoint x: 387, startPoint y: 199, endPoint x: 367, endPoint y: 199, distance: 20.5
drag, startPoint x: 366, startPoint y: 199, endPoint x: 408, endPoint y: 201, distance: 42.3
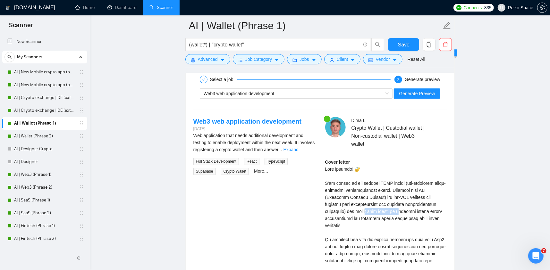
drag, startPoint x: 423, startPoint y: 202, endPoint x: 426, endPoint y: 207, distance: 6.0
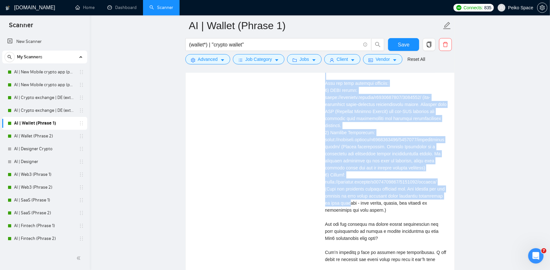
scroll to position [1538, 0]
drag, startPoint x: 353, startPoint y: 172, endPoint x: 393, endPoint y: 205, distance: 51.7
click at [393, 205] on div "Cover letter" at bounding box center [385, 124] width 121 height 317
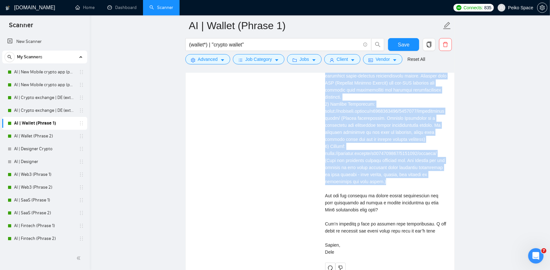
scroll to position [1570, 0]
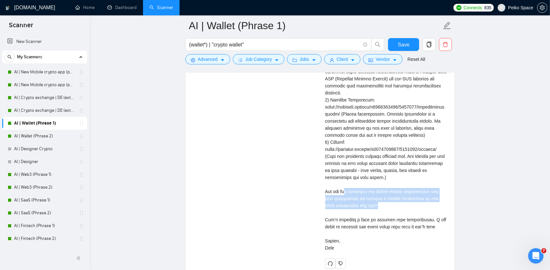
drag, startPoint x: 347, startPoint y: 189, endPoint x: 410, endPoint y: 201, distance: 64.0
click at [410, 201] on div "Cover letter" at bounding box center [385, 92] width 121 height 317
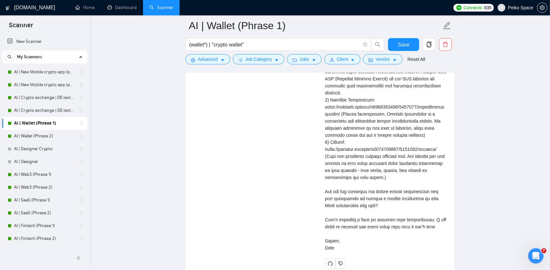
click at [419, 205] on div "Cover letter" at bounding box center [385, 92] width 121 height 317
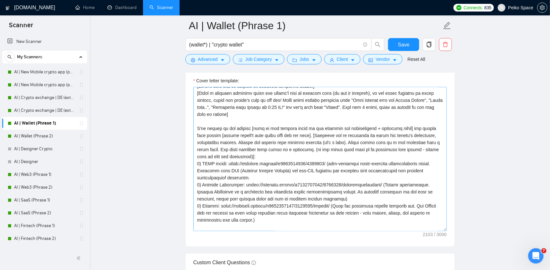
scroll to position [0, 0]
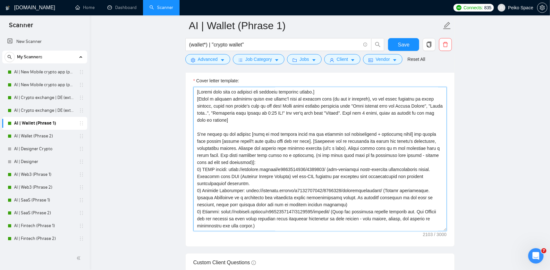
click at [226, 143] on textarea "Cover letter template:" at bounding box center [319, 159] width 253 height 144
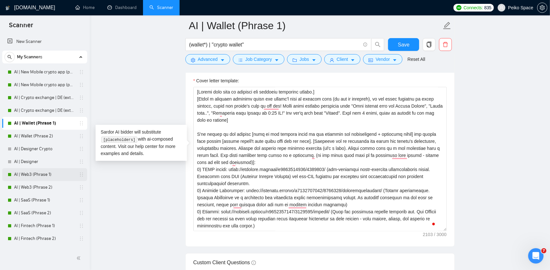
drag, startPoint x: 41, startPoint y: 176, endPoint x: 50, endPoint y: 172, distance: 10.4
click at [41, 176] on link "AI | Web3 (Phrase 1)" at bounding box center [44, 174] width 61 height 13
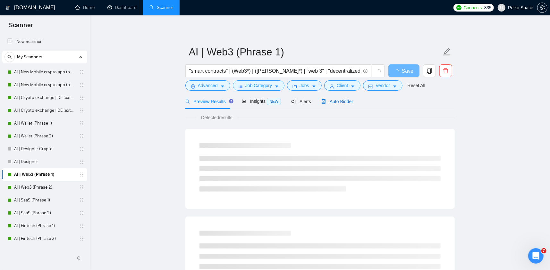
click at [332, 103] on span "Auto Bidder" at bounding box center [337, 101] width 32 height 5
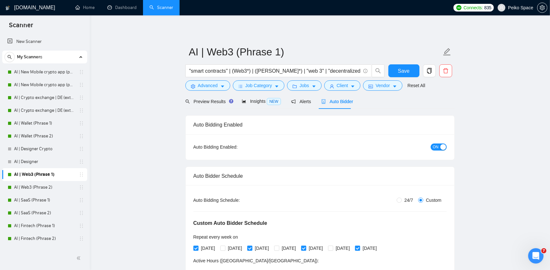
click at [333, 100] on span "Auto Bidder" at bounding box center [337, 101] width 32 height 5
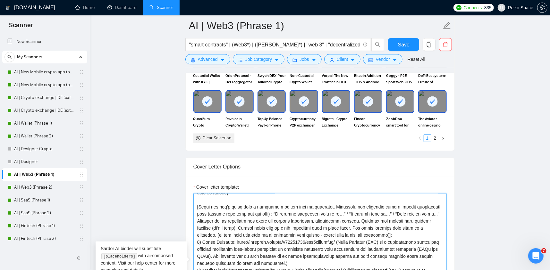
scroll to position [38, 0]
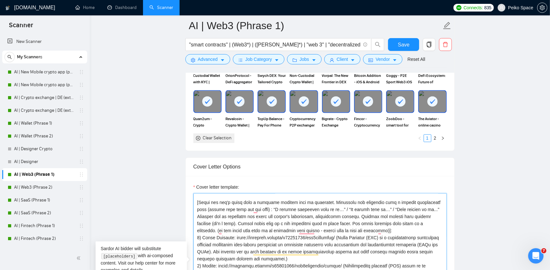
drag, startPoint x: 196, startPoint y: 235, endPoint x: 381, endPoint y: 229, distance: 185.3
click at [386, 231] on textarea "Cover letter template:" at bounding box center [319, 266] width 253 height 144
click at [36, 124] on link "AI | Wallet (Phrase 1)" at bounding box center [44, 123] width 61 height 13
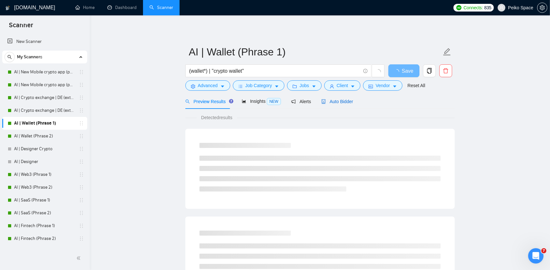
click at [326, 101] on span "Auto Bidder" at bounding box center [337, 101] width 32 height 5
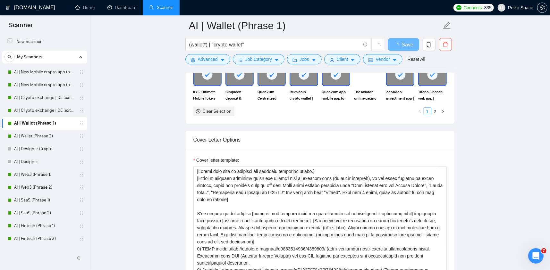
scroll to position [801, 0]
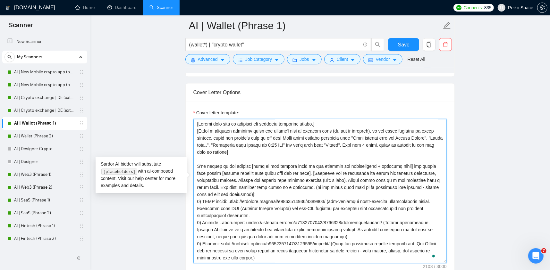
drag, startPoint x: 235, startPoint y: 181, endPoint x: 189, endPoint y: 156, distance: 52.2
click at [189, 156] on div "Cover letter template:" at bounding box center [320, 190] width 269 height 177
paste textarea "[Match the job's needs with a standout project from my portfolio. Highlight its…"
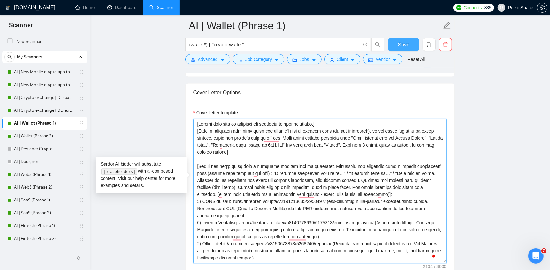
type textarea "[Please make sure to maintain the original paragraph breaks.] [Write a personal…"
click at [395, 46] on button "Save" at bounding box center [403, 44] width 31 height 13
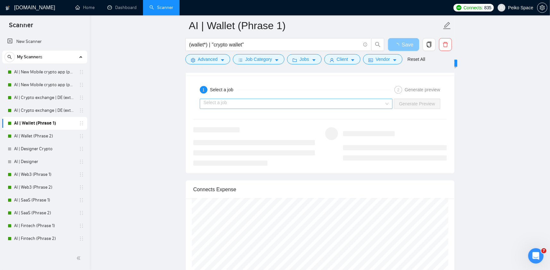
scroll to position [1314, 0]
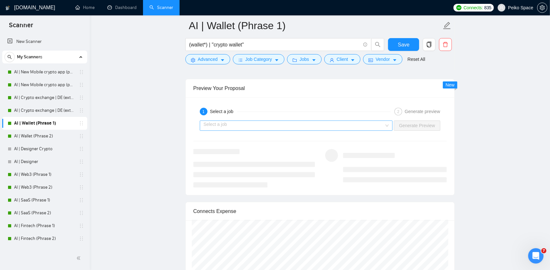
click at [257, 121] on input "search" at bounding box center [293, 126] width 181 height 10
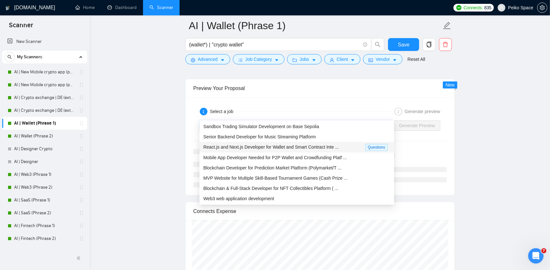
scroll to position [21, 0]
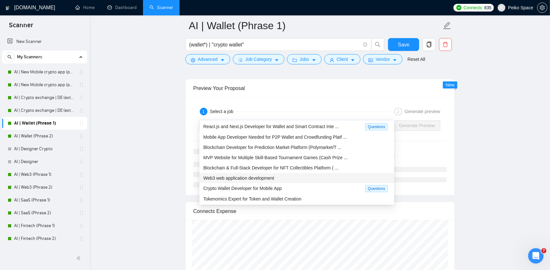
click at [241, 177] on span "Web3 web application development" at bounding box center [238, 178] width 71 height 5
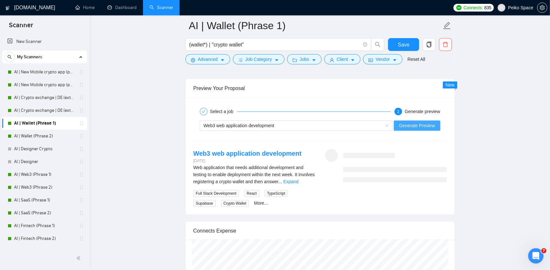
click at [410, 122] on span "Generate Preview" at bounding box center [417, 125] width 36 height 7
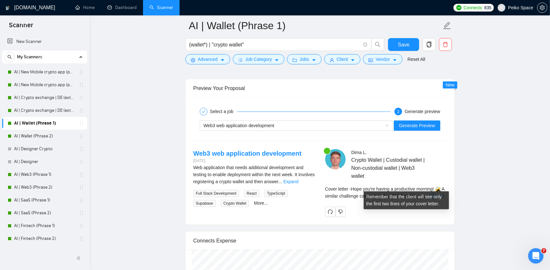
click at [434, 194] on link "Expand" at bounding box center [436, 196] width 15 height 5
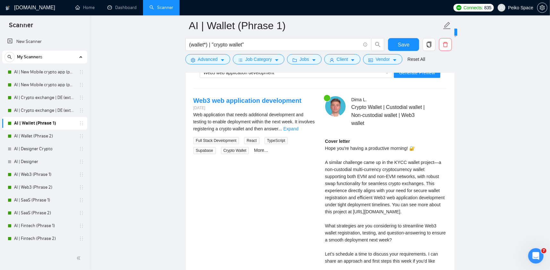
scroll to position [1378, 0]
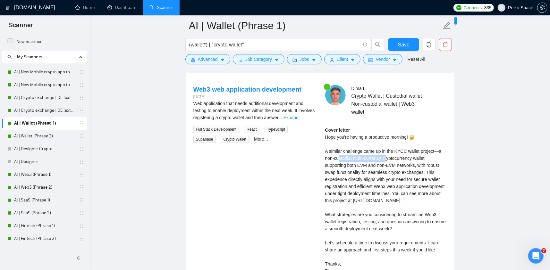
drag, startPoint x: 341, startPoint y: 144, endPoint x: 405, endPoint y: 148, distance: 64.2
click at [388, 144] on div "Cover letter Hope you're having a productive morning! 🔐 A similar challenge cam…" at bounding box center [385, 201] width 121 height 148
drag, startPoint x: 410, startPoint y: 149, endPoint x: 381, endPoint y: 144, distance: 29.6
click at [384, 145] on div "Cover letter Hope you're having a productive morning! 🔐 A similar challenge cam…" at bounding box center [385, 201] width 121 height 148
drag, startPoint x: 372, startPoint y: 139, endPoint x: 426, endPoint y: 142, distance: 54.5
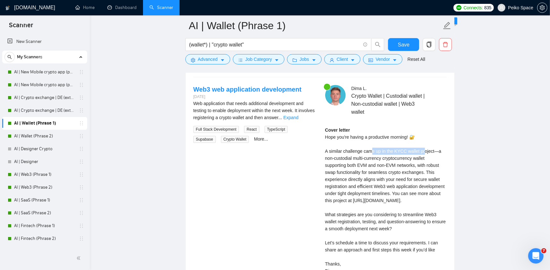
click at [424, 142] on div "Cover letter Hope you're having a productive morning! 🔐 A similar challenge cam…" at bounding box center [385, 201] width 121 height 148
drag, startPoint x: 375, startPoint y: 145, endPoint x: 368, endPoint y: 146, distance: 6.5
click at [368, 146] on div "Cover letter Hope you're having a productive morning! 🔐 A similar challenge cam…" at bounding box center [385, 201] width 121 height 148
drag, startPoint x: 342, startPoint y: 145, endPoint x: 402, endPoint y: 152, distance: 60.3
click at [408, 150] on div "Cover letter Hope you're having a productive morning! 🔐 A similar challenge cam…" at bounding box center [385, 201] width 121 height 148
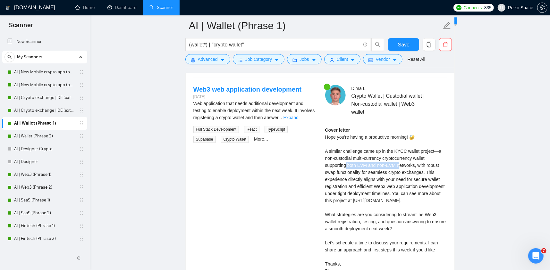
drag, startPoint x: 346, startPoint y: 156, endPoint x: 410, endPoint y: 157, distance: 64.1
click at [400, 157] on div "Cover letter Hope you're having a productive morning! 🔐 A similar challenge cam…" at bounding box center [385, 201] width 121 height 148
drag, startPoint x: 422, startPoint y: 159, endPoint x: 343, endPoint y: 155, distance: 79.8
click at [361, 155] on div "Cover letter Hope you're having a productive morning! 🔐 A similar challenge cam…" at bounding box center [385, 201] width 121 height 148
drag, startPoint x: 335, startPoint y: 155, endPoint x: 428, endPoint y: 165, distance: 93.7
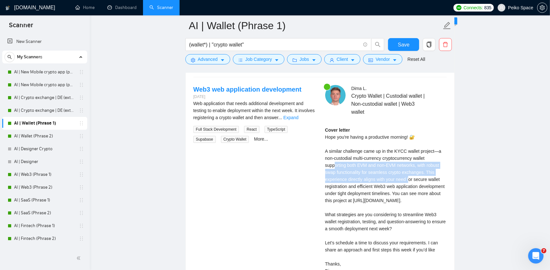
click at [410, 164] on div "Cover letter Hope you're having a productive morning! 🔐 A similar challenge cam…" at bounding box center [385, 201] width 121 height 148
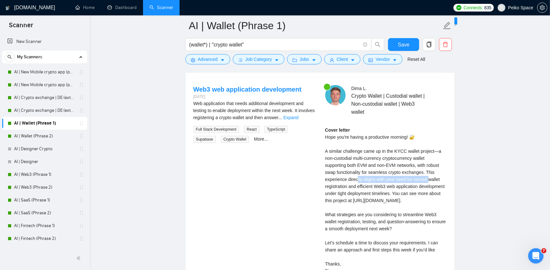
drag, startPoint x: 428, startPoint y: 165, endPoint x: 353, endPoint y: 165, distance: 74.7
click at [354, 165] on div "Cover letter Hope you're having a productive morning! 🔐 A similar challenge cam…" at bounding box center [385, 201] width 121 height 148
drag, startPoint x: 344, startPoint y: 164, endPoint x: 409, endPoint y: 170, distance: 65.6
click at [409, 170] on div "Cover letter Hope you're having a productive morning! 🔐 A similar challenge cam…" at bounding box center [385, 201] width 121 height 148
drag, startPoint x: 432, startPoint y: 173, endPoint x: 371, endPoint y: 169, distance: 61.4
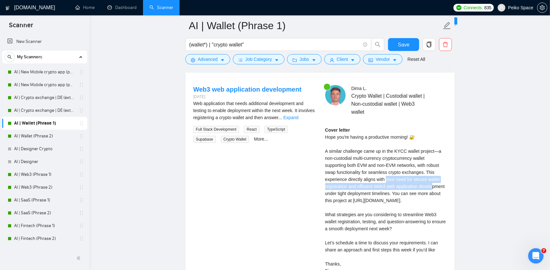
click at [382, 169] on div "Cover letter Hope you're having a productive morning! 🔐 A similar challenge cam…" at bounding box center [385, 201] width 121 height 148
drag, startPoint x: 336, startPoint y: 167, endPoint x: 407, endPoint y: 176, distance: 70.7
click at [393, 174] on div "Cover letter Hope you're having a productive morning! 🔐 A similar challenge cam…" at bounding box center [385, 201] width 121 height 148
drag, startPoint x: 413, startPoint y: 176, endPoint x: 380, endPoint y: 170, distance: 33.7
click at [384, 170] on div "Cover letter Hope you're having a productive morning! 🔐 A similar challenge cam…" at bounding box center [385, 201] width 121 height 148
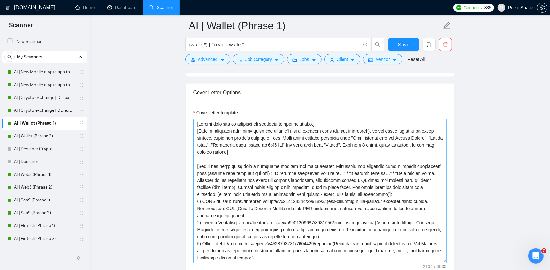
scroll to position [801, 0]
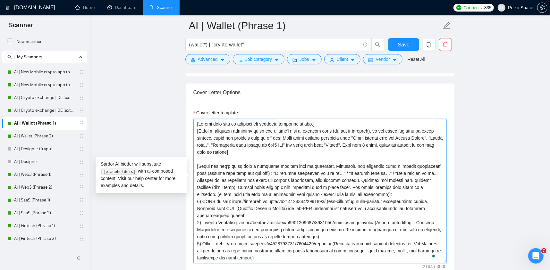
drag, startPoint x: 385, startPoint y: 183, endPoint x: 126, endPoint y: 140, distance: 262.4
click at [194, 153] on textarea "Cover letter template:" at bounding box center [319, 191] width 253 height 144
click at [50, 73] on link "AI | New Mobile crypto app (phrase 1)" at bounding box center [44, 72] width 61 height 13
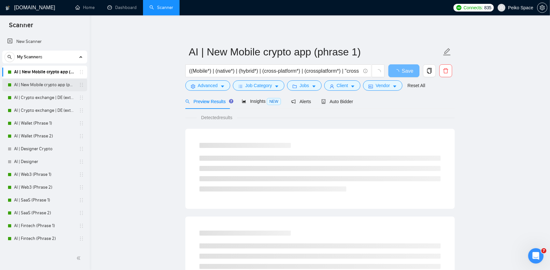
click at [50, 83] on link "AI | New Mobile crypto app (phrase 2)" at bounding box center [44, 85] width 61 height 13
click at [334, 101] on span "Auto Bidder" at bounding box center [337, 101] width 32 height 5
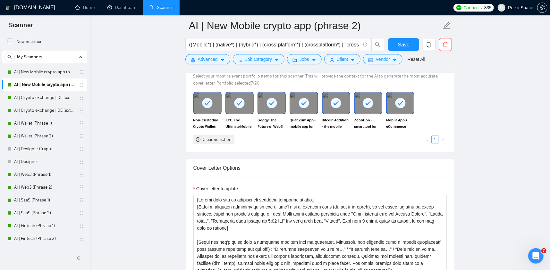
scroll to position [801, 0]
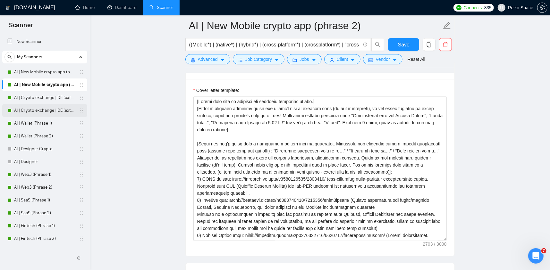
click at [41, 112] on link "AI | Crypto exchange | DE (extended) Phrase 2" at bounding box center [44, 110] width 61 height 13
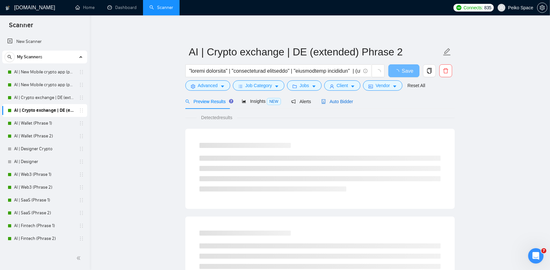
click at [327, 103] on span "Auto Bidder" at bounding box center [337, 101] width 32 height 5
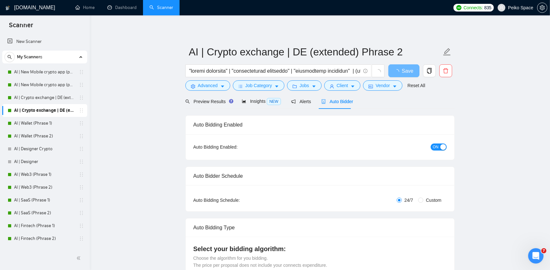
radio input "false"
radio input "true"
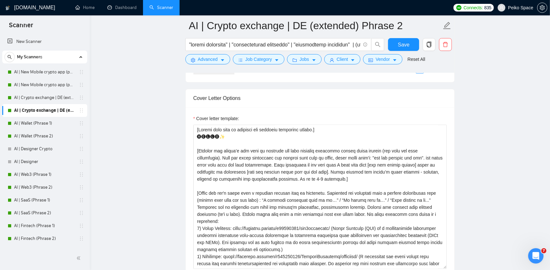
scroll to position [833, 0]
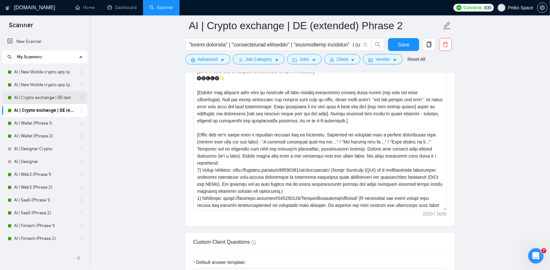
click at [49, 100] on link "AI | Crypto exchange | DE (extended) Phrase 1" at bounding box center [44, 97] width 61 height 13
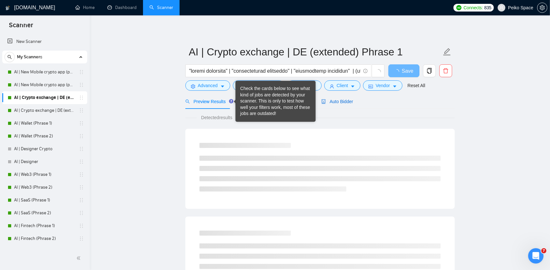
click at [331, 104] on div "Auto Bidder" at bounding box center [337, 101] width 32 height 7
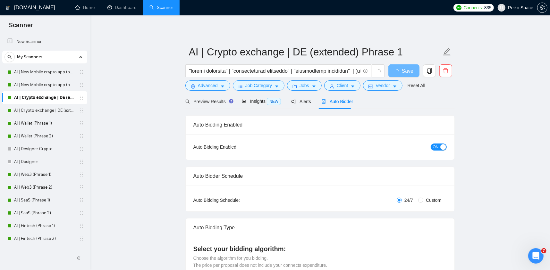
radio input "false"
radio input "true"
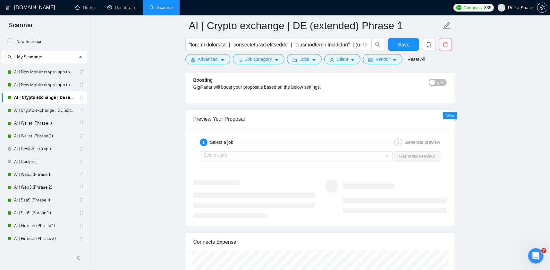
scroll to position [1282, 0]
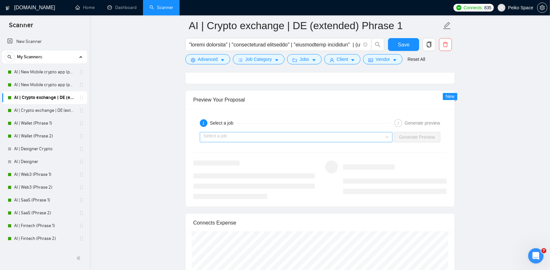
click at [236, 135] on input "search" at bounding box center [293, 137] width 181 height 10
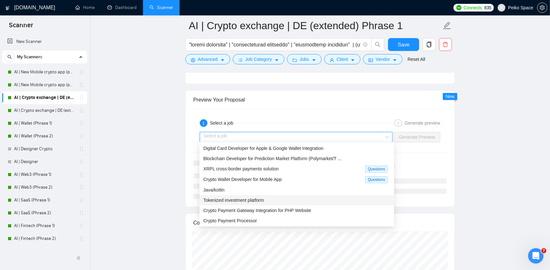
click at [233, 196] on div "Tokenized investment platform" at bounding box center [296, 200] width 194 height 10
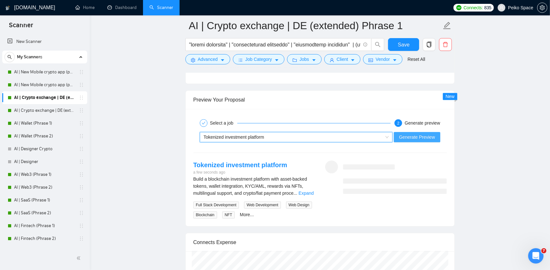
click at [407, 136] on span "Generate Preview" at bounding box center [417, 137] width 36 height 7
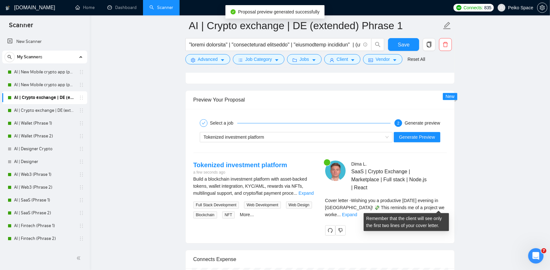
click at [395, 207] on span "Cover letter - Wishing you a productive Friday evening in Ontario! 💸 This remin…" at bounding box center [385, 207] width 120 height 19
click at [341, 212] on span "..." at bounding box center [339, 214] width 4 height 5
click at [357, 212] on link "Expand" at bounding box center [349, 214] width 15 height 5
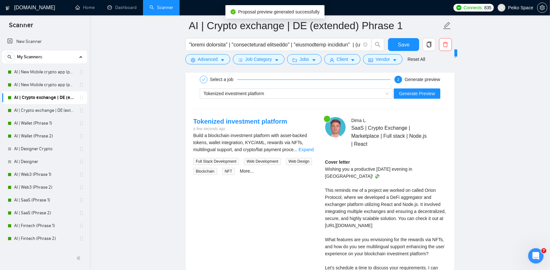
scroll to position [1346, 0]
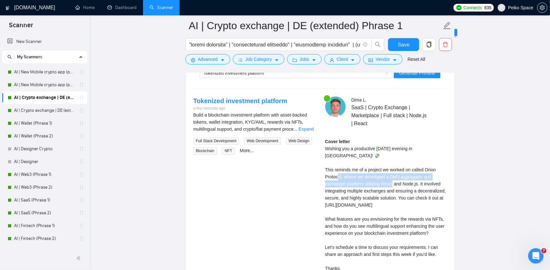
drag, startPoint x: 367, startPoint y: 168, endPoint x: 417, endPoint y: 179, distance: 51.2
click at [416, 179] on div "Cover letter Wishing you a productive Friday evening in Ontario! 💸 This reminds…" at bounding box center [385, 208] width 121 height 141
drag, startPoint x: 431, startPoint y: 178, endPoint x: 361, endPoint y: 174, distance: 70.0
click at [365, 175] on div "Cover letter Wishing you a productive Friday evening in Ontario! 💸 This reminds…" at bounding box center [385, 208] width 121 height 141
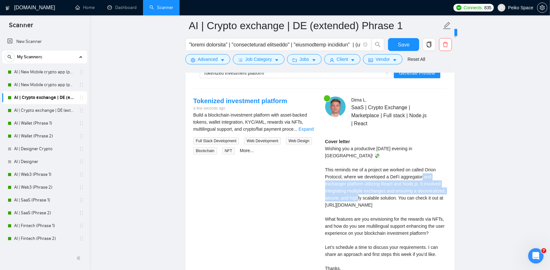
drag, startPoint x: 339, startPoint y: 177, endPoint x: 376, endPoint y: 187, distance: 37.9
click at [376, 187] on div "Cover letter Wishing you a productive Friday evening in Ontario! 💸 This reminds…" at bounding box center [385, 208] width 121 height 141
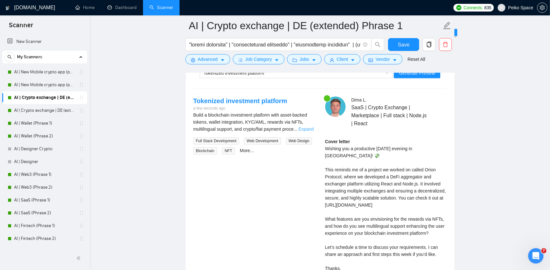
click at [306, 130] on link "Expand" at bounding box center [305, 129] width 15 height 5
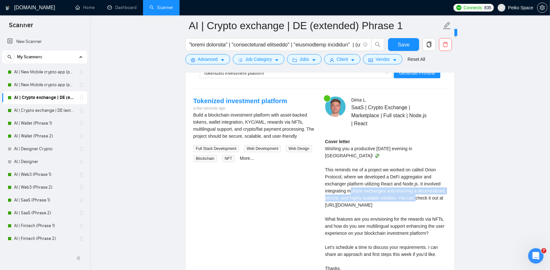
drag, startPoint x: 373, startPoint y: 181, endPoint x: 432, endPoint y: 190, distance: 59.3
click at [432, 190] on div "Cover letter Wishing you a productive Friday evening in Ontario! 💸 This reminds…" at bounding box center [385, 208] width 121 height 141
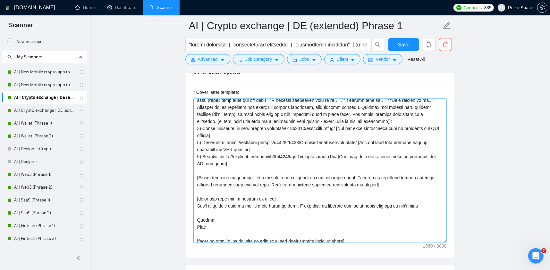
scroll to position [31, 0]
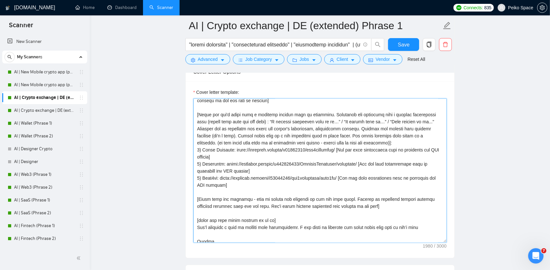
click at [246, 169] on textarea "Cover letter template:" at bounding box center [319, 171] width 253 height 144
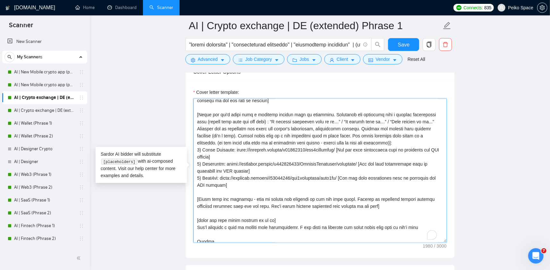
click at [247, 169] on textarea "Cover letter template:" at bounding box center [319, 171] width 253 height 144
click at [220, 154] on textarea "Cover letter template:" at bounding box center [319, 171] width 253 height 144
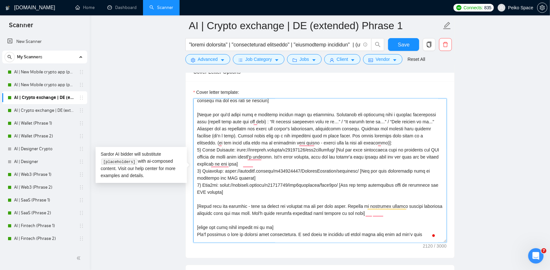
type textarea "[Please make sure to maintain the original paragraph breaks.] [Write a personal…"
click at [396, 37] on form "AI | Crypto exchange | DE (extended) Phrase 1 Save Advanced Job Category Jobs C…" at bounding box center [319, 41] width 269 height 52
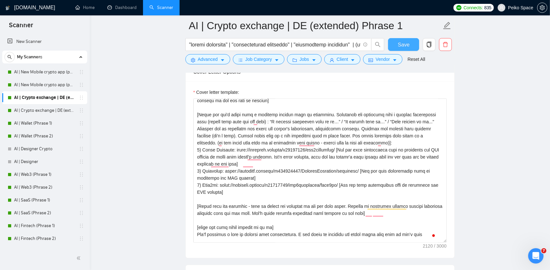
click at [404, 41] on span "Save" at bounding box center [404, 45] width 12 height 8
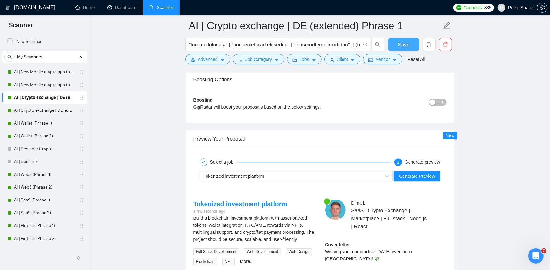
scroll to position [1250, 0]
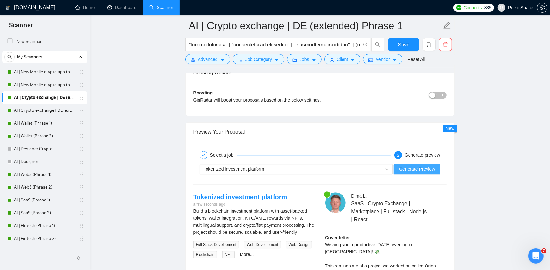
click at [401, 167] on span "Generate Preview" at bounding box center [417, 169] width 36 height 7
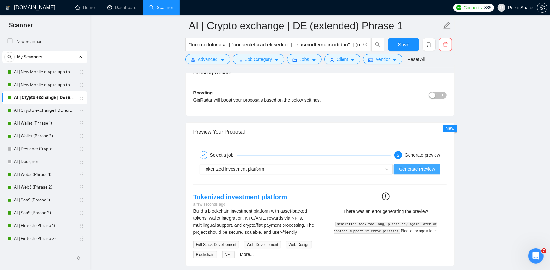
click at [411, 169] on span "Generate Preview" at bounding box center [417, 169] width 36 height 7
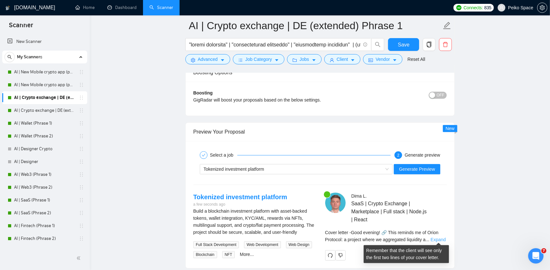
click at [437, 239] on link "Expand" at bounding box center [437, 239] width 15 height 5
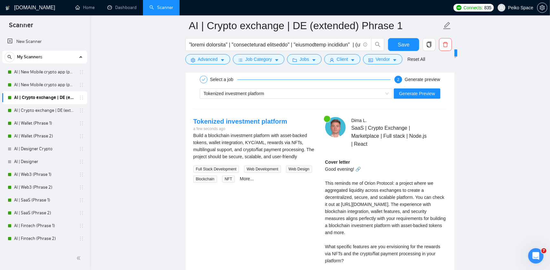
scroll to position [1346, 0]
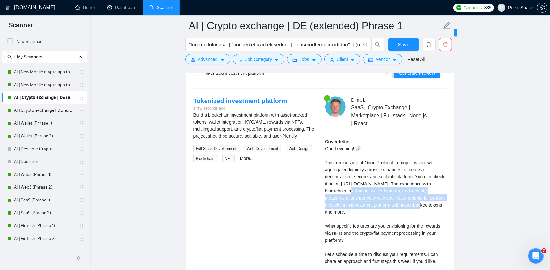
drag, startPoint x: 329, startPoint y: 192, endPoint x: 408, endPoint y: 207, distance: 79.9
click at [408, 207] on div "Cover letter Good evening! 🔗 This reminds me of Orion Protocol: a project where…" at bounding box center [385, 212] width 121 height 148
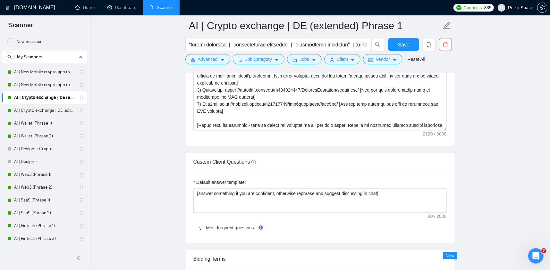
scroll to position [833, 0]
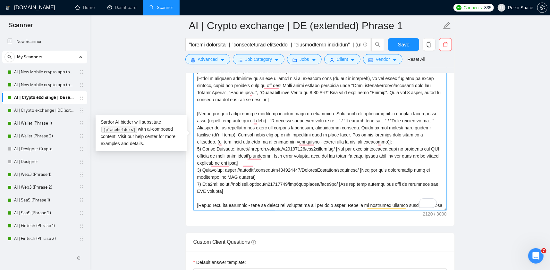
drag, startPoint x: 265, startPoint y: 161, endPoint x: 341, endPoint y: 149, distance: 76.6
click at [341, 149] on textarea "Cover letter template:" at bounding box center [319, 139] width 253 height 144
drag, startPoint x: 303, startPoint y: 174, endPoint x: 361, endPoint y: 169, distance: 57.9
click at [361, 169] on textarea "Cover letter template:" at bounding box center [319, 139] width 253 height 144
paste textarea "to align with client's request. Don't write generic, show how the client's pain…"
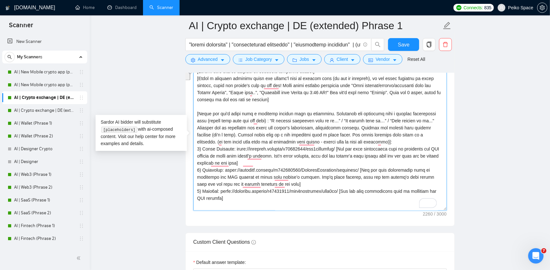
drag, startPoint x: 355, startPoint y: 196, endPoint x: 351, endPoint y: 191, distance: 6.4
click at [351, 191] on textarea "Cover letter template:" at bounding box center [319, 139] width 253 height 144
paste textarea "to align with client's request. Don't write generic, show how the client's pain…"
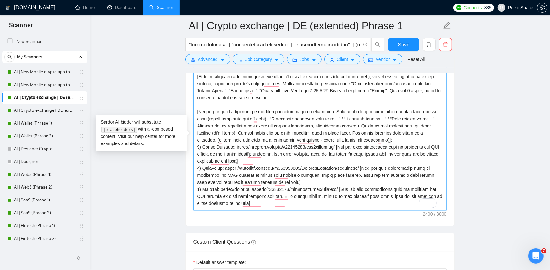
scroll to position [0, 0]
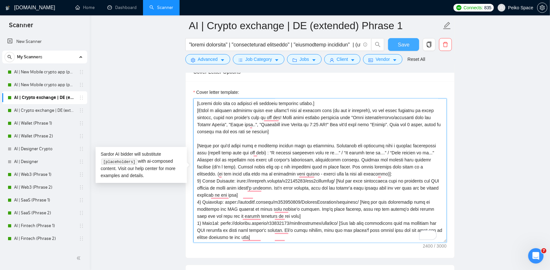
type textarea "[Please make sure to maintain the original paragraph breaks.] [Write a personal…"
click at [404, 47] on span "Save" at bounding box center [404, 45] width 12 height 8
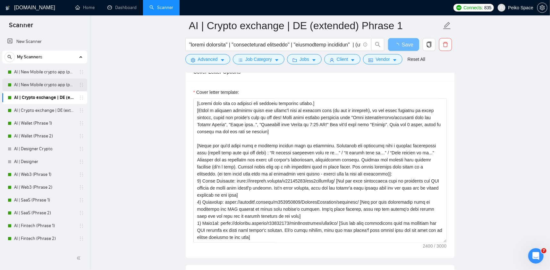
click at [36, 82] on link "AI | New Mobile crypto app (phrase 2)" at bounding box center [44, 85] width 61 height 13
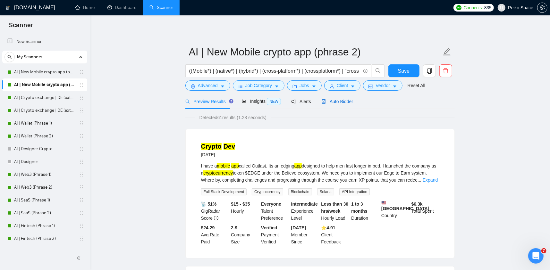
click at [322, 103] on span "Auto Bidder" at bounding box center [337, 101] width 32 height 5
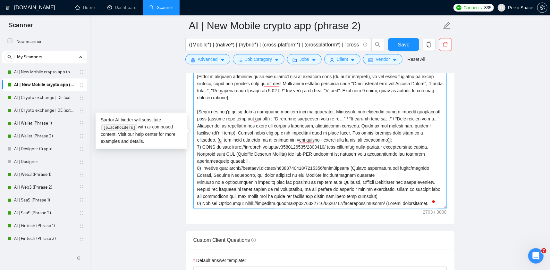
drag, startPoint x: 298, startPoint y: 156, endPoint x: 328, endPoint y: 147, distance: 32.0
click at [328, 147] on textarea "Cover letter template:" at bounding box center [319, 137] width 253 height 144
paste textarea "[You can take information from my portfolio and FAQ section to align with clien…"
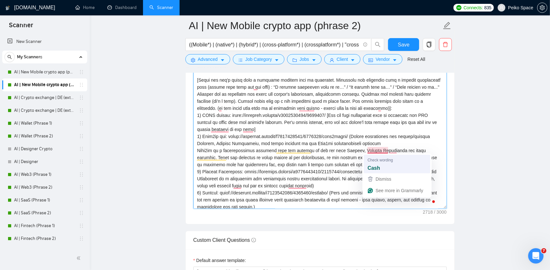
drag, startPoint x: 364, startPoint y: 136, endPoint x: 364, endPoint y: 161, distance: 25.6
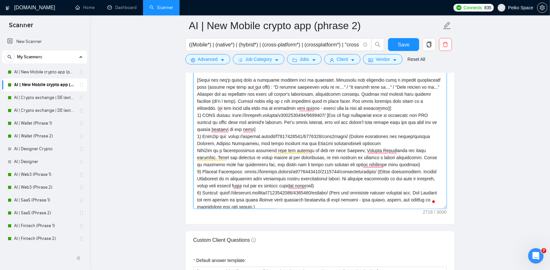
drag, startPoint x: 386, startPoint y: 164, endPoint x: 361, endPoint y: 136, distance: 37.7
click at [361, 136] on textarea "Cover letter template:" at bounding box center [319, 137] width 253 height 144
paste textarea "[You can take information from my portfolio and FAQ section to align with clien…"
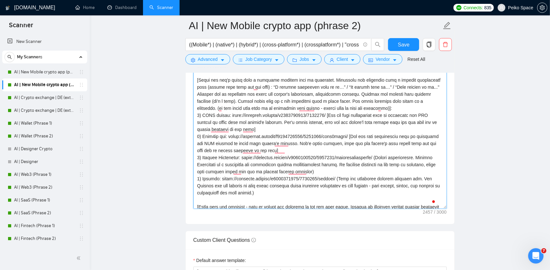
drag, startPoint x: 334, startPoint y: 170, endPoint x: 375, endPoint y: 156, distance: 43.1
click at [375, 156] on textarea "Cover letter template:" at bounding box center [319, 137] width 253 height 144
paste textarea "[You can take information from my portfolio and FAQ section to align with clien…"
drag, startPoint x: 318, startPoint y: 191, endPoint x: 343, endPoint y: 178, distance: 27.8
click at [343, 178] on textarea "Cover letter template:" at bounding box center [319, 137] width 253 height 144
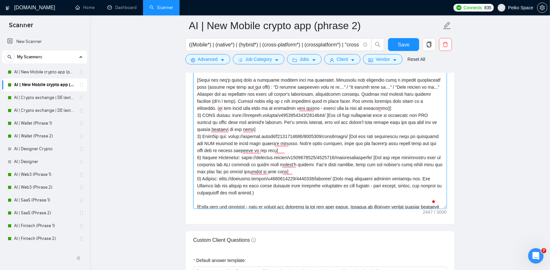
paste textarea "[You can take information from my portfolio and FAQ section to align with clien…"
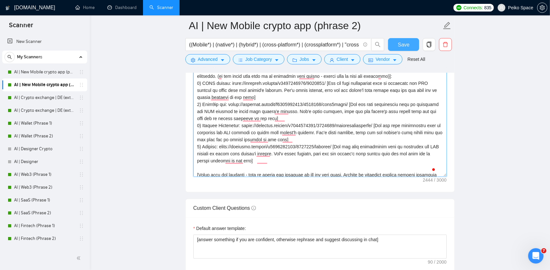
type textarea "[Please make sure to maintain the original paragraph breaks.] [Write a personal…"
click at [394, 46] on button "Save" at bounding box center [403, 44] width 31 height 13
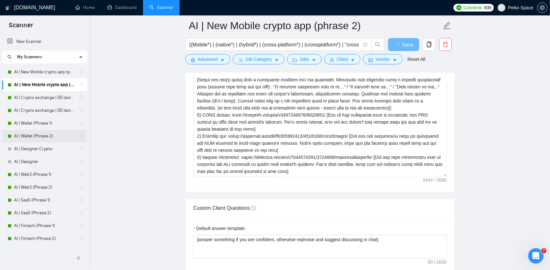
click at [47, 134] on link "AI | Wallet (Phrase 2)" at bounding box center [44, 136] width 61 height 13
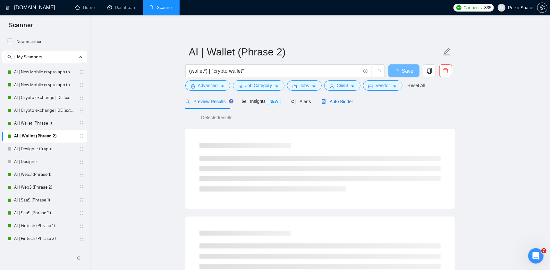
click at [336, 99] on span "Auto Bidder" at bounding box center [337, 101] width 32 height 5
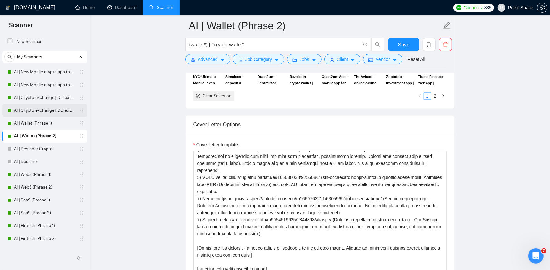
click at [57, 107] on link "AI | Crypto exchange | DE (extended) Phrase 2" at bounding box center [44, 110] width 61 height 13
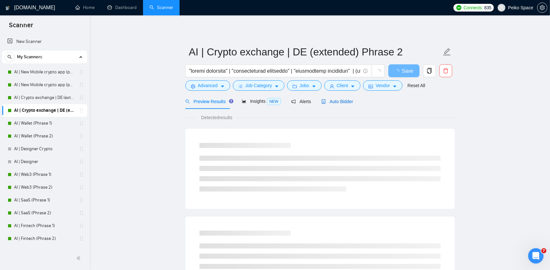
click at [338, 103] on span "Auto Bidder" at bounding box center [337, 101] width 32 height 5
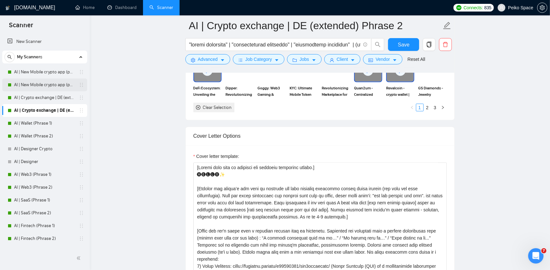
click at [52, 87] on link "AI | New Mobile crypto app (phrase 2)" at bounding box center [44, 85] width 61 height 13
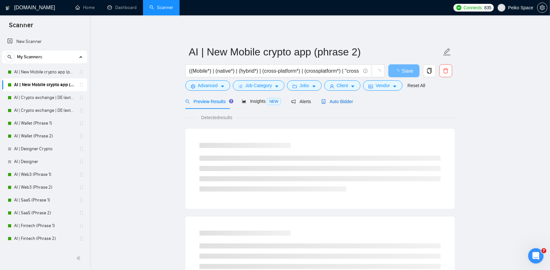
click at [336, 100] on span "Auto Bidder" at bounding box center [337, 101] width 32 height 5
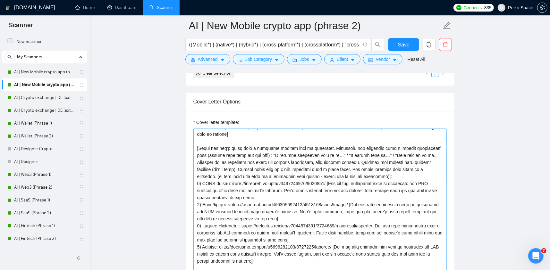
scroll to position [32, 0]
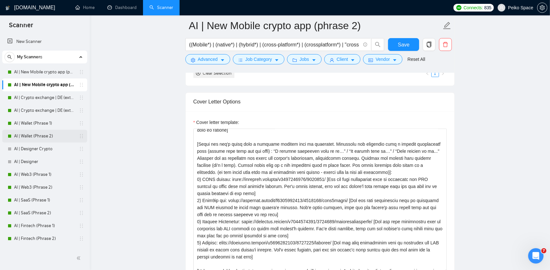
click at [53, 136] on link "AI | Wallet (Phrase 2)" at bounding box center [44, 136] width 61 height 13
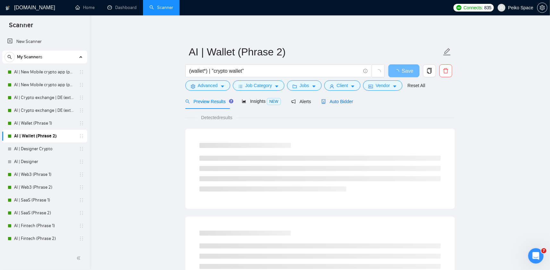
click at [329, 104] on span "Auto Bidder" at bounding box center [337, 101] width 32 height 5
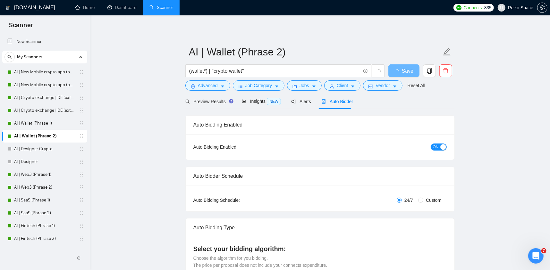
radio input "false"
radio input "true"
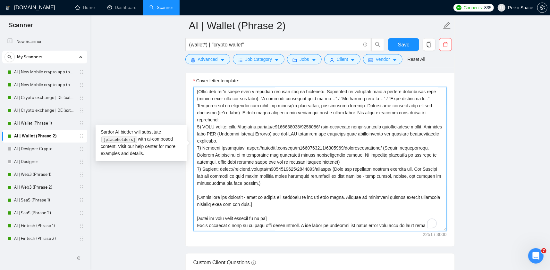
scroll to position [64, 0]
drag, startPoint x: 337, startPoint y: 122, endPoint x: 327, endPoint y: 110, distance: 15.3
click at [327, 110] on textarea "Cover letter template:" at bounding box center [319, 159] width 253 height 144
paste textarea "[You can take information from my portfolio and FAQ section to align with clien…"
drag, startPoint x: 337, startPoint y: 142, endPoint x: 375, endPoint y: 129, distance: 40.5
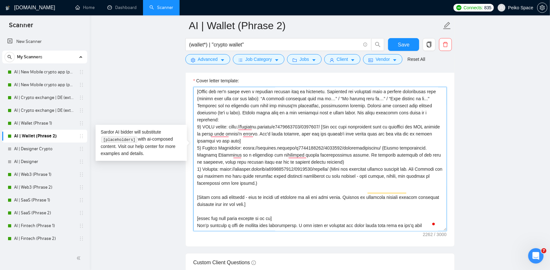
click at [375, 129] on textarea "Cover letter template:" at bounding box center [319, 159] width 253 height 144
paste textarea "[You can take information from my portfolio and FAQ section to align with clien…"
drag, startPoint x: 358, startPoint y: 165, endPoint x: 343, endPoint y: 152, distance: 20.2
click at [343, 152] on textarea "Cover letter template:" at bounding box center [319, 159] width 253 height 144
paste textarea "[You can take information from my portfolio and FAQ section to align with clien…"
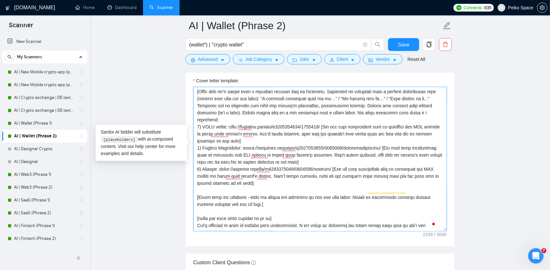
click at [278, 173] on textarea "Cover letter template:" at bounding box center [319, 159] width 253 height 144
type textarea "[Please make sure to maintain the original paragraph breaks.] 🅗🅔🅛🅛🅞✨ [Analyze t…"
click at [405, 44] on span "Save" at bounding box center [404, 45] width 12 height 8
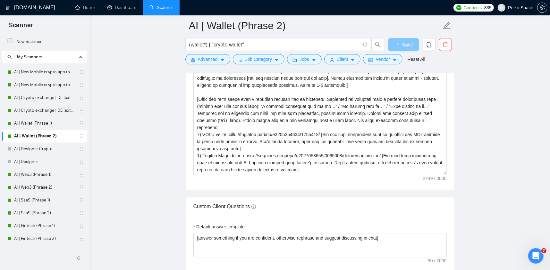
scroll to position [897, 0]
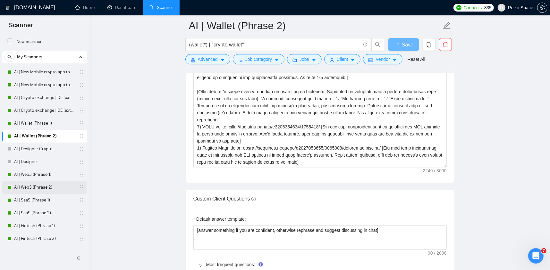
drag, startPoint x: 45, startPoint y: 186, endPoint x: 62, endPoint y: 182, distance: 17.1
click at [45, 186] on link "AI | Web3 (Phrase 2)" at bounding box center [44, 187] width 61 height 13
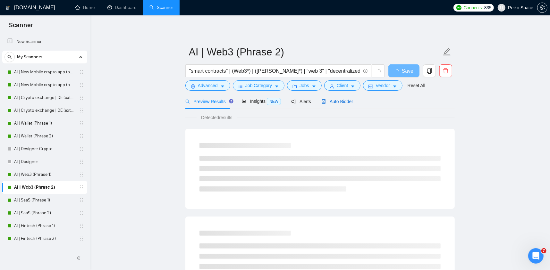
click at [345, 100] on span "Auto Bidder" at bounding box center [337, 101] width 32 height 5
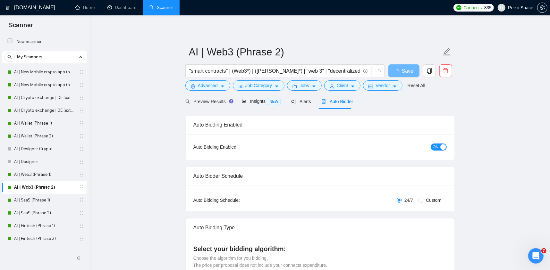
radio input "false"
radio input "true"
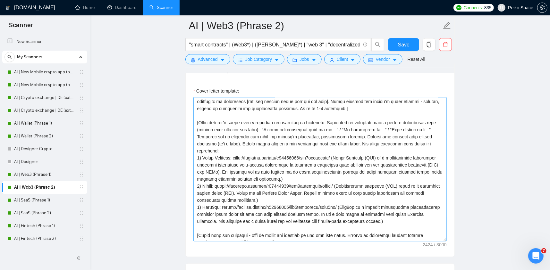
scroll to position [64, 0]
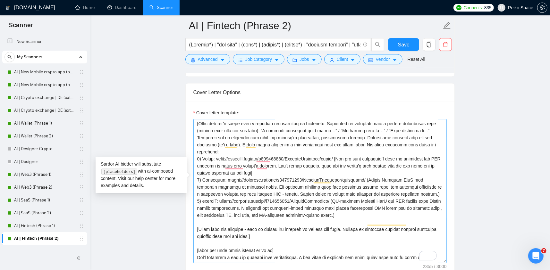
scroll to position [64, 0]
drag, startPoint x: 413, startPoint y: 176, endPoint x: 365, endPoint y: 161, distance: 50.4
click at [365, 161] on textarea "Cover letter template:" at bounding box center [319, 191] width 253 height 144
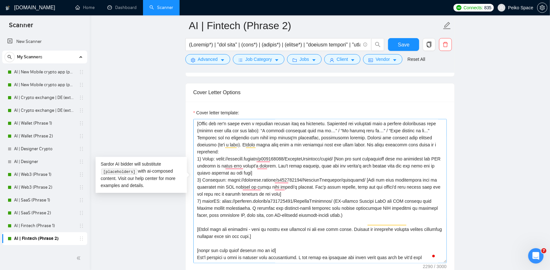
drag, startPoint x: 346, startPoint y: 198, endPoint x: 337, endPoint y: 183, distance: 17.1
click at [337, 183] on textarea "Cover letter template:" at bounding box center [319, 191] width 253 height 144
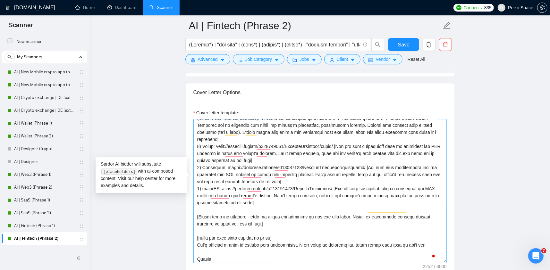
scroll to position [0, 0]
type textarea "[Loremi dolo sita co adipisci eli seddoeiu temporinc utlabo.] 🅗🅔🅛🅛🅞✨ [Etdolor m…"
click at [391, 45] on button "Save" at bounding box center [403, 44] width 31 height 13
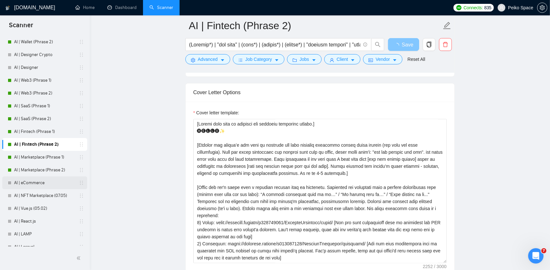
scroll to position [96, 0]
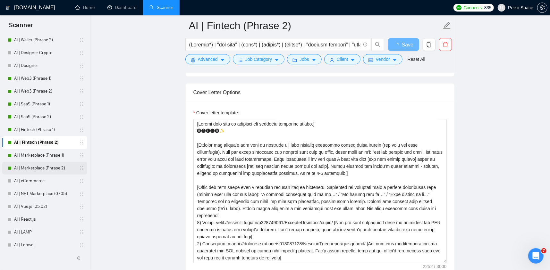
click at [52, 170] on link "AI | Marketplace (Phrase 2)" at bounding box center [44, 168] width 61 height 13
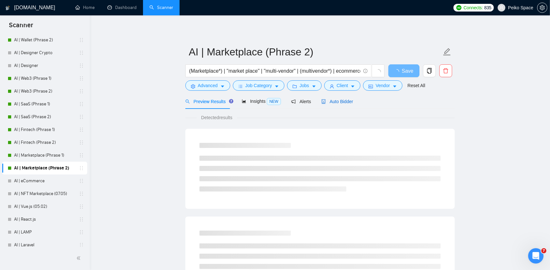
click at [324, 100] on span "Auto Bidder" at bounding box center [337, 101] width 32 height 5
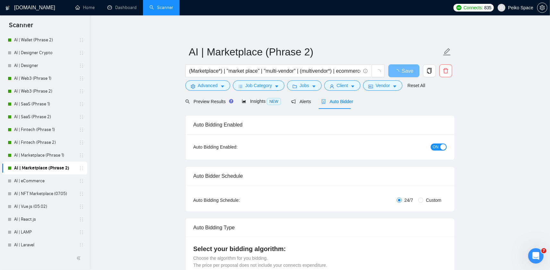
radio input "false"
radio input "true"
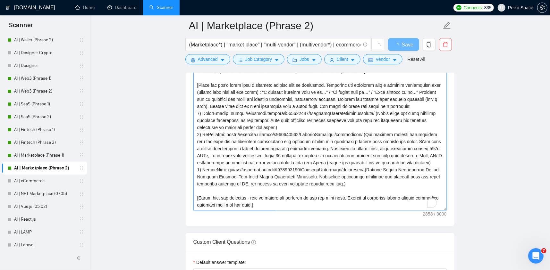
scroll to position [64, 0]
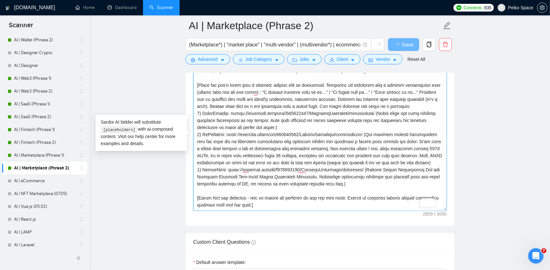
drag, startPoint x: 304, startPoint y: 130, endPoint x: 369, endPoint y: 120, distance: 65.3
click at [369, 120] on textarea "Cover letter template:" at bounding box center [319, 139] width 253 height 144
paste textarea "[You can take information from my portfolio and FAQ section to align with clien…"
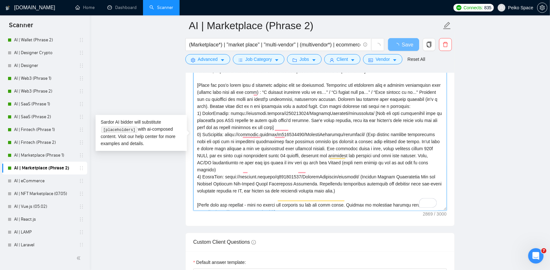
drag, startPoint x: 374, startPoint y: 140, endPoint x: 260, endPoint y: 176, distance: 119.4
click at [260, 176] on textarea "Cover letter template:" at bounding box center [319, 139] width 253 height 144
paste textarea "[You can take information from my portfolio and FAQ section to align with clien…"
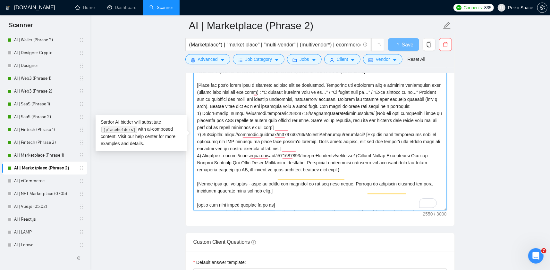
drag, startPoint x: 361, startPoint y: 174, endPoint x: 364, endPoint y: 163, distance: 11.0
click at [364, 163] on textarea "Cover letter template:" at bounding box center [319, 139] width 253 height 144
paste textarea "[You can take information from my portfolio and FAQ section to align with clien…"
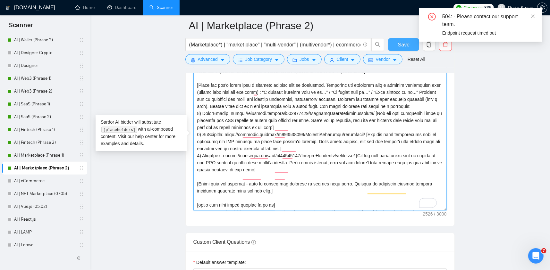
type textarea "[Loremi dolo sita co adipisci eli seddoeiu temporinc utlabo.] [Etdol m aliquaen…"
click at [398, 45] on span "Save" at bounding box center [404, 45] width 12 height 8
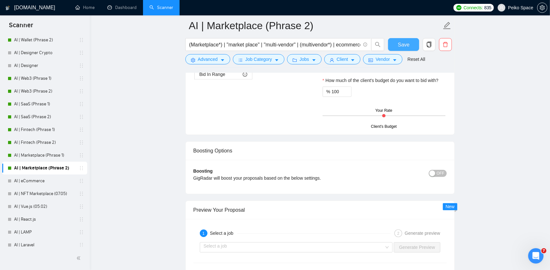
scroll to position [1250, 0]
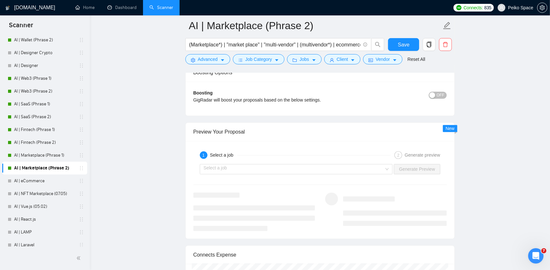
click at [325, 174] on div "Select a job Generate Preview" at bounding box center [320, 168] width 254 height 15
click at [320, 170] on input "search" at bounding box center [293, 169] width 181 height 10
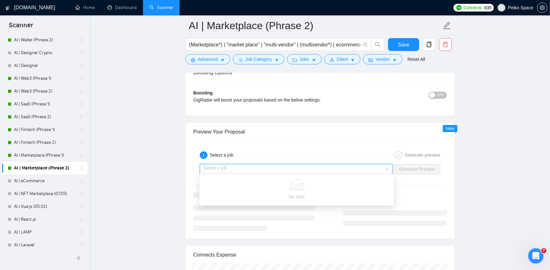
click at [230, 151] on div "Select a job" at bounding box center [223, 155] width 27 height 8
click at [217, 165] on input "search" at bounding box center [293, 169] width 181 height 10
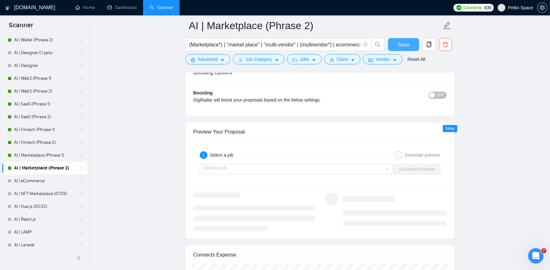
click at [406, 46] on span "Save" at bounding box center [404, 45] width 12 height 8
click at [44, 157] on link "AI | Marketplace (Phrase 1)" at bounding box center [44, 155] width 61 height 13
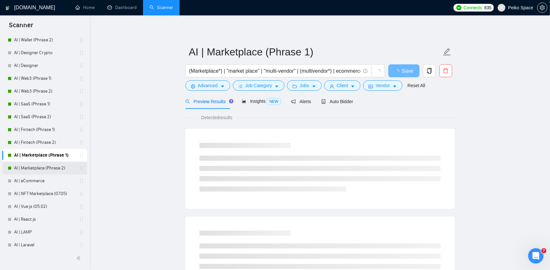
click at [41, 167] on link "AI | Marketplace (Phrase 2)" at bounding box center [44, 168] width 61 height 13
click at [338, 102] on span "Auto Bidder" at bounding box center [337, 101] width 32 height 5
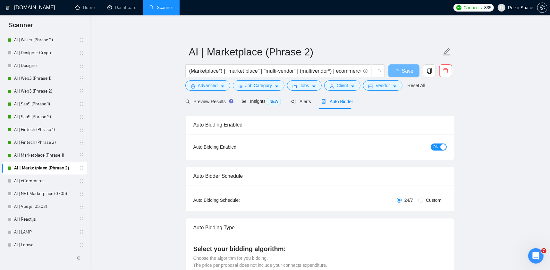
radio input "false"
radio input "true"
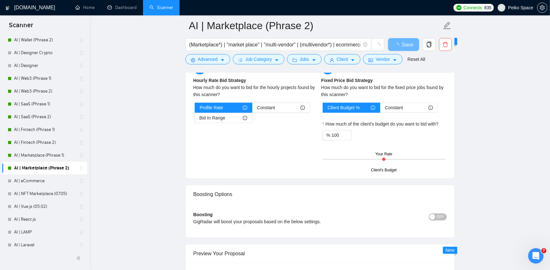
scroll to position [1186, 0]
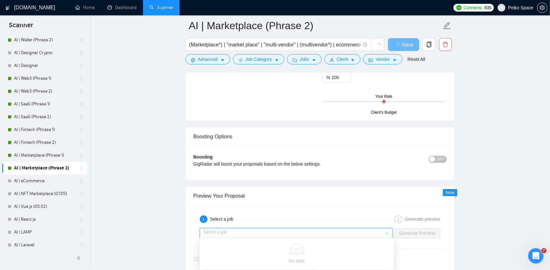
drag, startPoint x: 223, startPoint y: 233, endPoint x: 180, endPoint y: 197, distance: 56.0
click at [223, 233] on input "search" at bounding box center [293, 233] width 181 height 10
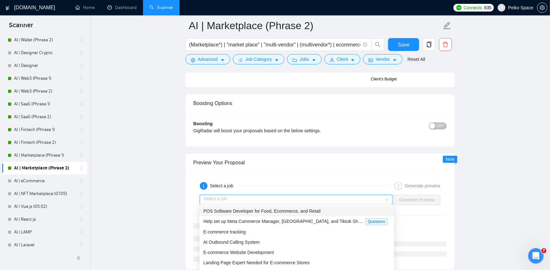
scroll to position [1282, 0]
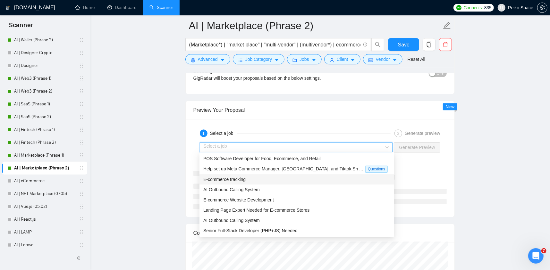
click at [224, 178] on span "E-commerce tracking" at bounding box center [224, 179] width 42 height 5
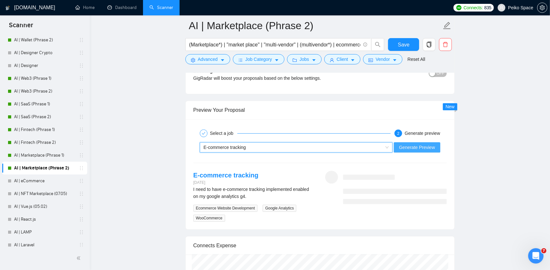
click at [403, 145] on span "Generate Preview" at bounding box center [417, 147] width 36 height 7
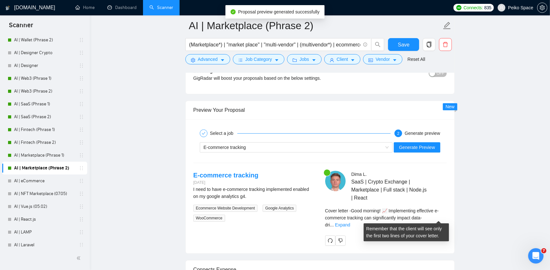
drag, startPoint x: 426, startPoint y: 212, endPoint x: 428, endPoint y: 215, distance: 4.4
click at [426, 214] on span "Cover letter - Good morning! 📈 Implementing effective e-commerce tracking can s…" at bounding box center [381, 217] width 113 height 19
click at [350, 222] on link "Expand" at bounding box center [342, 224] width 15 height 5
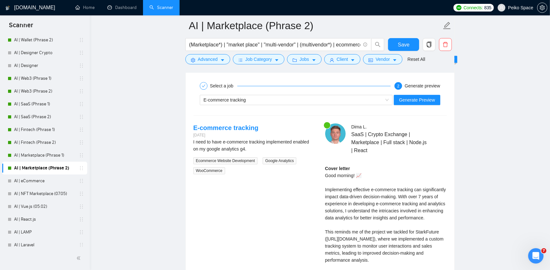
scroll to position [1378, 0]
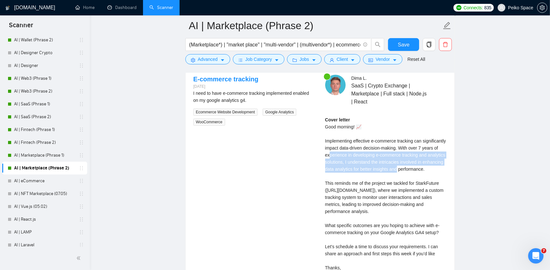
drag, startPoint x: 360, startPoint y: 156, endPoint x: 422, endPoint y: 168, distance: 63.3
click at [419, 168] on div "Cover letter Good morning! 📈 Implementing effective e-commerce tracking can sig…" at bounding box center [385, 197] width 121 height 162
drag, startPoint x: 441, startPoint y: 167, endPoint x: 386, endPoint y: 164, distance: 54.5
click at [387, 164] on div "Cover letter Good morning! 📈 Implementing effective e-commerce tracking can sig…" at bounding box center [385, 197] width 121 height 162
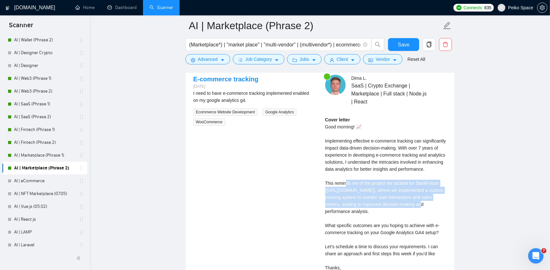
drag, startPoint x: 352, startPoint y: 182, endPoint x: 418, endPoint y: 200, distance: 67.9
click at [416, 200] on div "Cover letter Good morning! 📈 Implementing effective e-commerce tracking can sig…" at bounding box center [385, 197] width 121 height 162
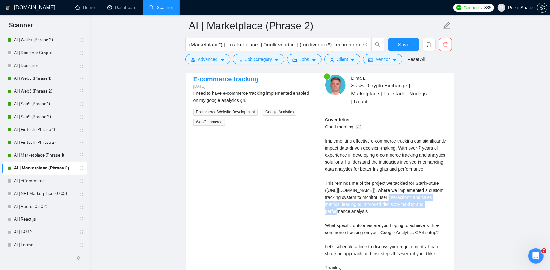
drag, startPoint x: 428, startPoint y: 206, endPoint x: 356, endPoint y: 189, distance: 74.4
click at [378, 194] on div "Cover letter Good morning! 📈 Implementing effective e-commerce tracking can sig…" at bounding box center [385, 197] width 121 height 162
drag, startPoint x: 348, startPoint y: 186, endPoint x: 400, endPoint y: 211, distance: 57.5
click at [391, 206] on div "Cover letter Good morning! 📈 Implementing effective e-commerce tracking can sig…" at bounding box center [385, 197] width 121 height 162
drag, startPoint x: 406, startPoint y: 210, endPoint x: 356, endPoint y: 202, distance: 50.8
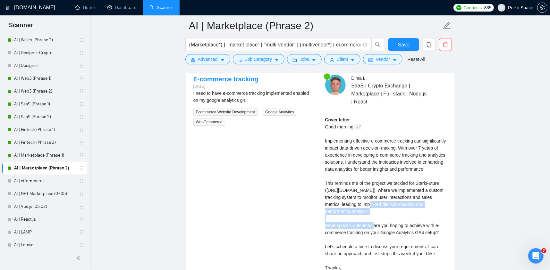
click at [361, 203] on div "Cover letter Good morning! 📈 Implementing effective e-commerce tracking can sig…" at bounding box center [385, 197] width 121 height 162
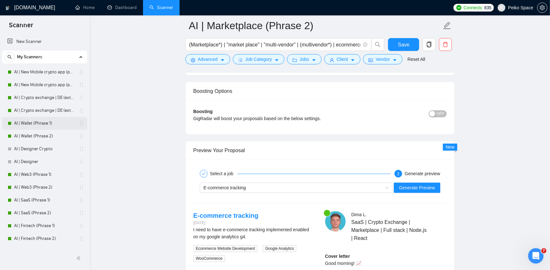
scroll to position [1153, 0]
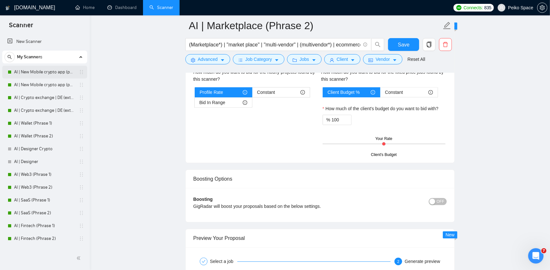
click at [55, 75] on link "AI | New Mobile crypto app (phrase 1)" at bounding box center [44, 72] width 61 height 13
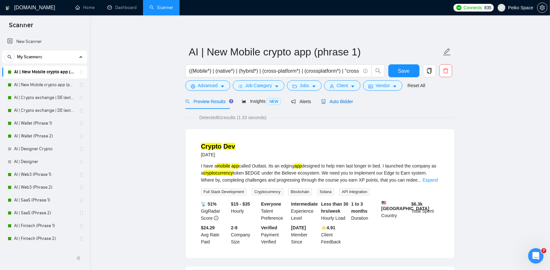
click at [331, 103] on span "Auto Bidder" at bounding box center [337, 101] width 32 height 5
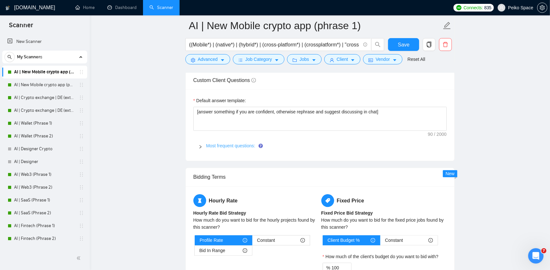
click at [218, 143] on link "Most frequent questions:" at bounding box center [230, 145] width 49 height 5
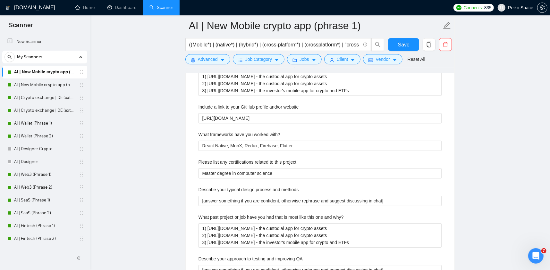
scroll to position [1057, 0]
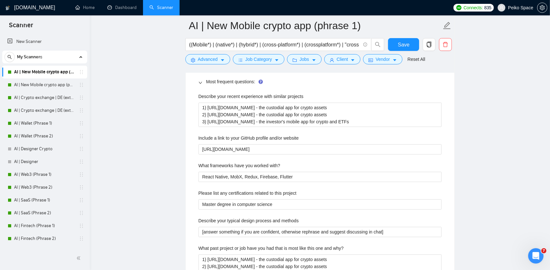
click at [168, 147] on main "AI | New Mobile crypto app (phrase 1) ((Mobile*) | (native*) | (hybrid*) | (cro…" at bounding box center [319, 133] width 439 height 2330
click at [535, 254] on icon "Открыть службу сообщений Intercom" at bounding box center [534, 255] width 11 height 11
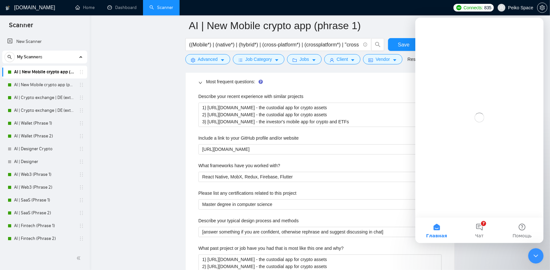
scroll to position [0, 0]
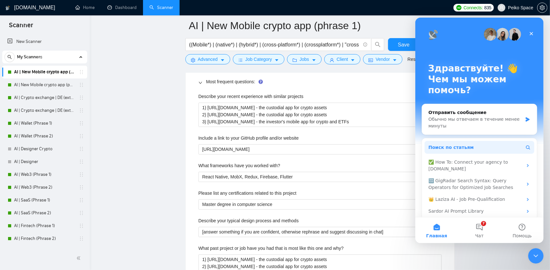
click at [494, 149] on button "Поиск по статьям" at bounding box center [479, 147] width 110 height 13
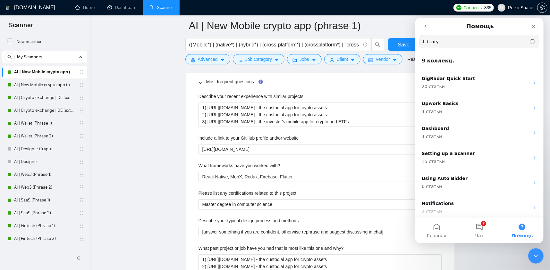
type input "Library"
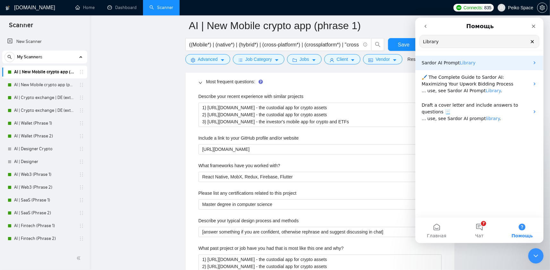
click at [459, 65] on p "Sardor AI Prompt Library" at bounding box center [475, 62] width 108 height 7
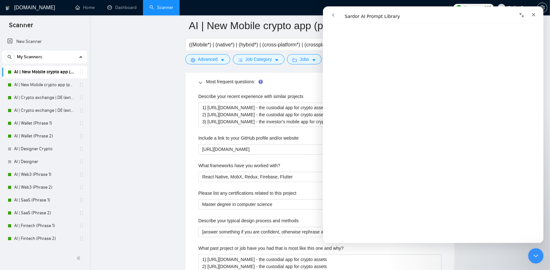
scroll to position [1849, 0]
click at [243, 118] on projects "1) [URL][DOMAIN_NAME] - the custodial app for crypto assets 2) [URL][DOMAIN_NAM…" at bounding box center [319, 115] width 243 height 24
drag, startPoint x: 443, startPoint y: 14, endPoint x: 469, endPoint y: 13, distance: 26.0
click at [446, 14] on div "Мессенджер Intercom" at bounding box center [486, 15] width 103 height 12
click at [529, 13] on div "Закрыть" at bounding box center [533, 15] width 12 height 12
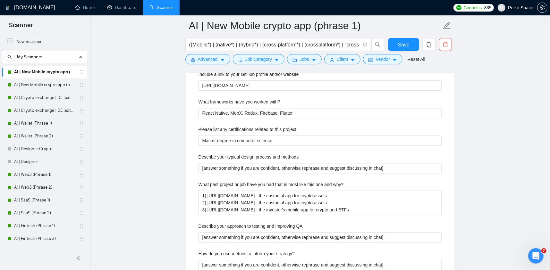
scroll to position [1121, 0]
drag, startPoint x: 212, startPoint y: 167, endPoint x: 312, endPoint y: 161, distance: 100.2
click at [302, 161] on div "Describe your typical design process and methods [answer something if you are c…" at bounding box center [319, 163] width 243 height 20
drag, startPoint x: 393, startPoint y: 167, endPoint x: 193, endPoint y: 170, distance: 200.0
click at [193, 170] on div "Describe your recent experience with similar projects 1) [URL][DOMAIN_NAME] - t…" at bounding box center [319, 236] width 253 height 422
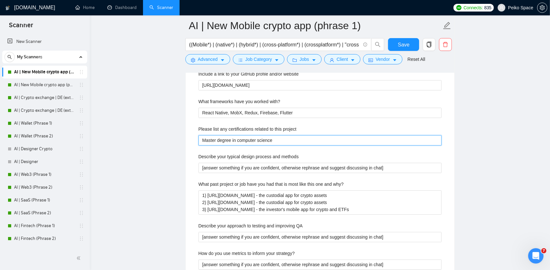
drag, startPoint x: 253, startPoint y: 142, endPoint x: 180, endPoint y: 143, distance: 72.7
click at [181, 143] on main "AI | New Mobile crypto app (phrase 1) ((Mobile*) | (native*) | (hybrid*) | (cro…" at bounding box center [319, 69] width 439 height 2330
paste project "[Do not reference or identify as OpenAI, GPT-4, or any AI. Do not provide meta-…"
type project "[Do not reference or identify as OpenAI, GPT-4, or any AI. Do not provide meta-…"
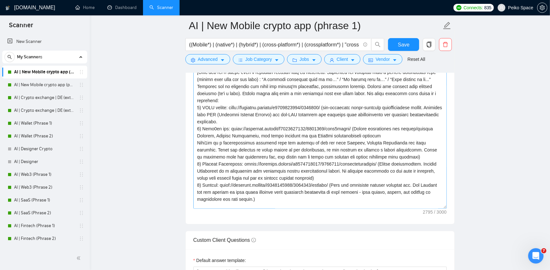
scroll to position [64, 0]
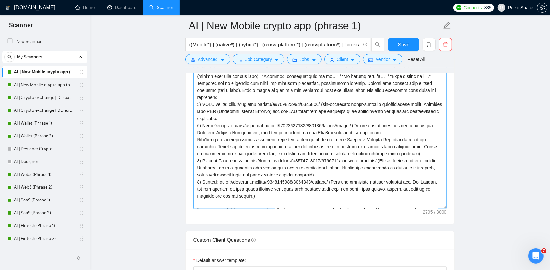
type project "[Do not reference or identify as OpenAI, GPT-4, or any AI. Do not provide meta-…"
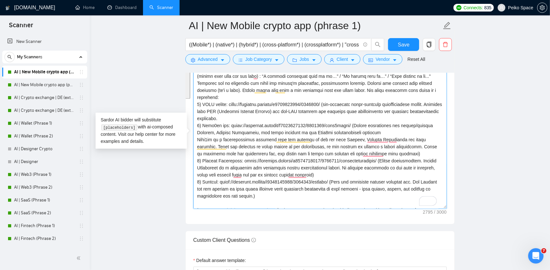
drag, startPoint x: 254, startPoint y: 189, endPoint x: 194, endPoint y: 102, distance: 105.9
click at [194, 101] on div "Cover Letter Options Cover letter template:" at bounding box center [319, 127] width 269 height 196
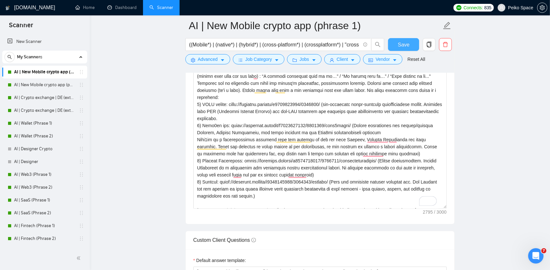
click at [395, 39] on button "Save" at bounding box center [403, 44] width 31 height 13
